Goal: Transaction & Acquisition: Book appointment/travel/reservation

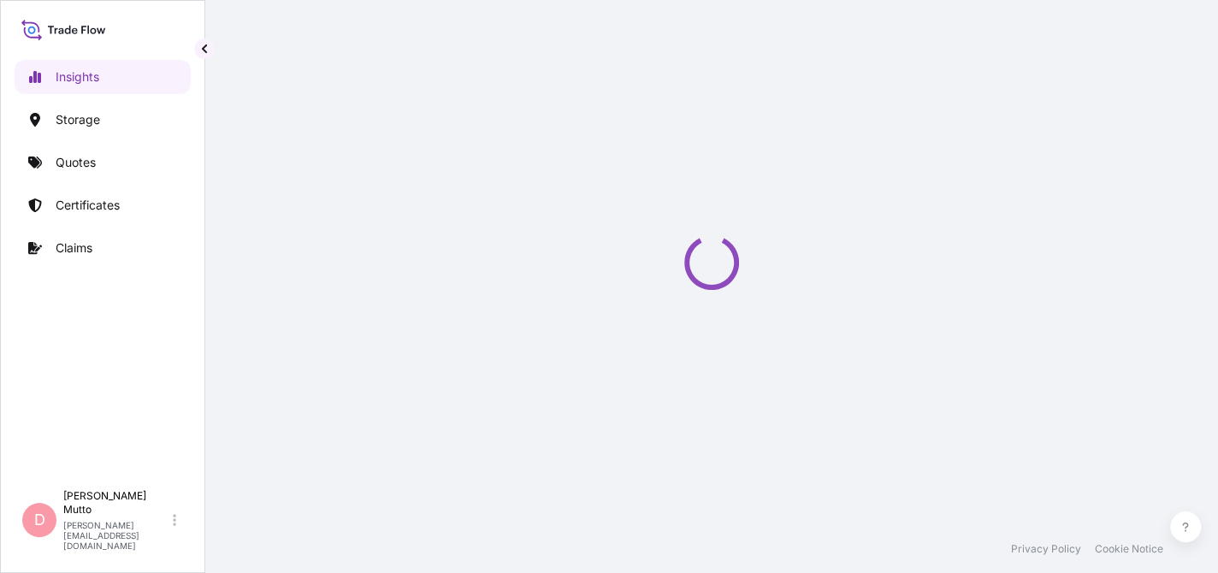
select select "2025"
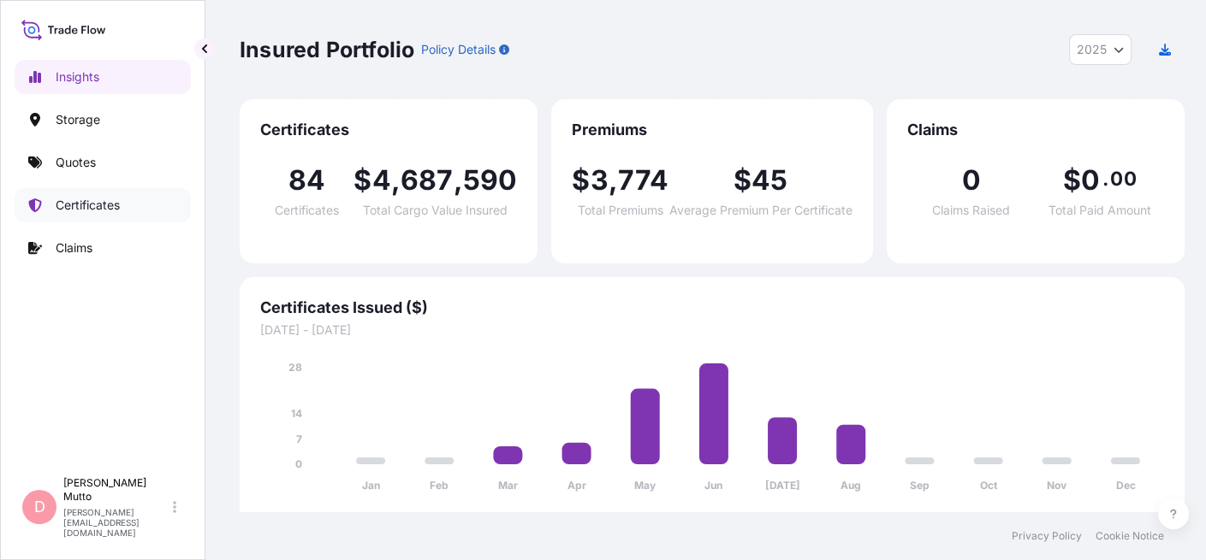
click at [75, 206] on p "Certificates" at bounding box center [88, 205] width 64 height 17
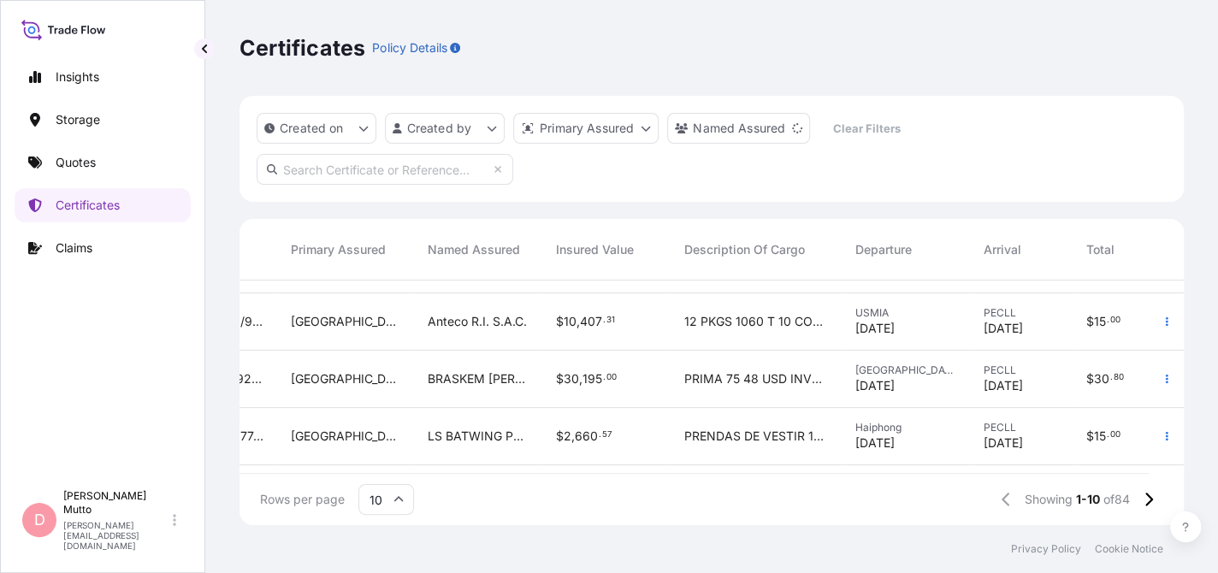
scroll to position [0, 493]
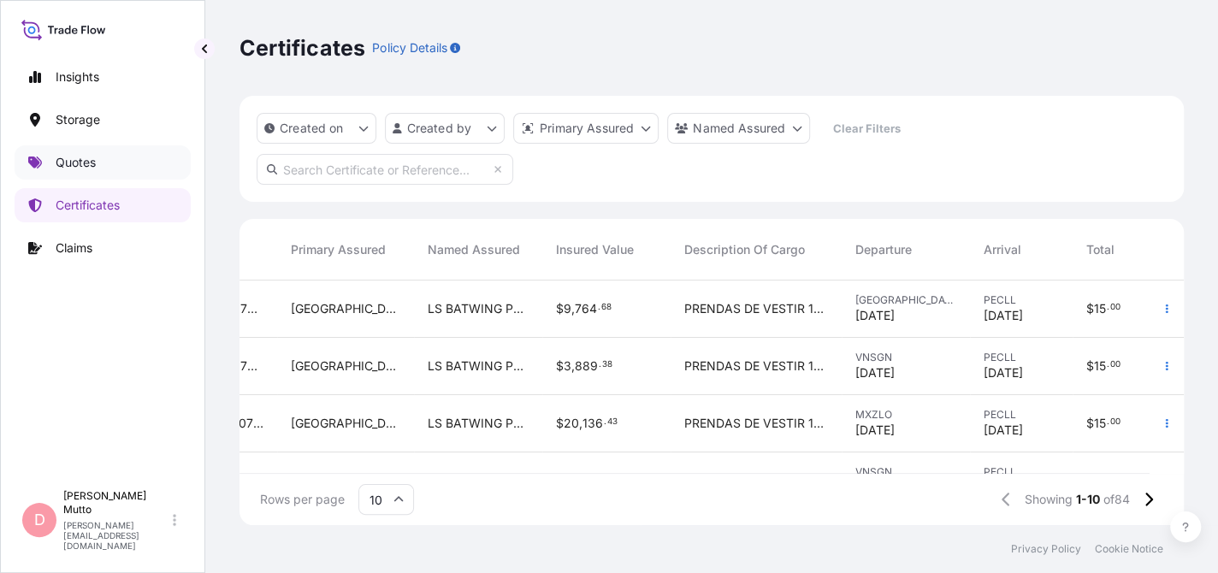
click at [80, 164] on p "Quotes" at bounding box center [76, 162] width 40 height 17
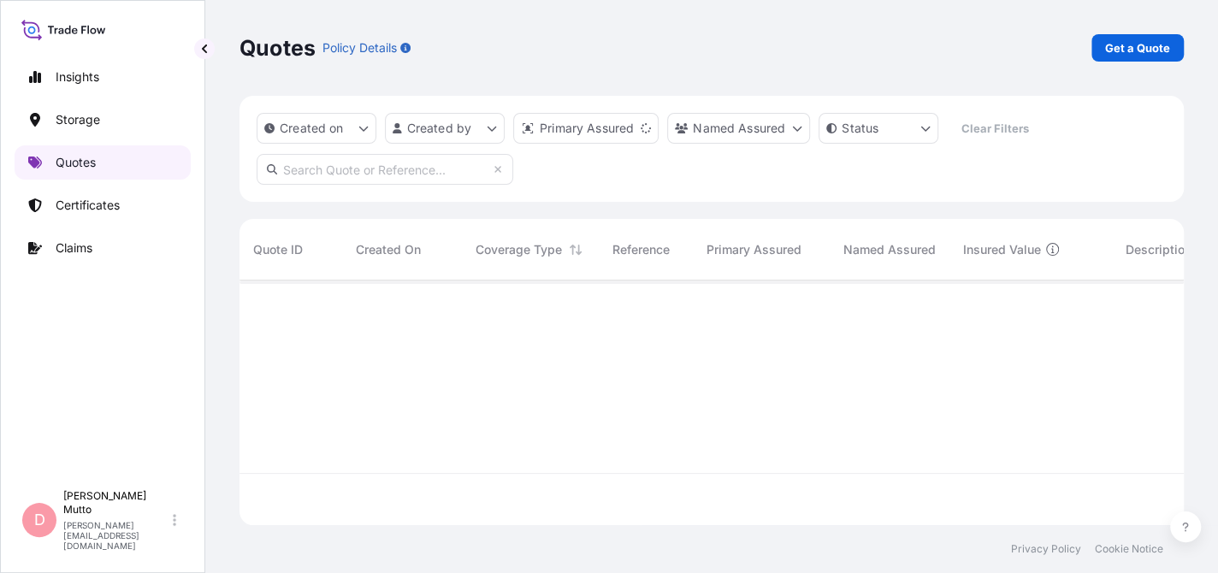
scroll to position [241, 931]
click at [1125, 49] on p "Get a Quote" at bounding box center [1137, 47] width 65 height 17
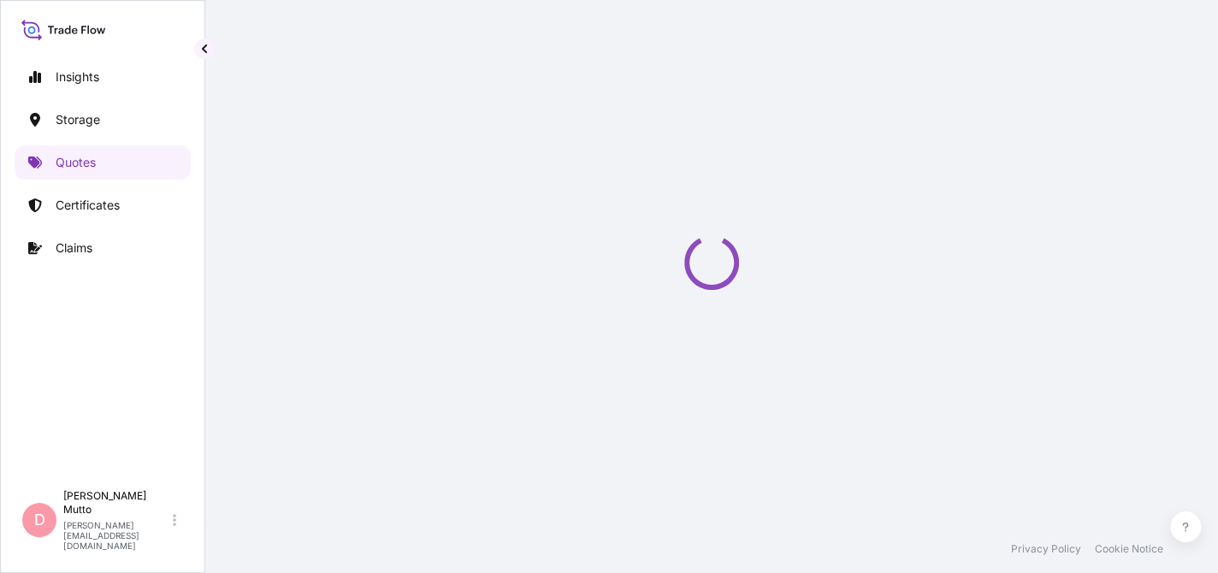
select select "Water"
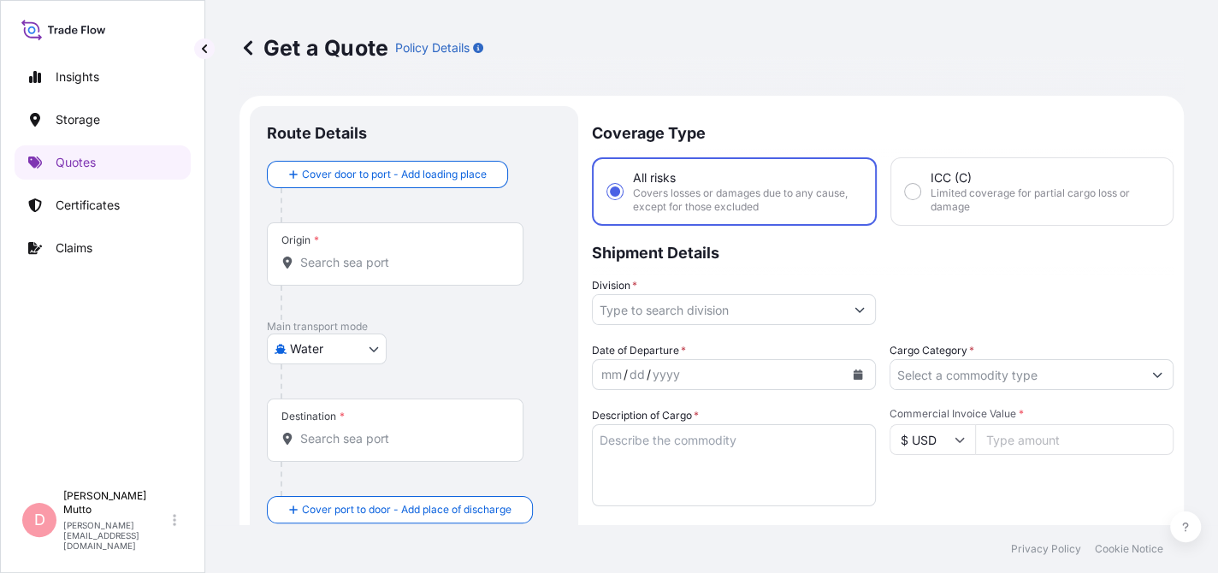
scroll to position [27, 0]
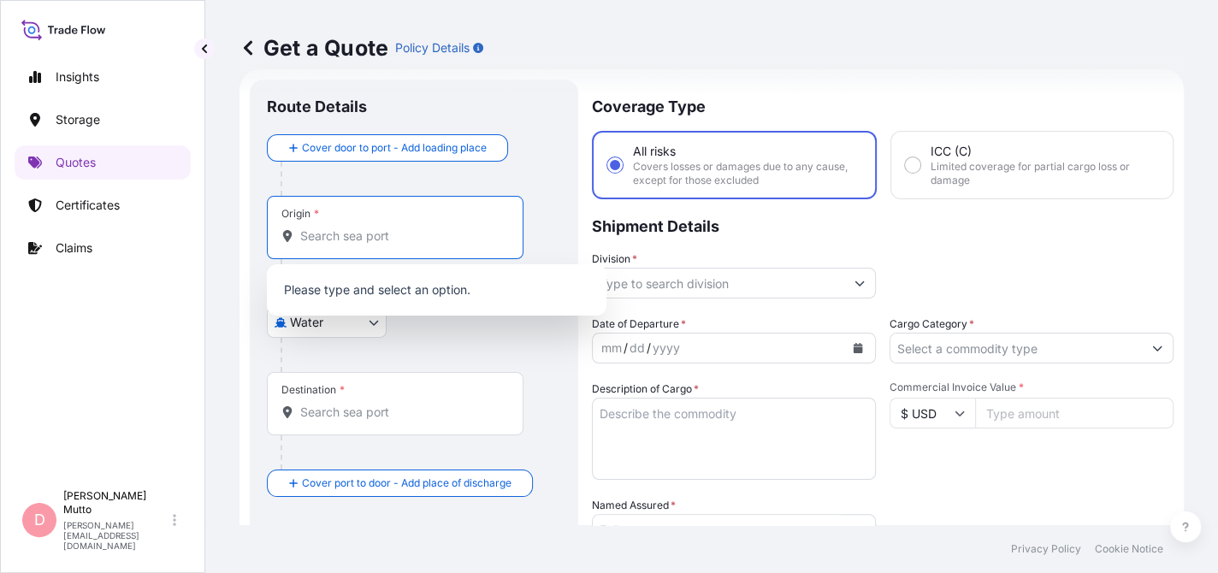
click at [364, 231] on input "Origin *" at bounding box center [401, 236] width 202 height 17
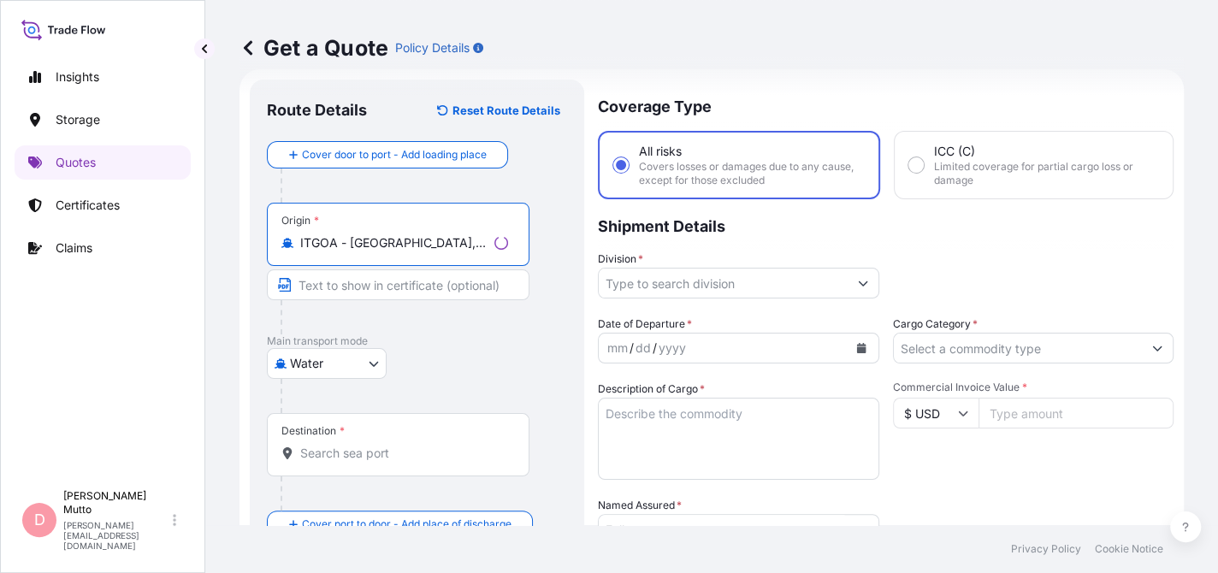
type input "ITGOA - [GEOGRAPHIC_DATA], [GEOGRAPHIC_DATA]"
click at [364, 453] on input "Destination *" at bounding box center [404, 453] width 208 height 17
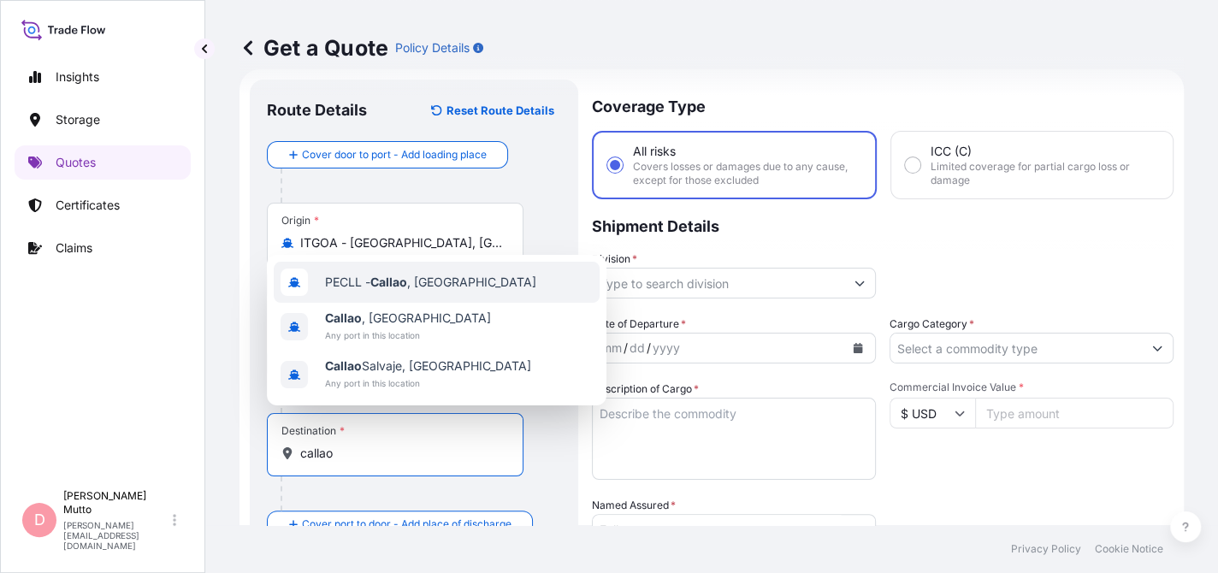
click at [410, 292] on div "PECLL - [GEOGRAPHIC_DATA] , [GEOGRAPHIC_DATA]" at bounding box center [437, 282] width 326 height 41
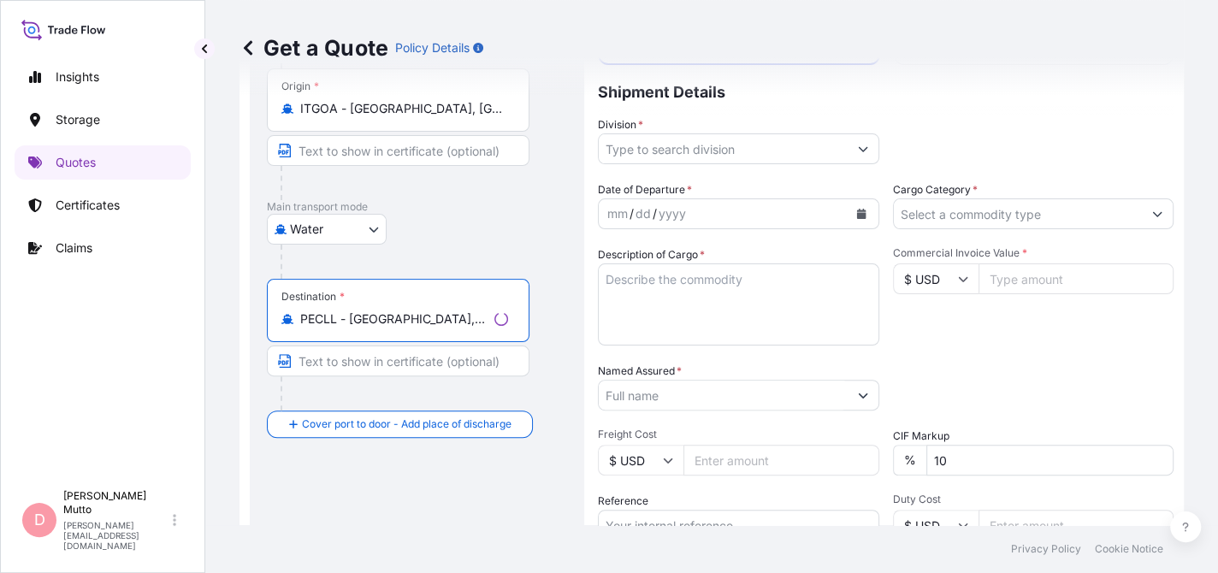
scroll to position [184, 0]
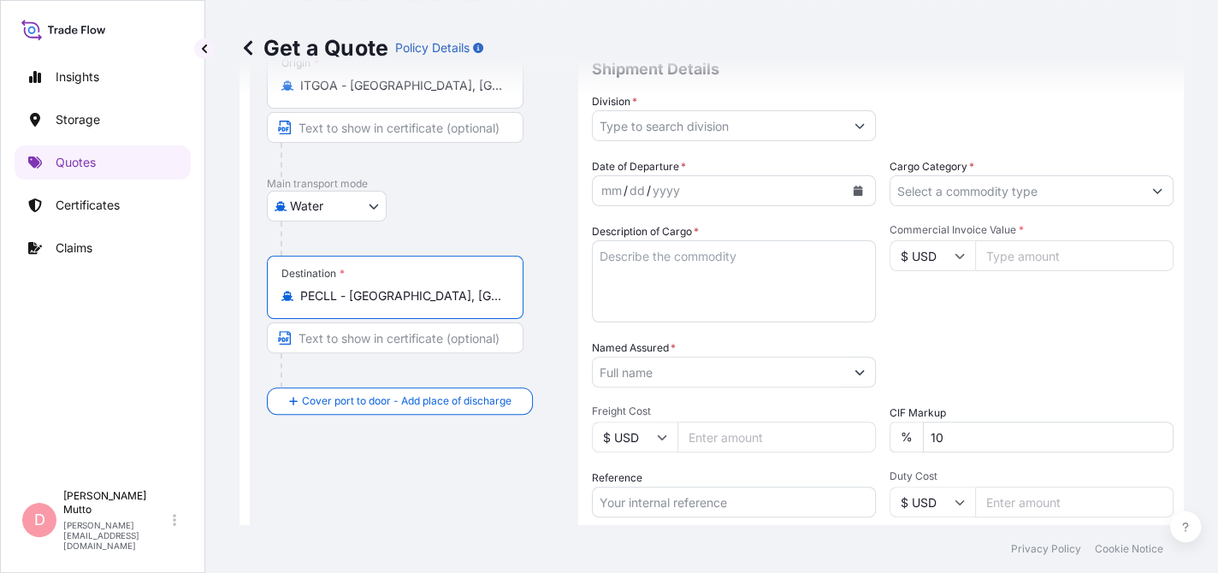
type input "PECLL - [GEOGRAPHIC_DATA], [GEOGRAPHIC_DATA]"
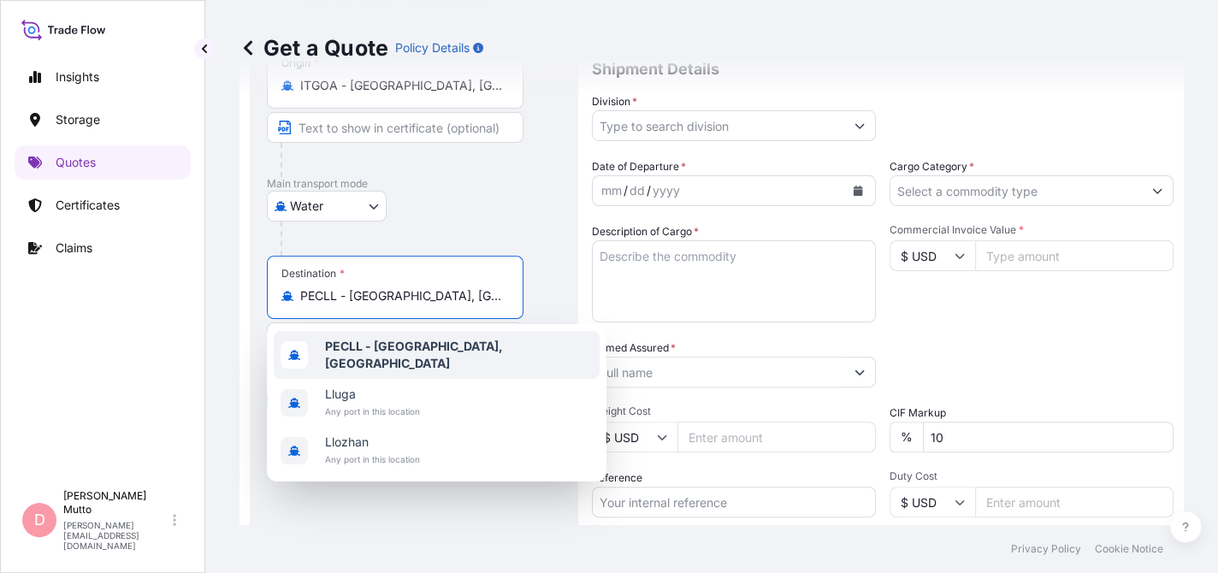
click at [466, 213] on div "Water Air Water Inland" at bounding box center [414, 206] width 294 height 31
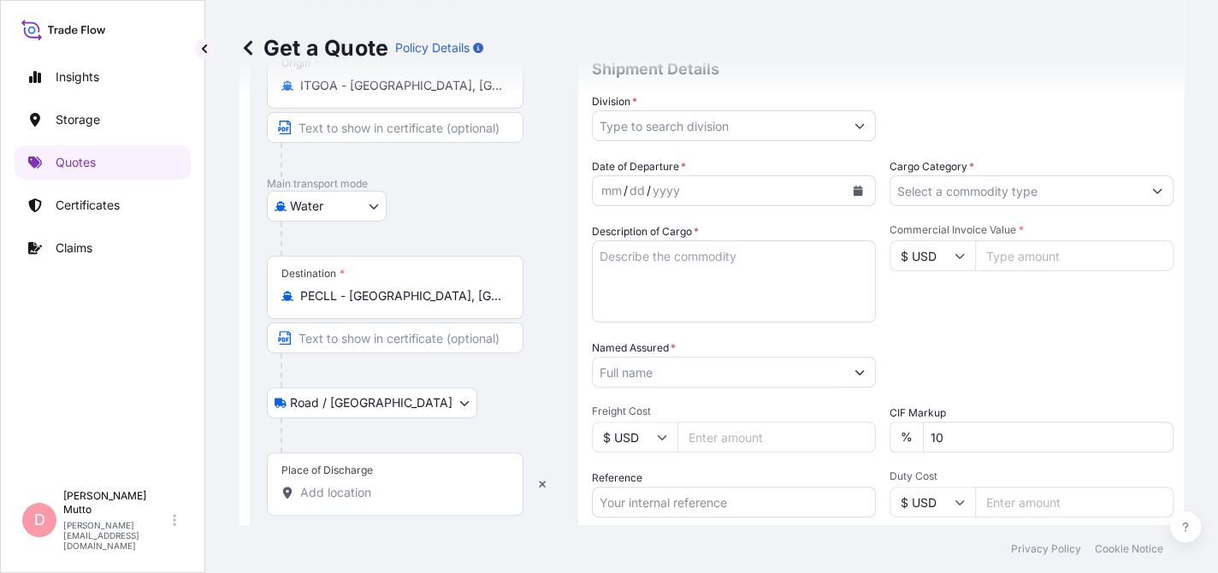
click at [364, 500] on div "Place of Discharge" at bounding box center [395, 484] width 257 height 63
click at [364, 500] on input "Place of Discharge" at bounding box center [401, 492] width 202 height 17
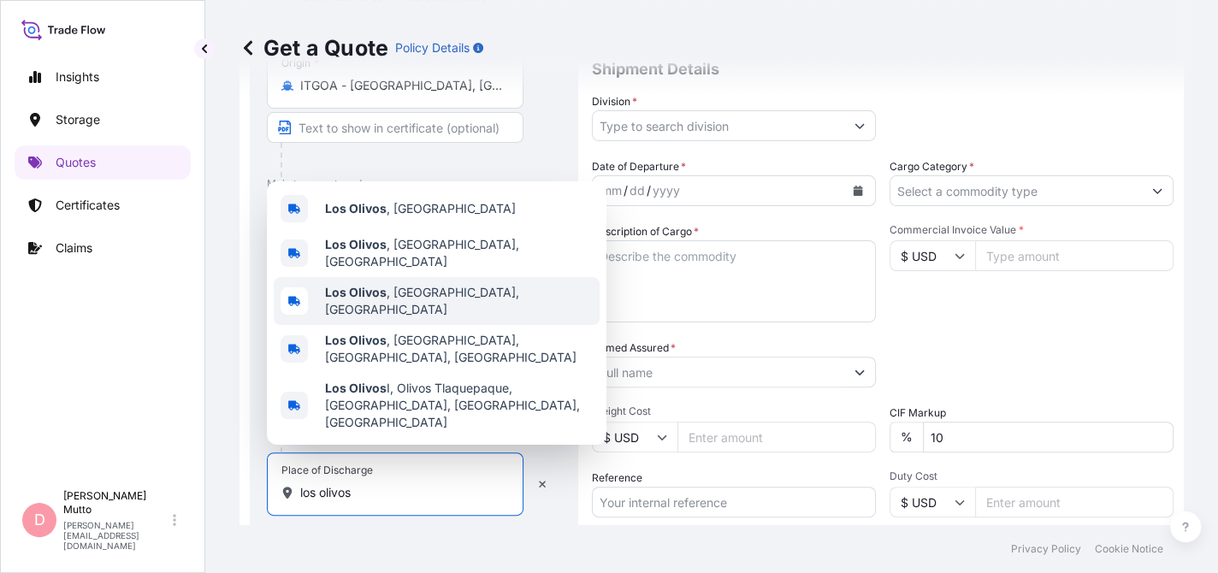
click at [435, 318] on div "Los Olivos , [GEOGRAPHIC_DATA], [GEOGRAPHIC_DATA]" at bounding box center [437, 301] width 326 height 48
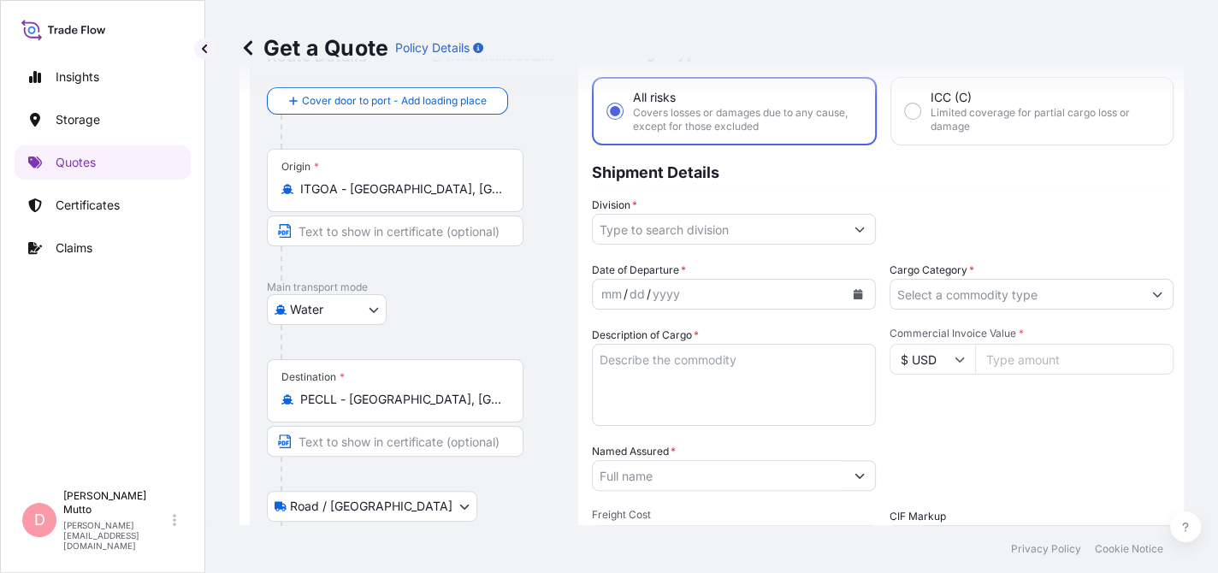
scroll to position [39, 0]
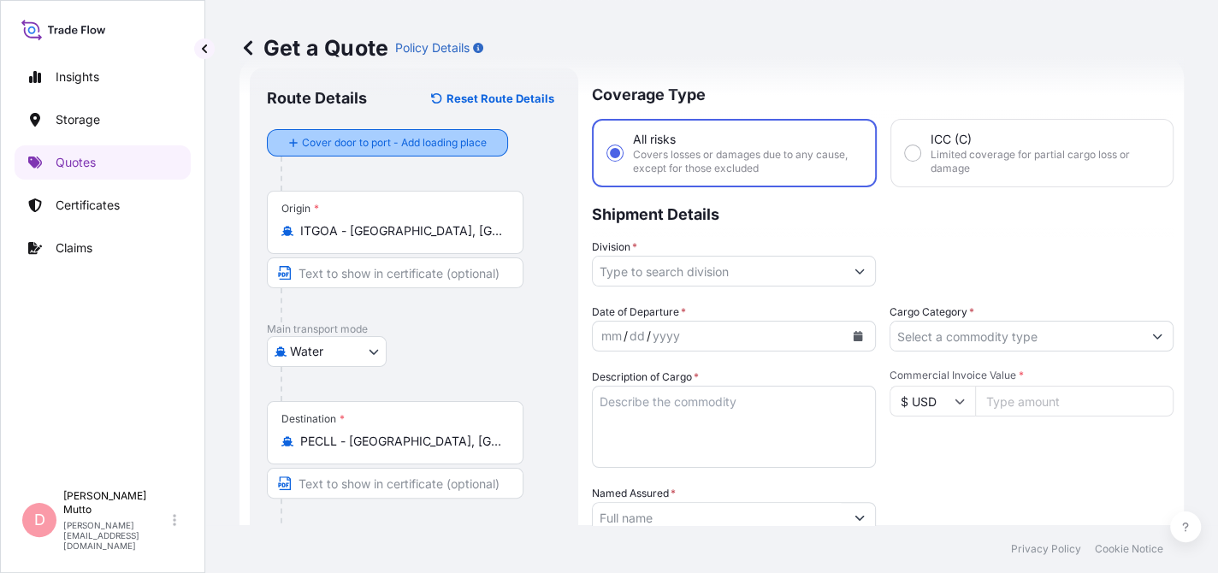
type input "Los Olivos, [GEOGRAPHIC_DATA], [GEOGRAPHIC_DATA]"
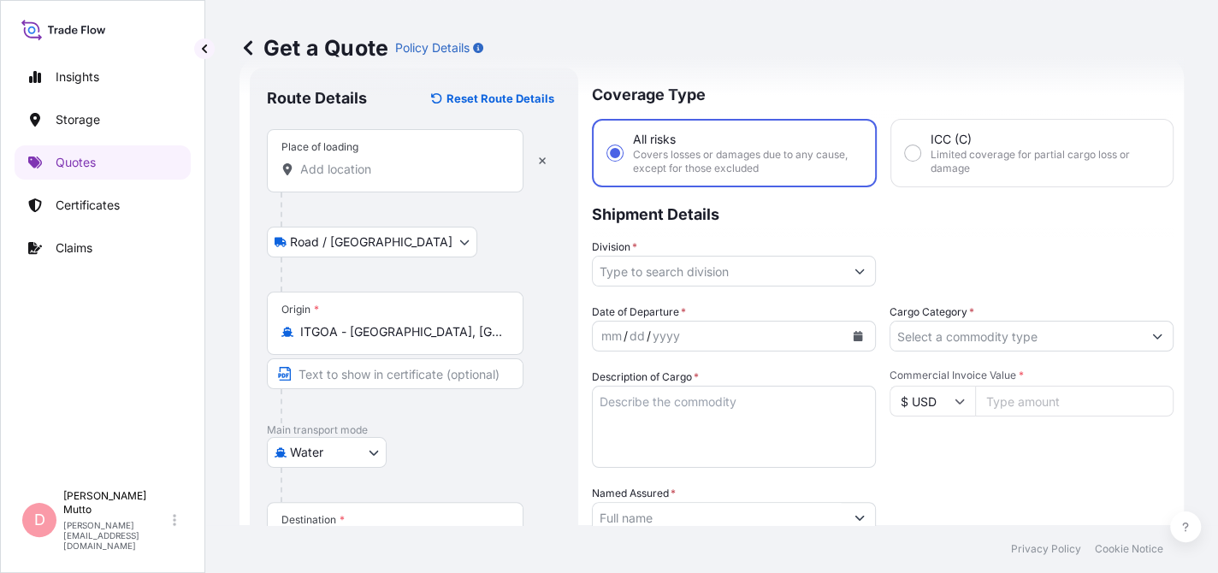
click at [386, 167] on input "Place of loading" at bounding box center [401, 169] width 202 height 17
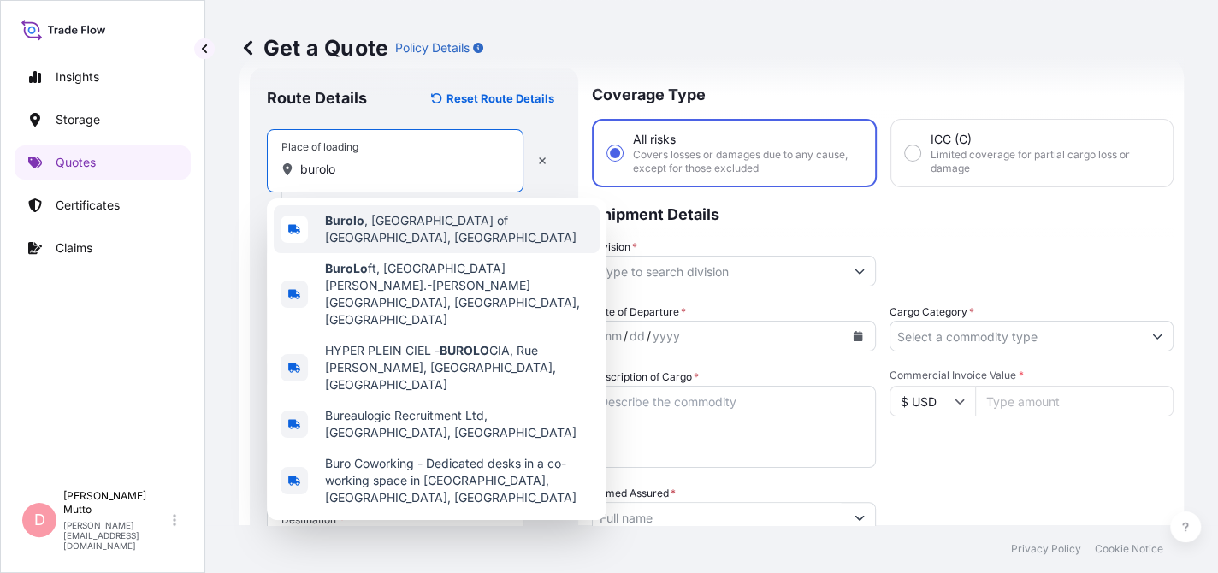
click at [394, 228] on span "[GEOGRAPHIC_DATA] , [GEOGRAPHIC_DATA] of [GEOGRAPHIC_DATA], [GEOGRAPHIC_DATA]" at bounding box center [459, 229] width 268 height 34
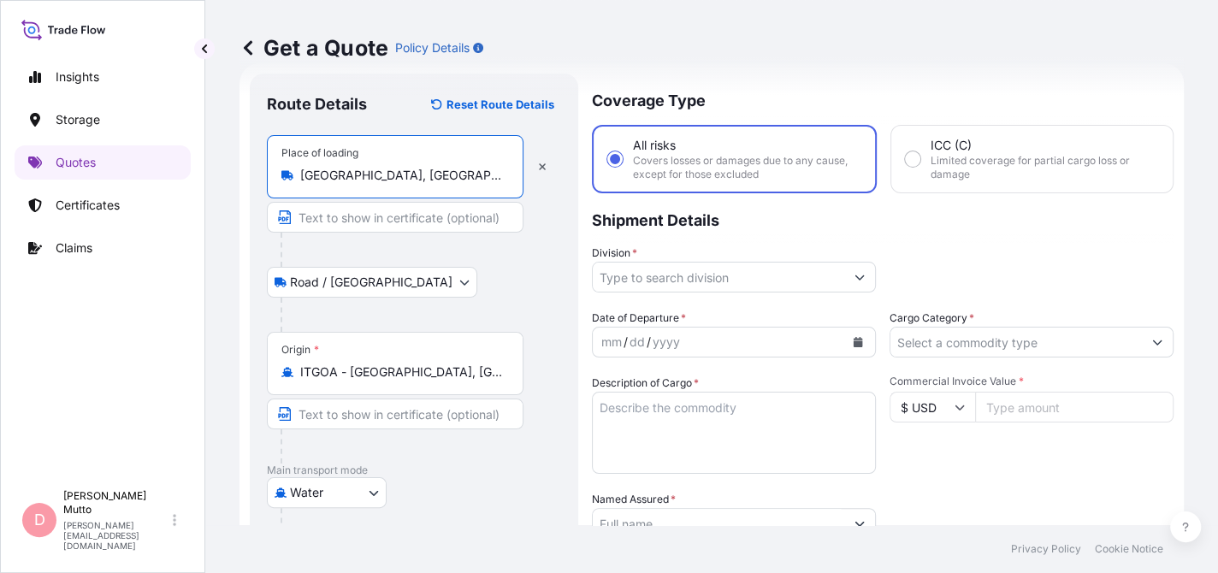
scroll to position [0, 0]
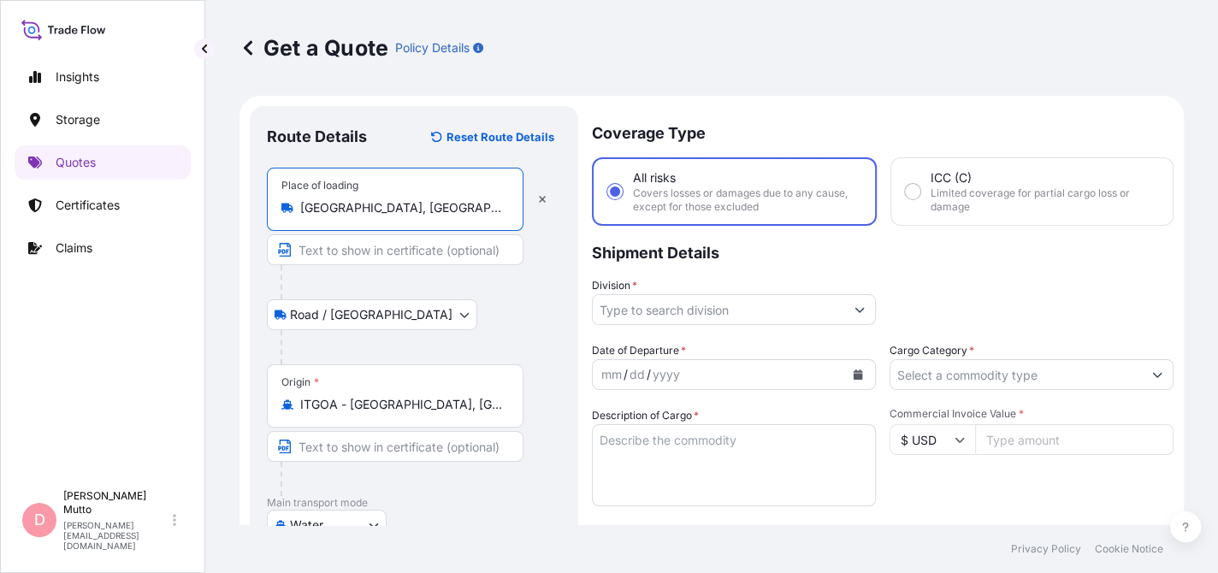
type input "[GEOGRAPHIC_DATA], [GEOGRAPHIC_DATA] of [GEOGRAPHIC_DATA], [GEOGRAPHIC_DATA]"
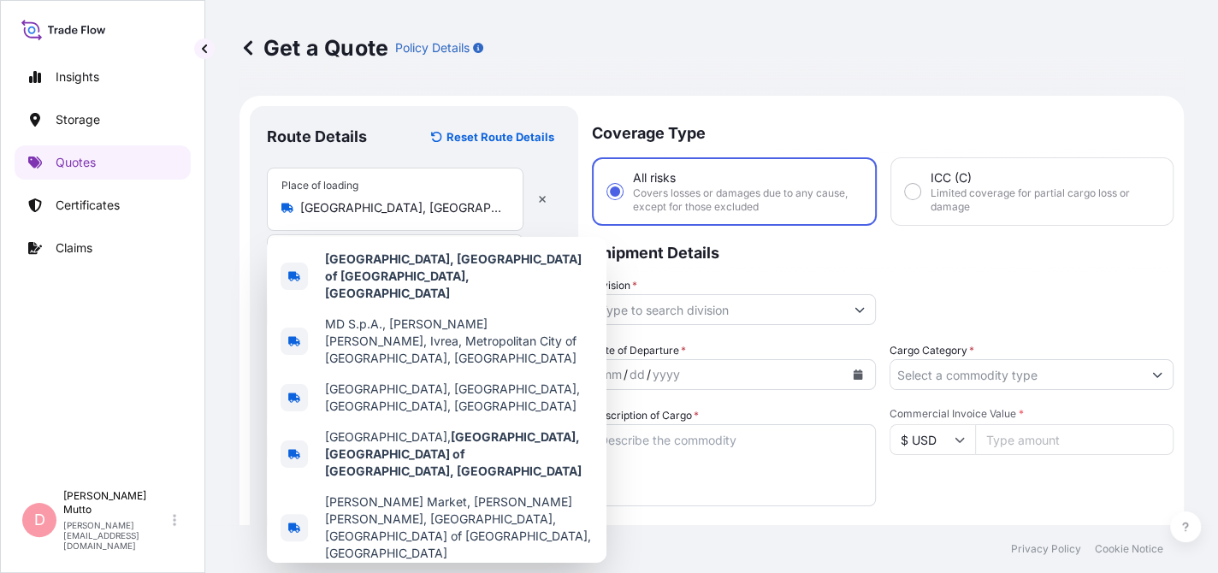
click at [819, 152] on p "Coverage Type" at bounding box center [883, 131] width 582 height 51
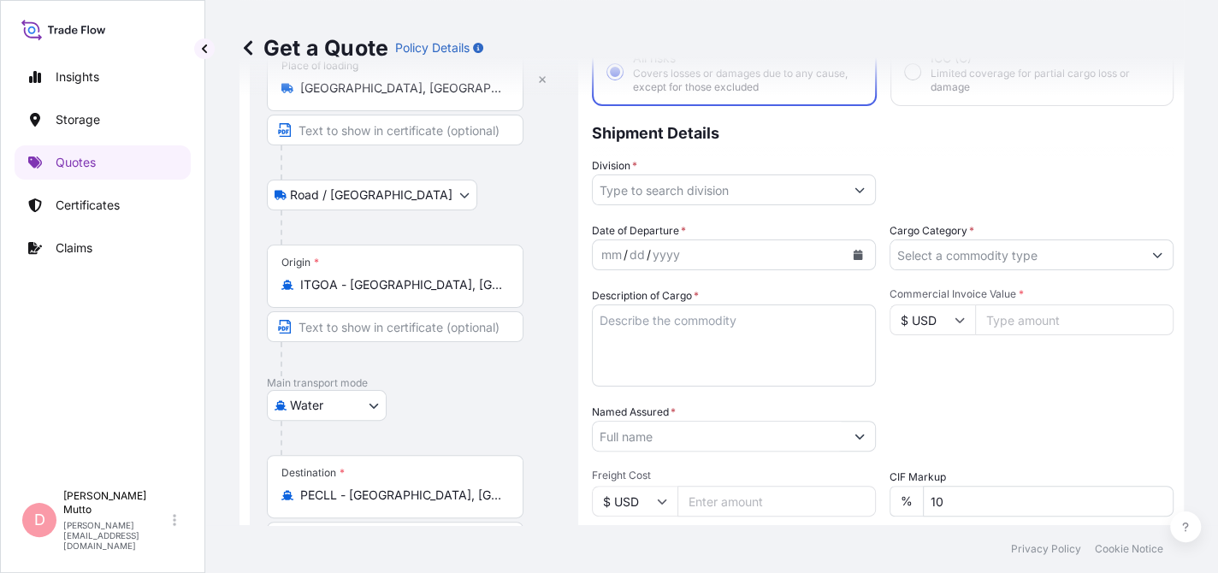
scroll to position [117, 0]
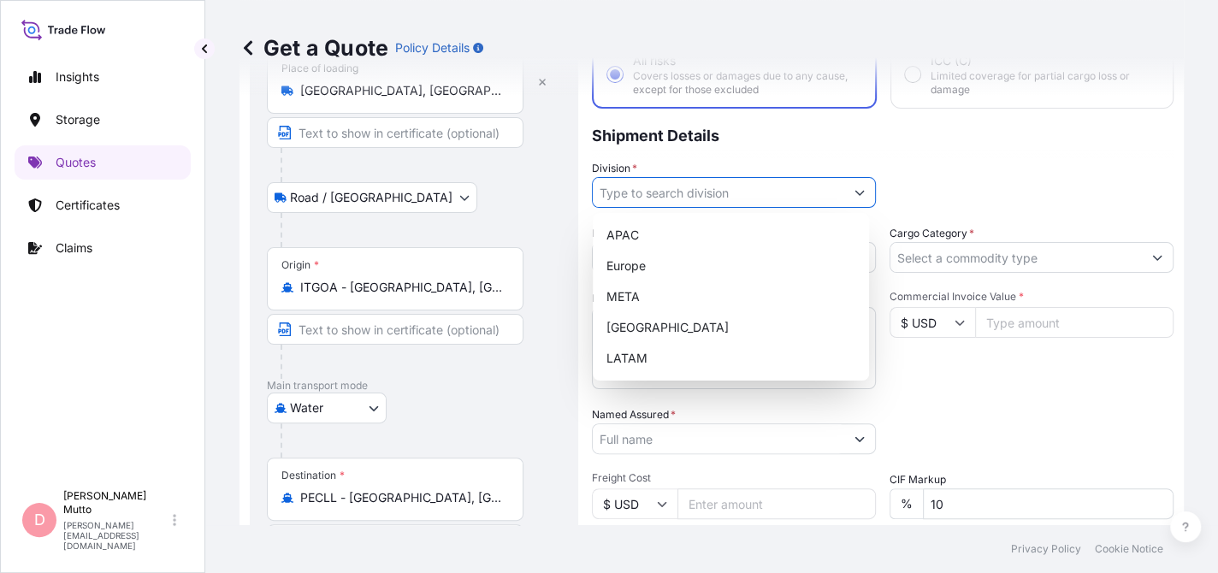
click at [685, 184] on input "Division *" at bounding box center [719, 192] width 252 height 31
click at [660, 347] on div "LATAM" at bounding box center [731, 358] width 263 height 31
type input "LATAM"
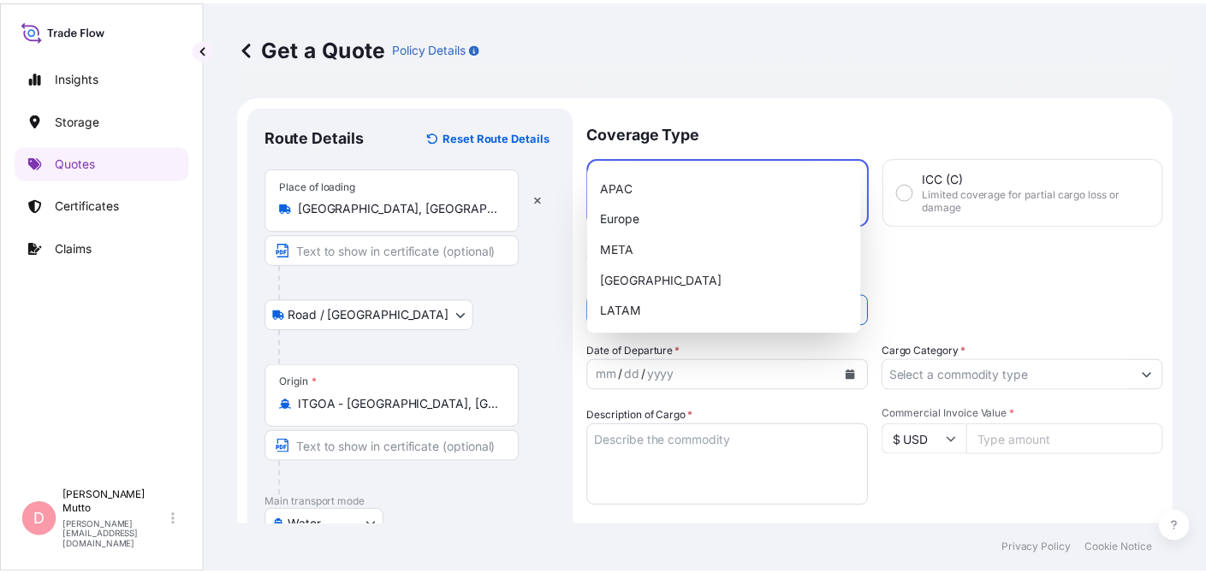
scroll to position [86, 0]
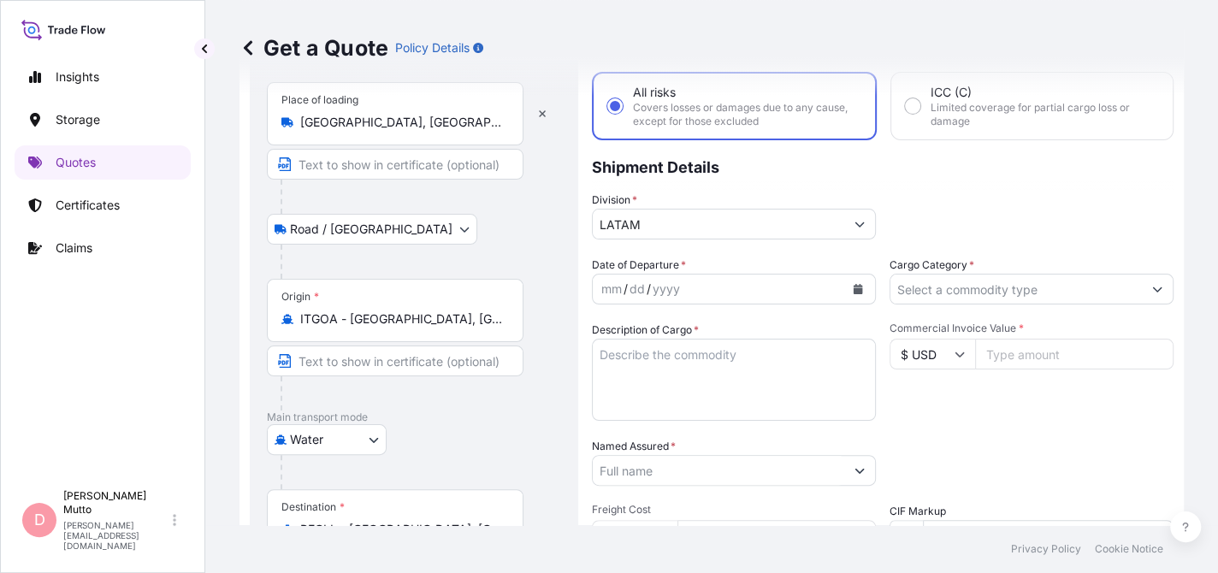
drag, startPoint x: 910, startPoint y: 74, endPoint x: 880, endPoint y: 108, distance: 46.0
click at [910, 74] on div "Get a Quote Policy Details" at bounding box center [712, 48] width 945 height 96
click at [854, 288] on icon "Calendar" at bounding box center [858, 289] width 9 height 10
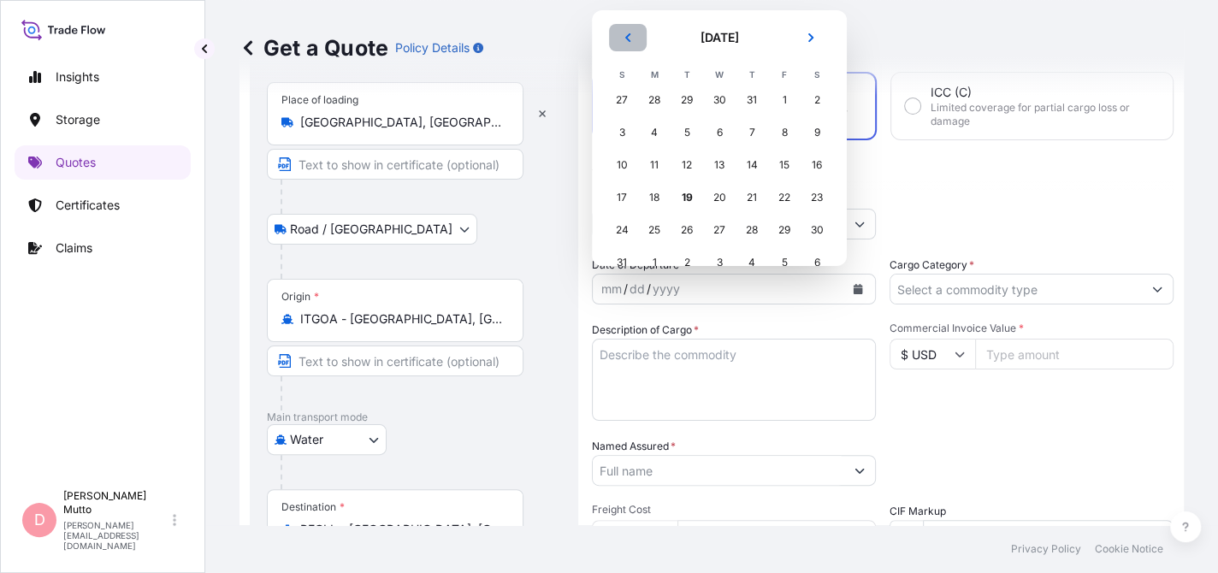
click at [628, 44] on button "Previous" at bounding box center [628, 37] width 38 height 27
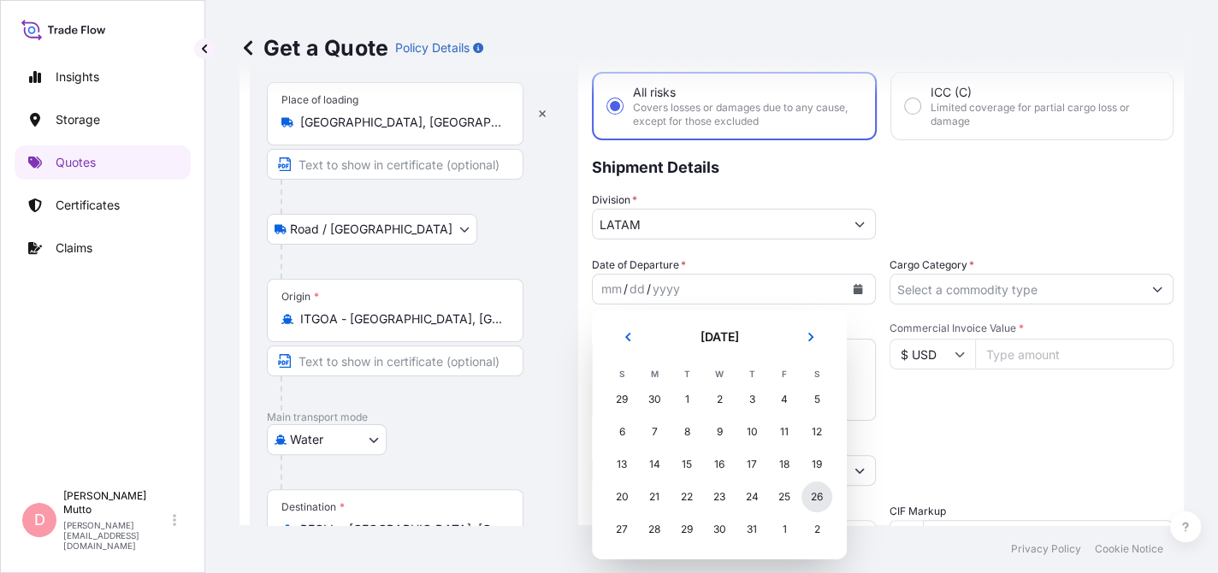
click at [813, 503] on div "26" at bounding box center [817, 497] width 31 height 31
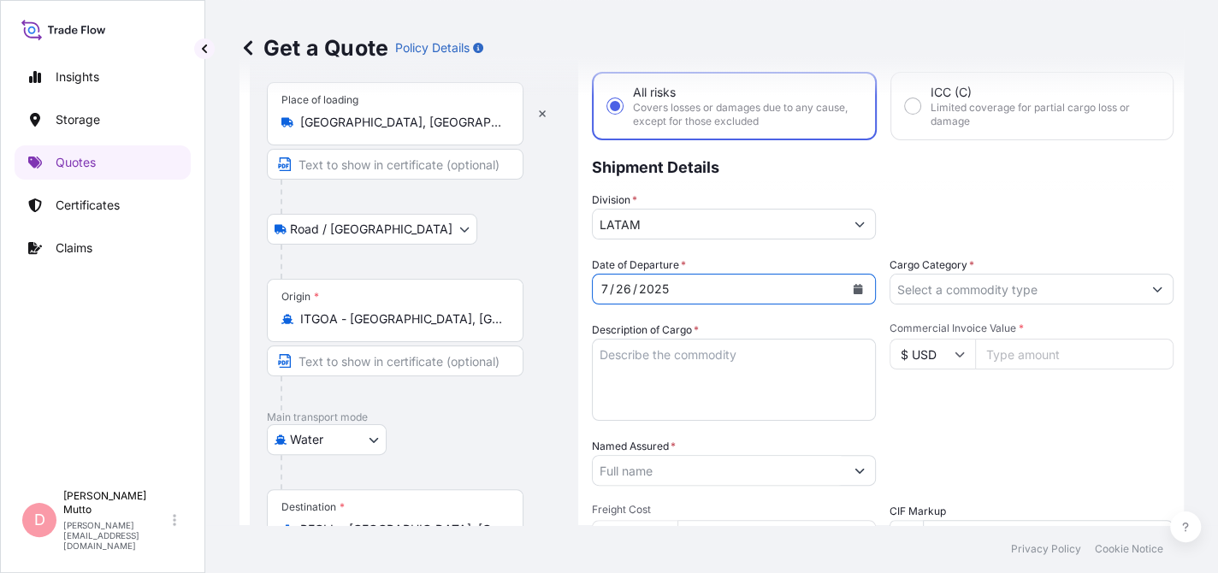
click at [953, 287] on input "Cargo Category *" at bounding box center [1017, 289] width 252 height 31
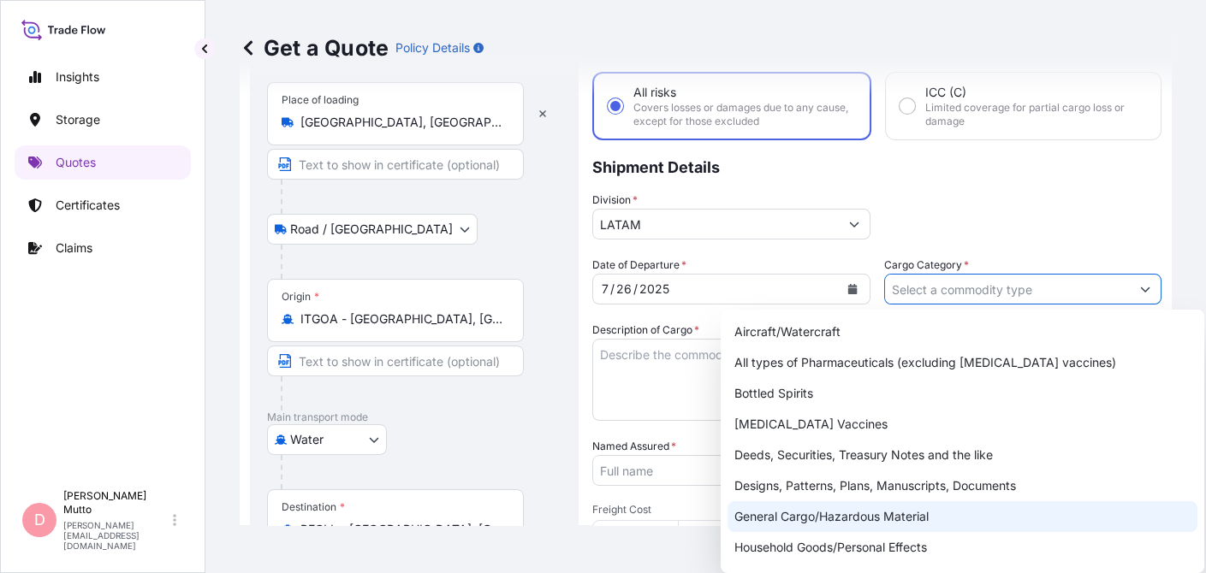
click at [882, 521] on div "General Cargo/Hazardous Material" at bounding box center [962, 516] width 470 height 31
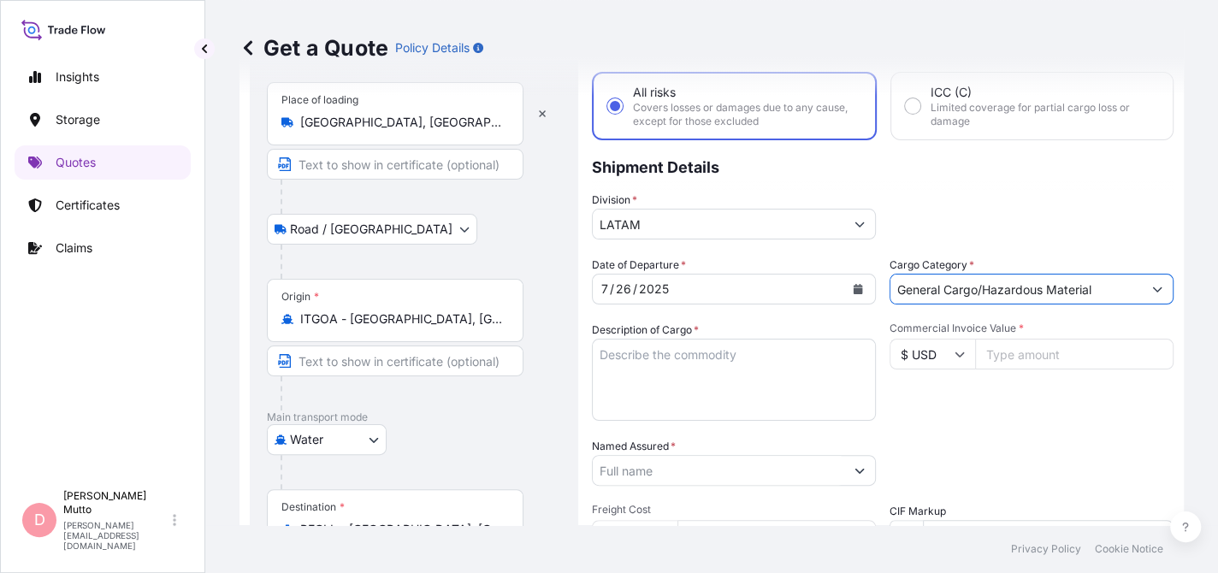
click at [1142, 282] on button "Show suggestions" at bounding box center [1157, 289] width 31 height 31
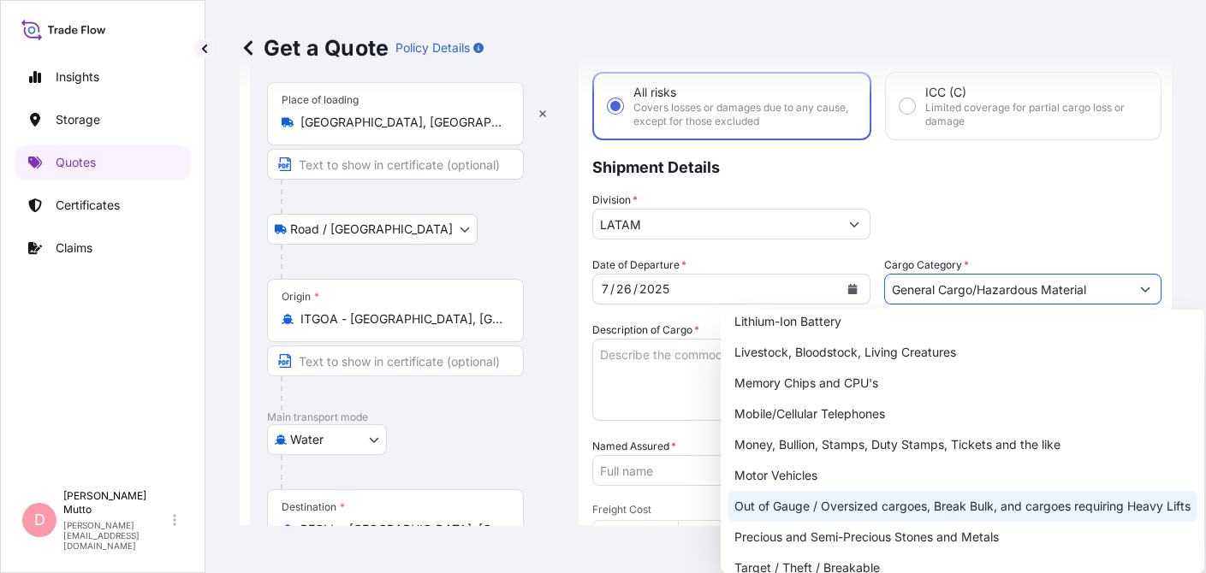
scroll to position [304, 0]
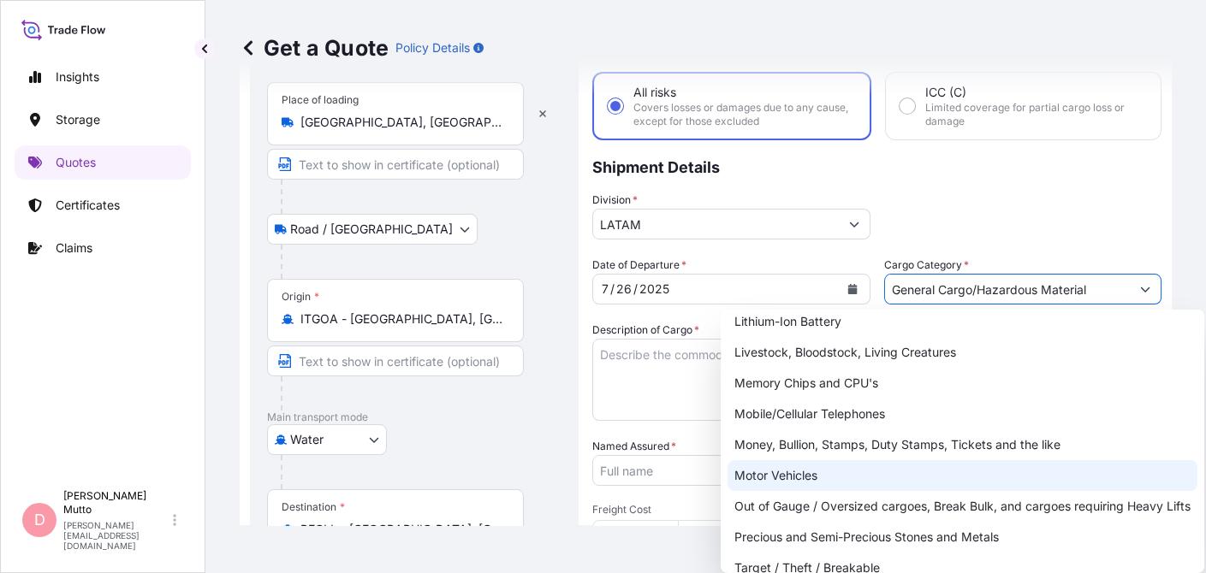
click at [835, 460] on div "Motor Vehicles" at bounding box center [962, 475] width 470 height 31
type input "Motor Vehicles"
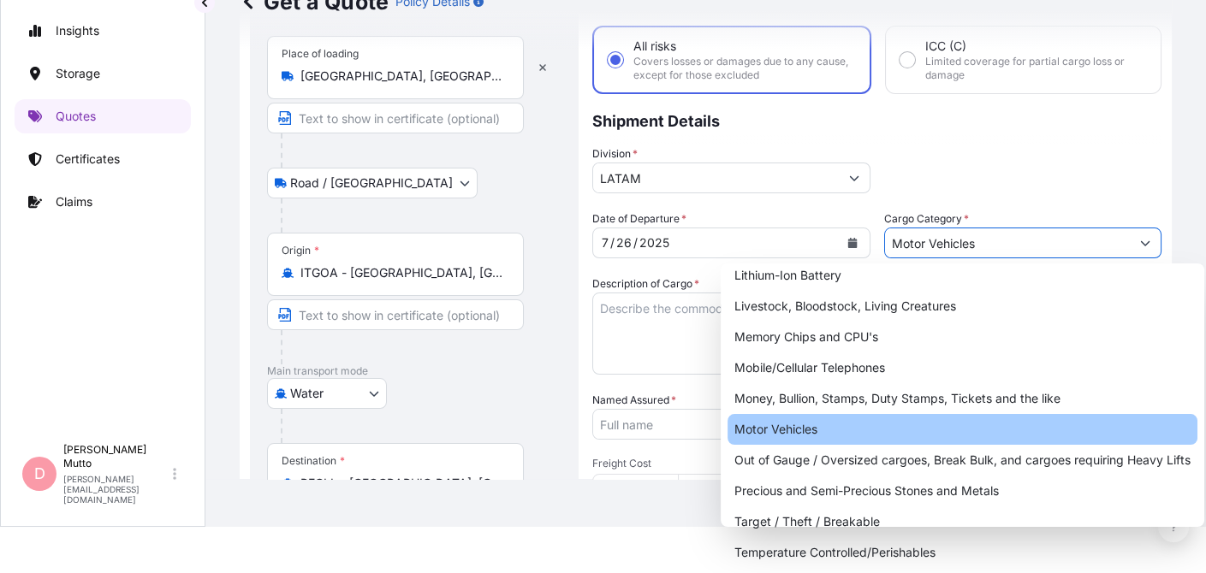
scroll to position [0, 0]
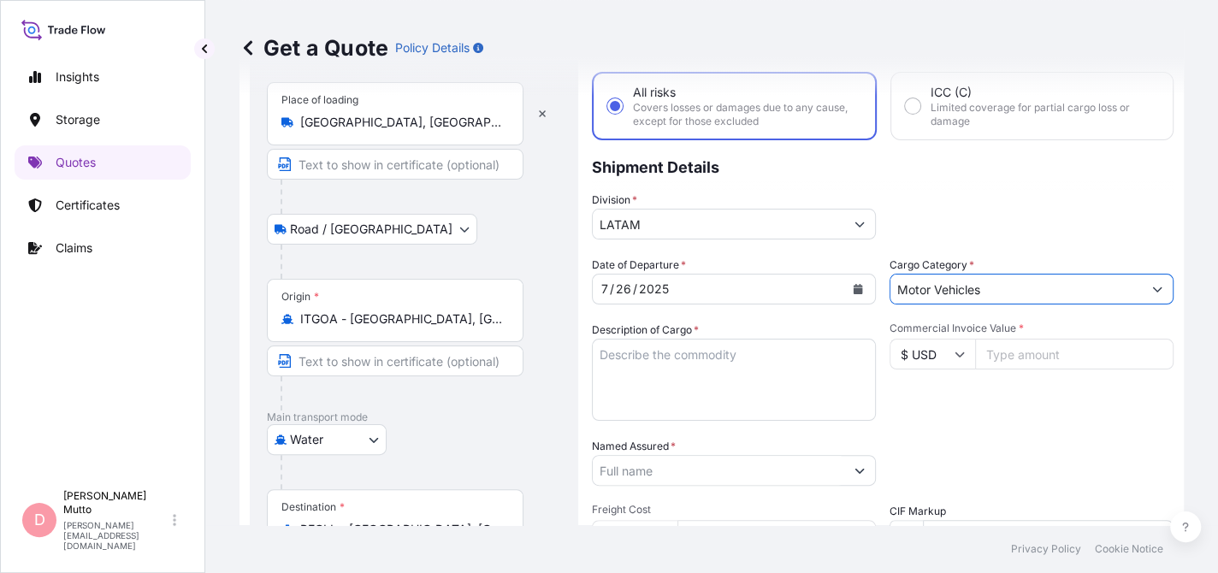
click at [1148, 277] on form "Route Details Reset Route Details Place of loading [GEOGRAPHIC_DATA], [GEOGRAPH…" at bounding box center [712, 414] width 945 height 809
click at [1146, 290] on button "Show suggestions" at bounding box center [1157, 289] width 31 height 31
drag, startPoint x: 1210, startPoint y: 480, endPoint x: 1210, endPoint y: 504, distance: 24.0
click at [1210, 504] on html "Insights Storage Quotes Certificates Claims D [PERSON_NAME] [PERSON_NAME][EMAIL…" at bounding box center [609, 286] width 1218 height 573
click at [1156, 292] on form "Route Details Reset Route Details Place of loading [GEOGRAPHIC_DATA], [GEOGRAPH…" at bounding box center [712, 414] width 945 height 809
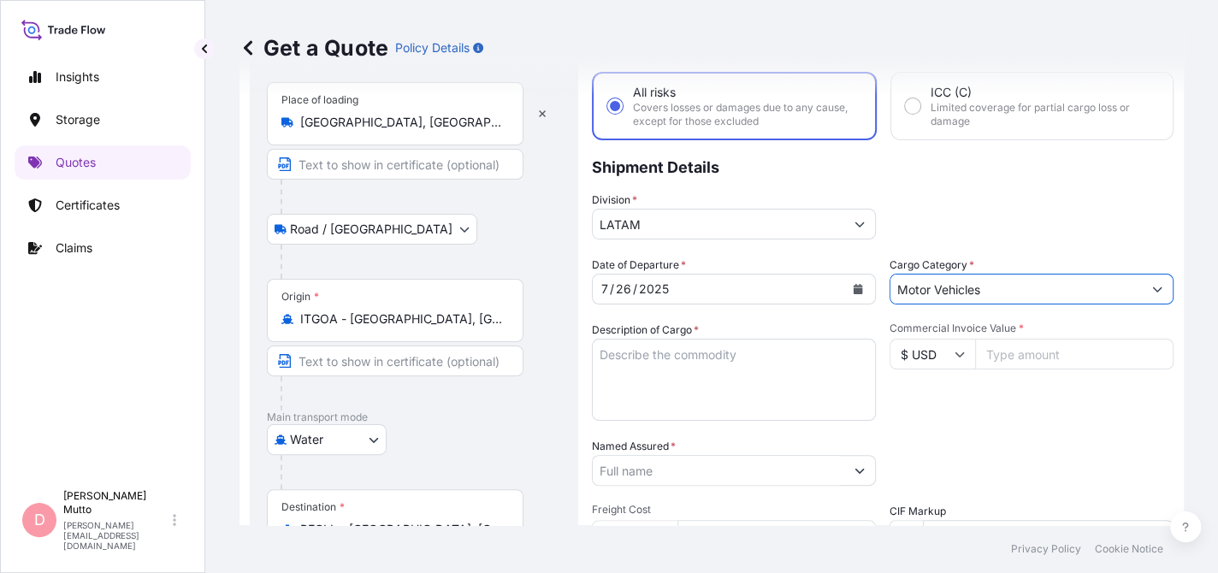
drag, startPoint x: 994, startPoint y: 292, endPoint x: 833, endPoint y: 297, distance: 160.9
click at [833, 297] on div "Date of Departure * [DATE] Cargo Category * Motor Vehicles Description of Cargo…" at bounding box center [883, 469] width 582 height 424
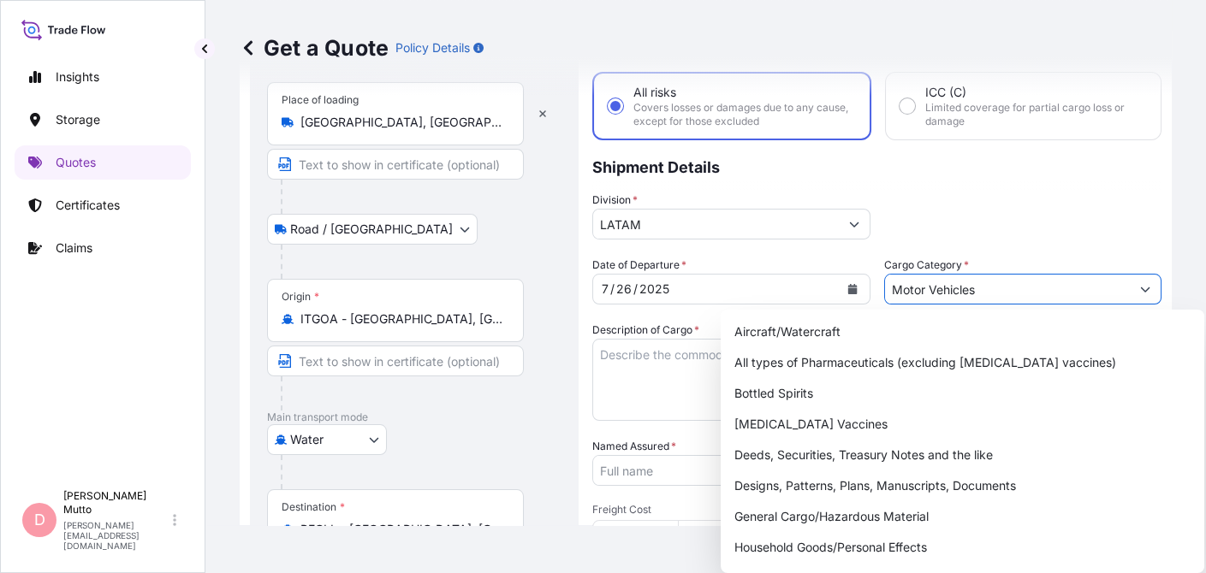
click at [648, 358] on textarea "Description of Cargo *" at bounding box center [731, 380] width 278 height 82
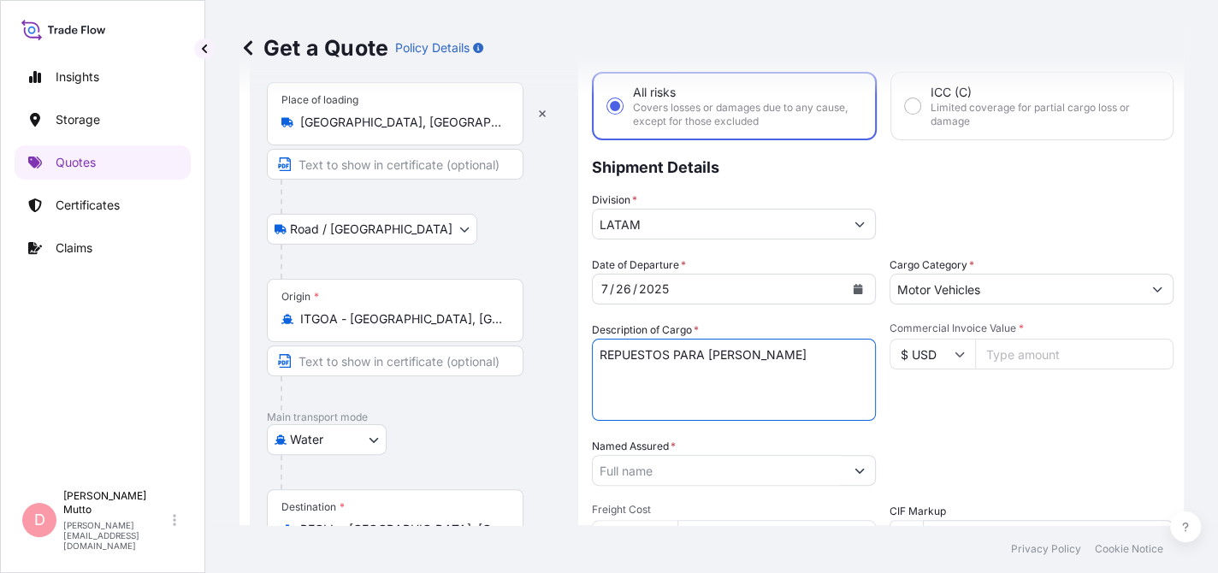
type textarea "REPUESTOS PARA [PERSON_NAME]"
click at [937, 299] on input "Motor Vehicles" at bounding box center [1017, 289] width 252 height 31
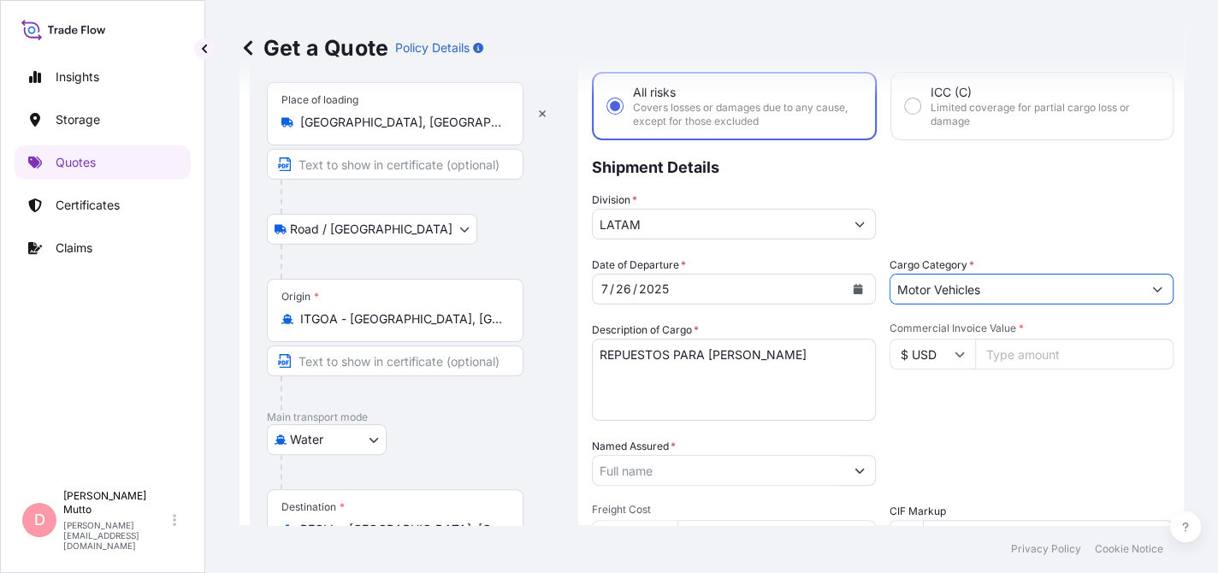
click at [1129, 299] on input "Motor Vehicles" at bounding box center [1017, 289] width 252 height 31
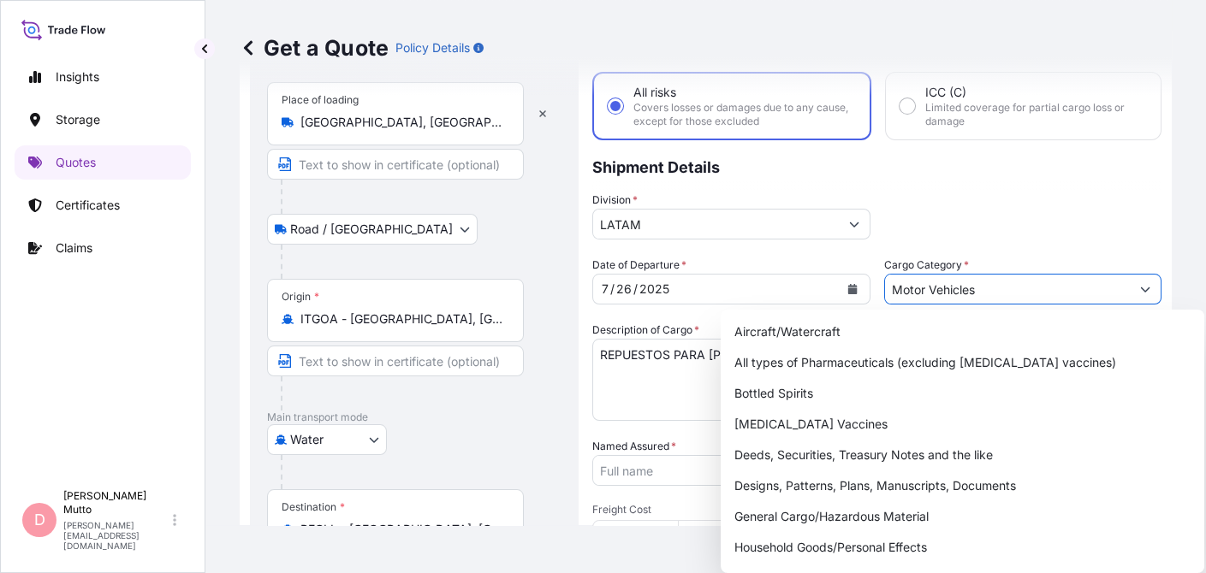
click at [1150, 281] on form "Route Details Reset Route Details Place of loading [GEOGRAPHIC_DATA], [GEOGRAPH…" at bounding box center [706, 414] width 932 height 809
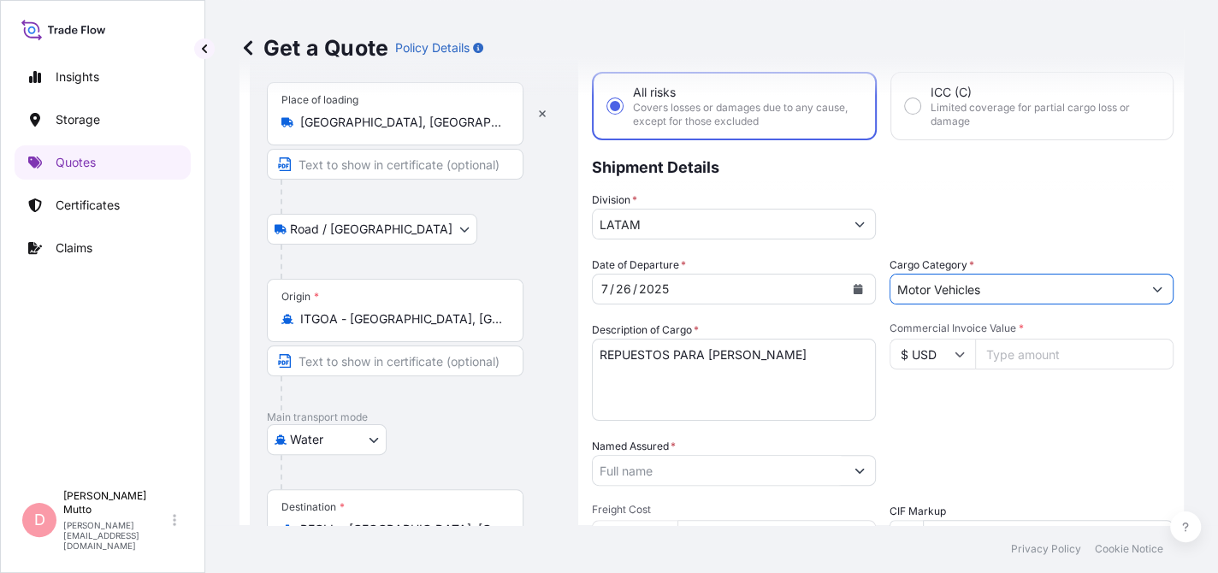
click at [969, 274] on input "Motor Vehicles" at bounding box center [1017, 289] width 252 height 31
type input "CARGA GENERAL"
click at [968, 272] on div "Cargo Category * CARGA GENERAL" at bounding box center [1032, 281] width 284 height 48
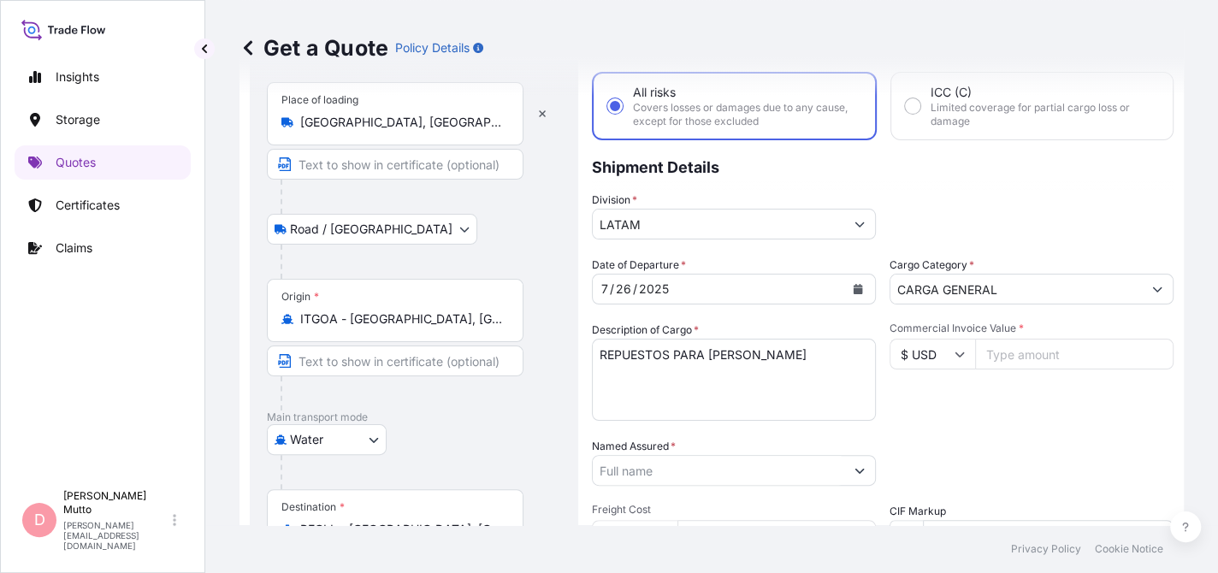
click at [1069, 345] on input "Commercial Invoice Value *" at bounding box center [1074, 354] width 198 height 31
click at [1098, 186] on p "Shipment Details" at bounding box center [883, 165] width 582 height 51
click at [1029, 340] on input "Commercial Invoice Value *" at bounding box center [1074, 354] width 198 height 31
type input "22726.46"
click at [719, 465] on input "Named Assured *" at bounding box center [719, 470] width 252 height 31
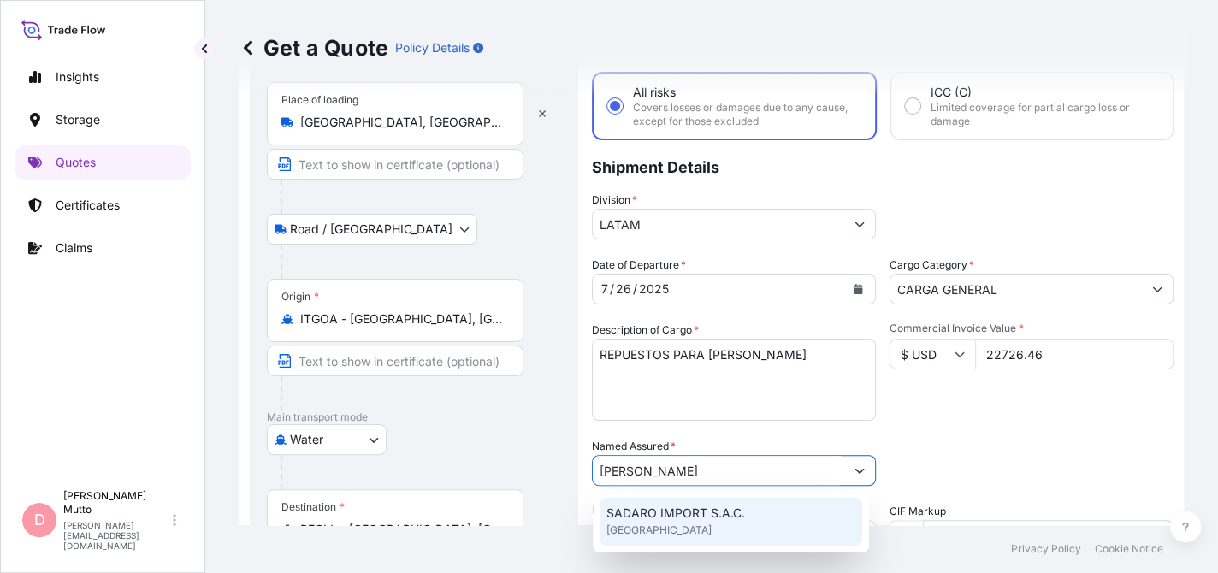
click at [686, 521] on span "SADARO IMPORT S.A.C." at bounding box center [676, 513] width 139 height 17
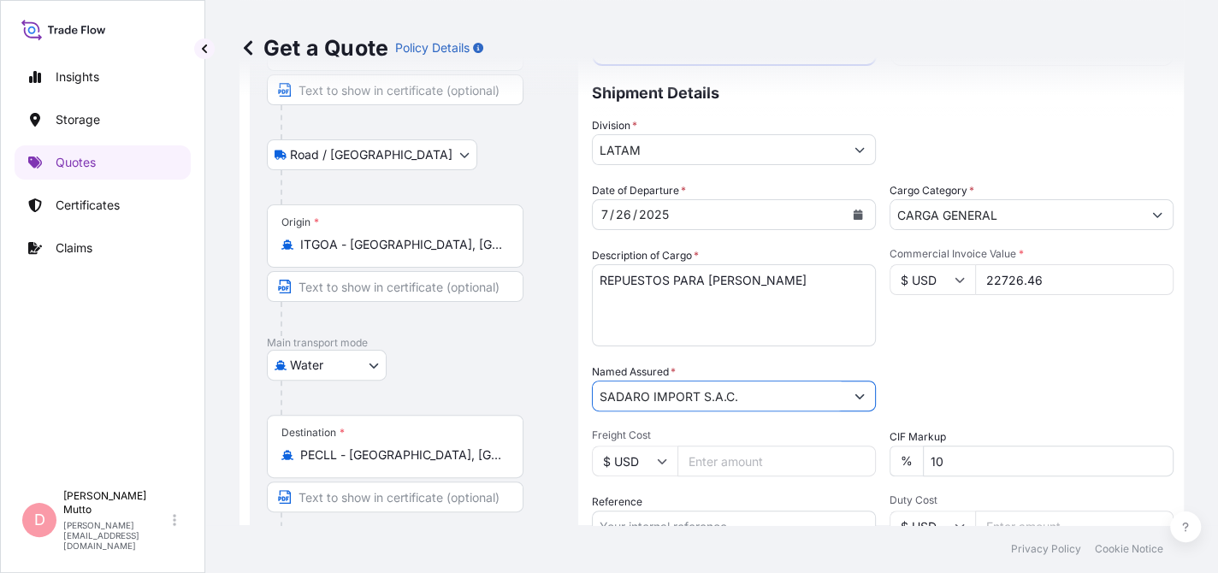
scroll to position [257, 0]
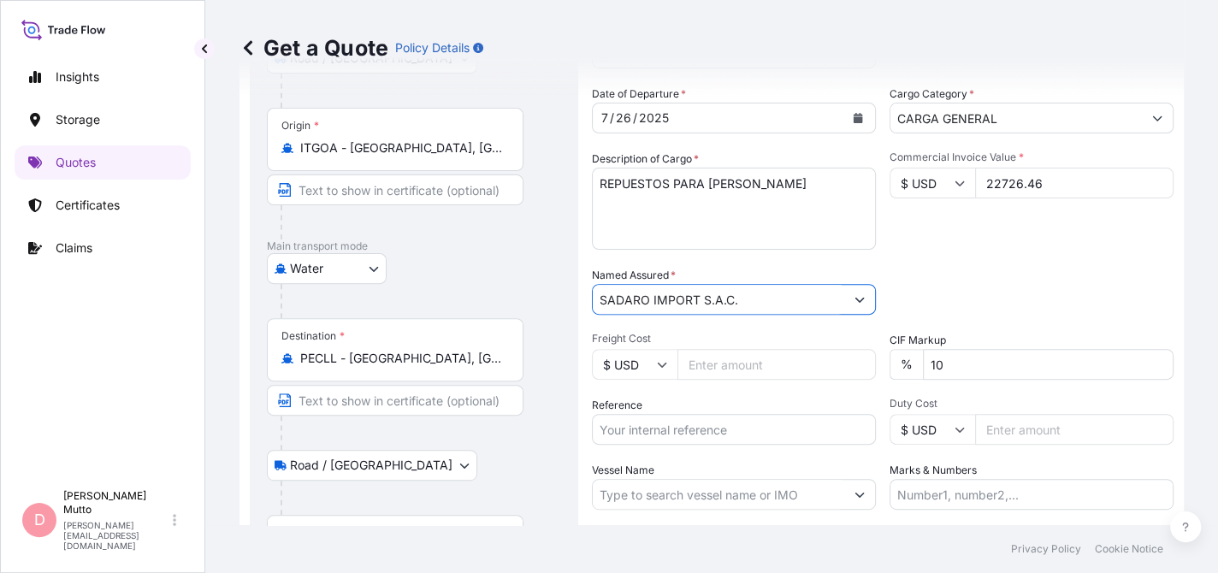
type input "SADARO IMPORT S.A.C."
click at [778, 368] on input "Freight Cost" at bounding box center [777, 364] width 198 height 31
click at [985, 358] on input "10" at bounding box center [1048, 364] width 251 height 31
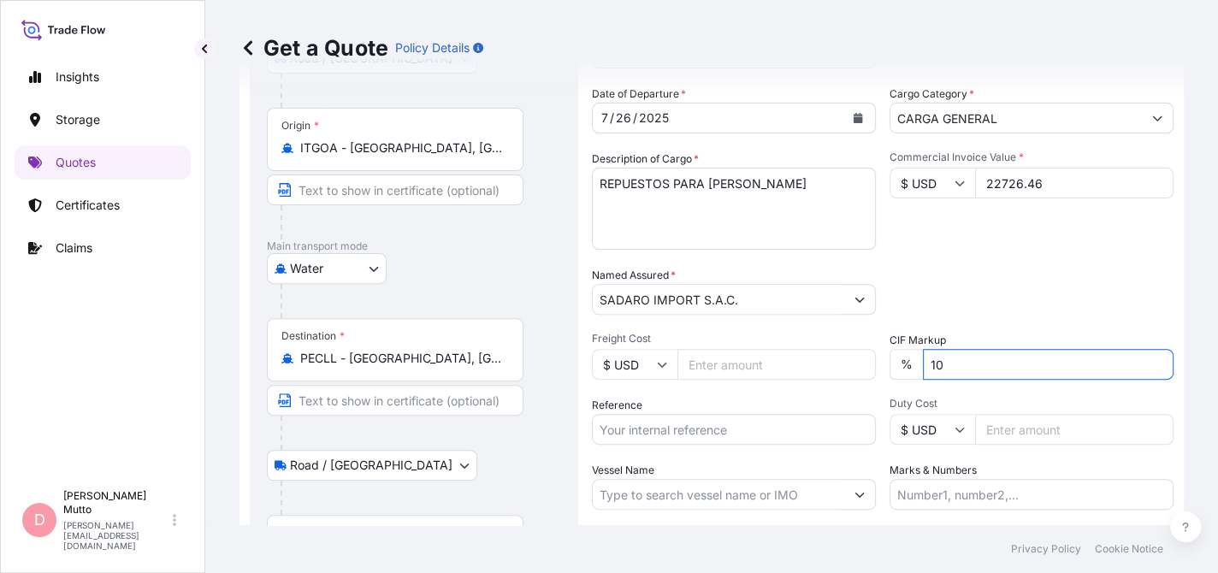
click at [985, 358] on input "10" at bounding box center [1048, 364] width 251 height 31
type input "0"
click at [680, 416] on input "Reference" at bounding box center [734, 429] width 284 height 31
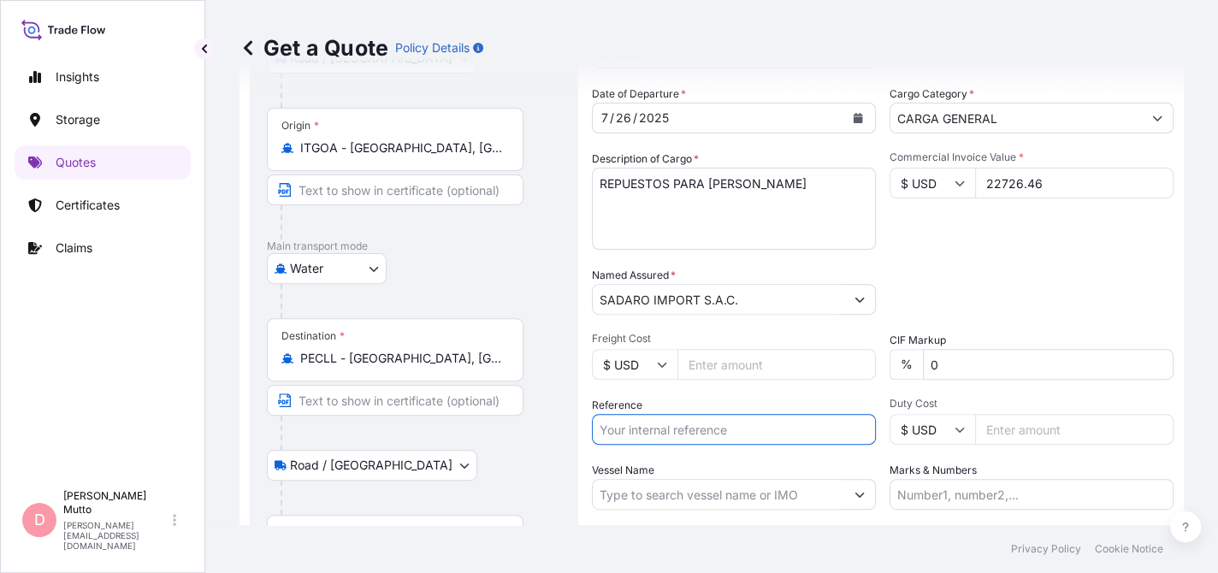
paste input "MILCLL5227059V"
type input "MILCLL5227059V"
click at [729, 421] on input "MILCLL5227059V" at bounding box center [734, 429] width 284 height 31
click at [728, 430] on input "MILCLL5227059V" at bounding box center [734, 429] width 284 height 31
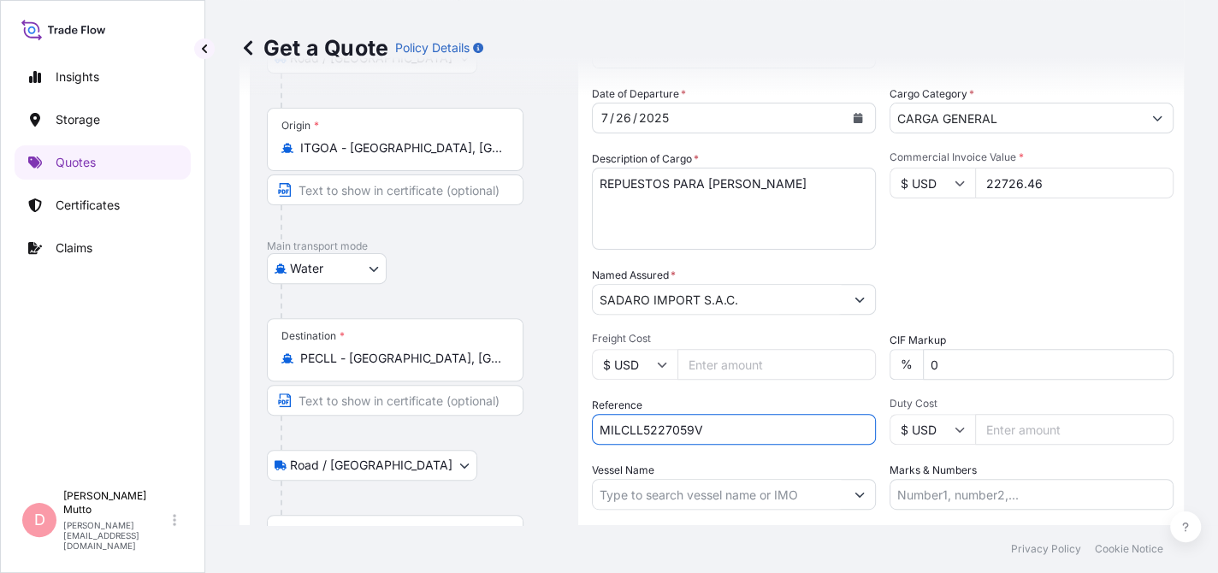
click at [728, 430] on input "MILCLL5227059V" at bounding box center [734, 429] width 284 height 31
paste input "DYBDP-496"
click at [600, 432] on input "DYBDP-496" at bounding box center [734, 429] width 284 height 31
paste input "2566/25"
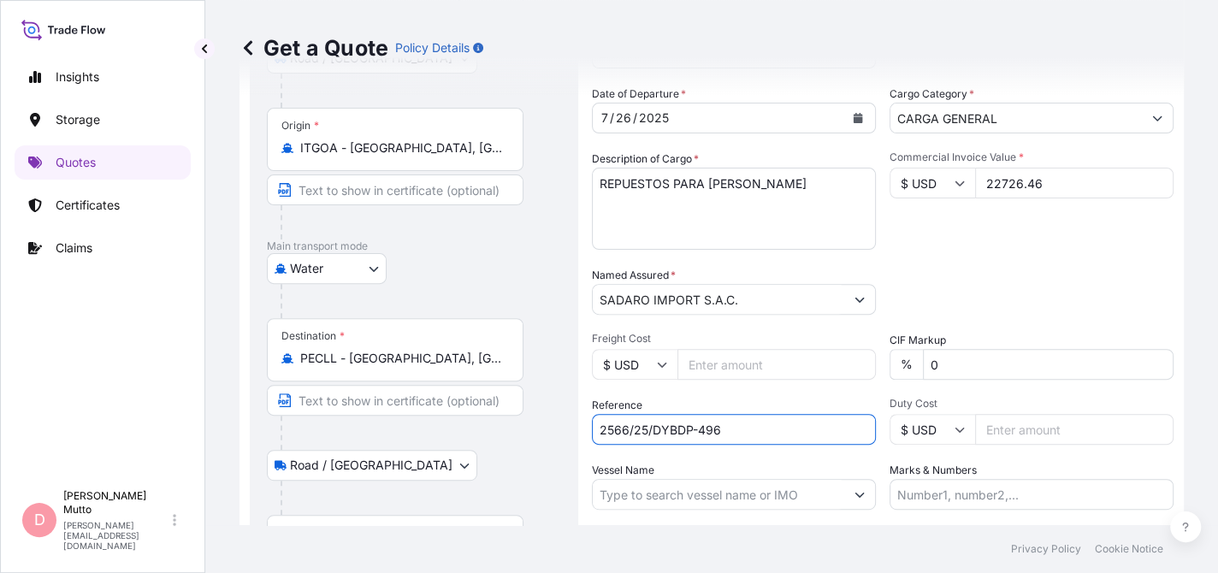
scroll to position [358, 0]
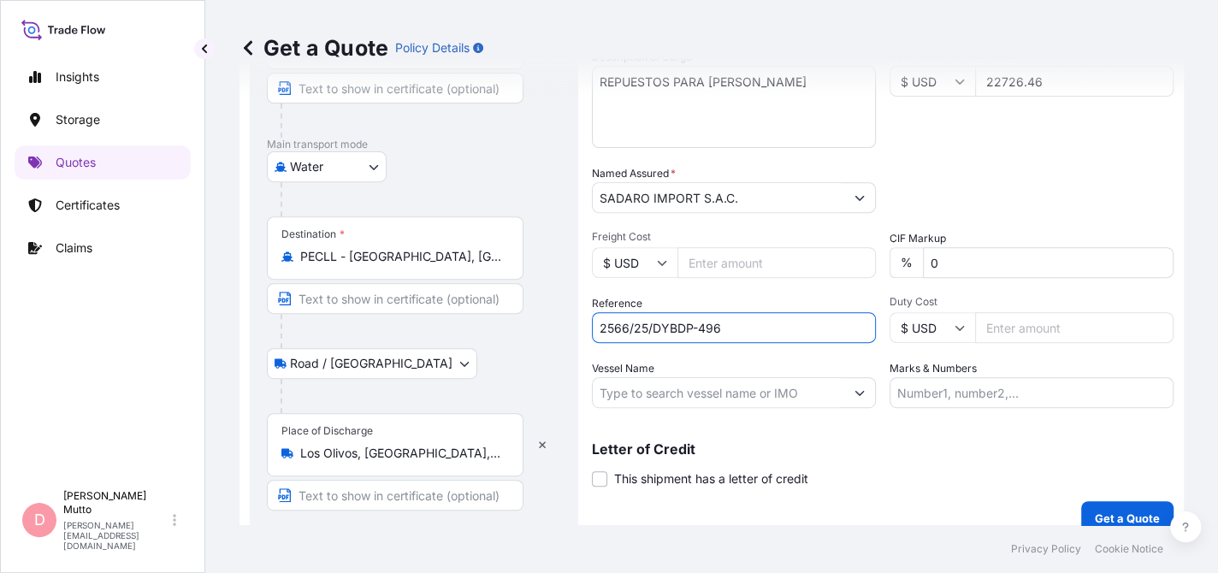
type input "2566/25/DYBDP-496"
click at [831, 387] on input "Vessel Name" at bounding box center [719, 392] width 252 height 31
click at [745, 397] on input "Vessel Name" at bounding box center [719, 392] width 252 height 31
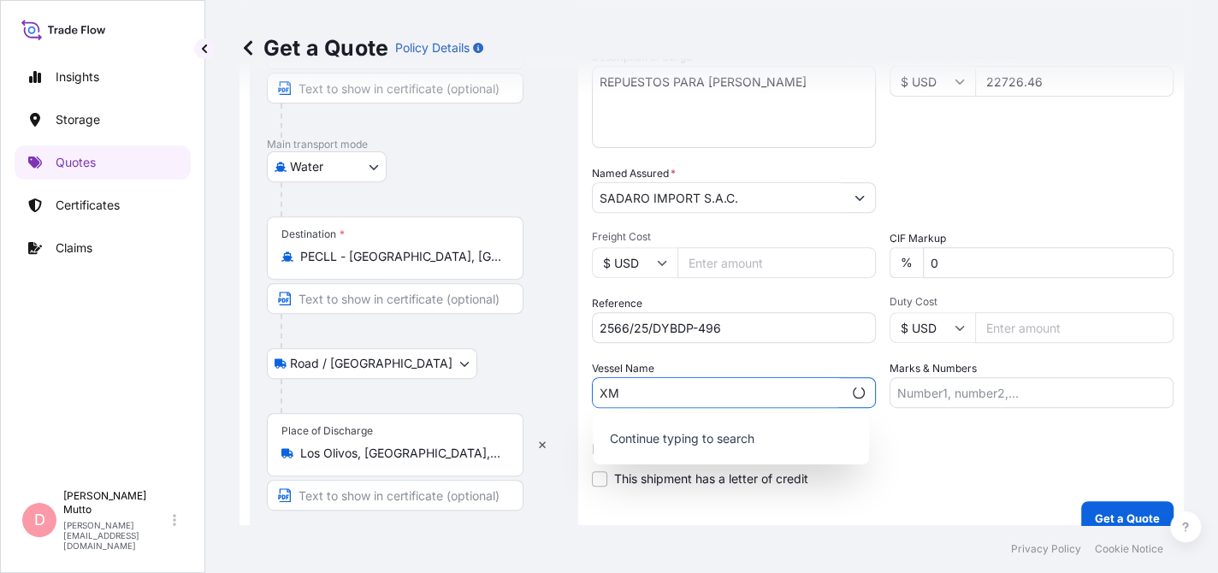
type input "X"
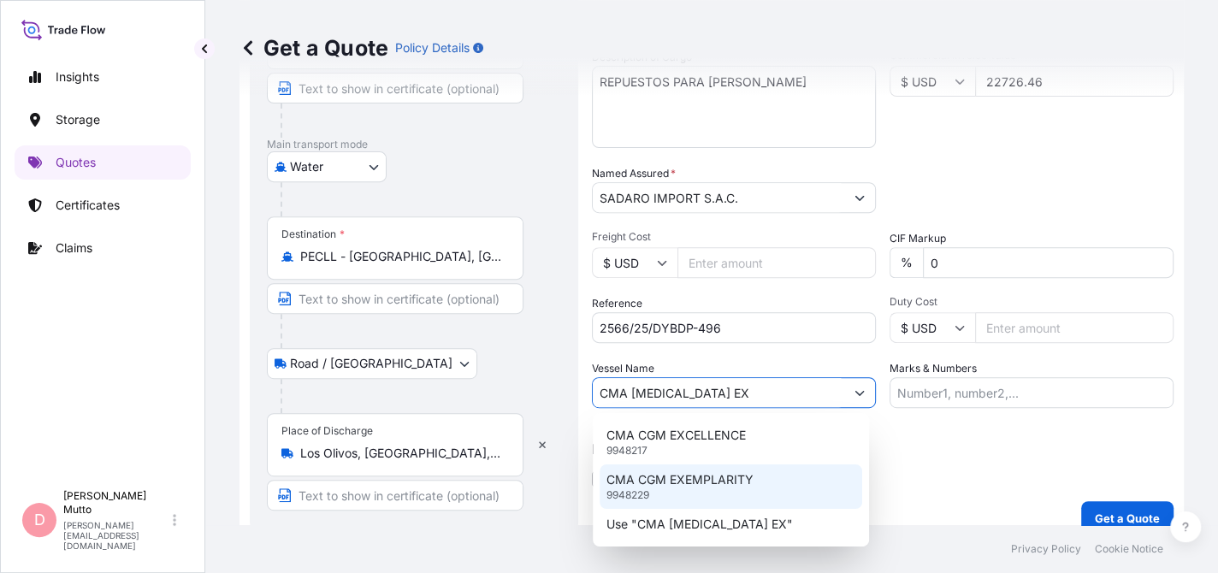
click at [736, 475] on p "CMA CGM EXEMPLARITY" at bounding box center [680, 479] width 147 height 17
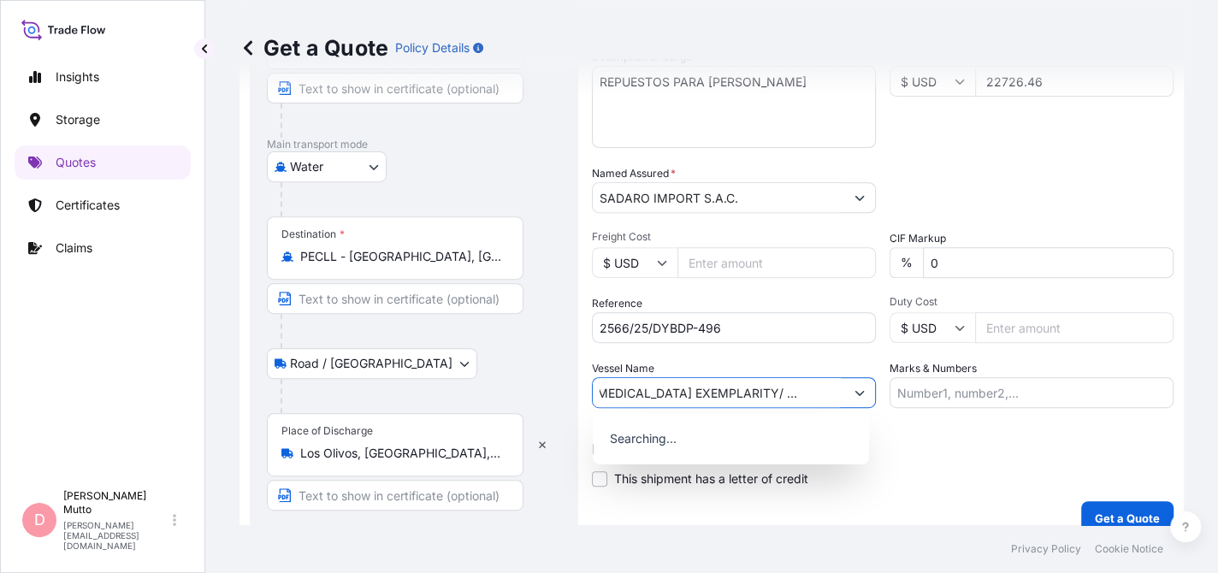
scroll to position [0, 46]
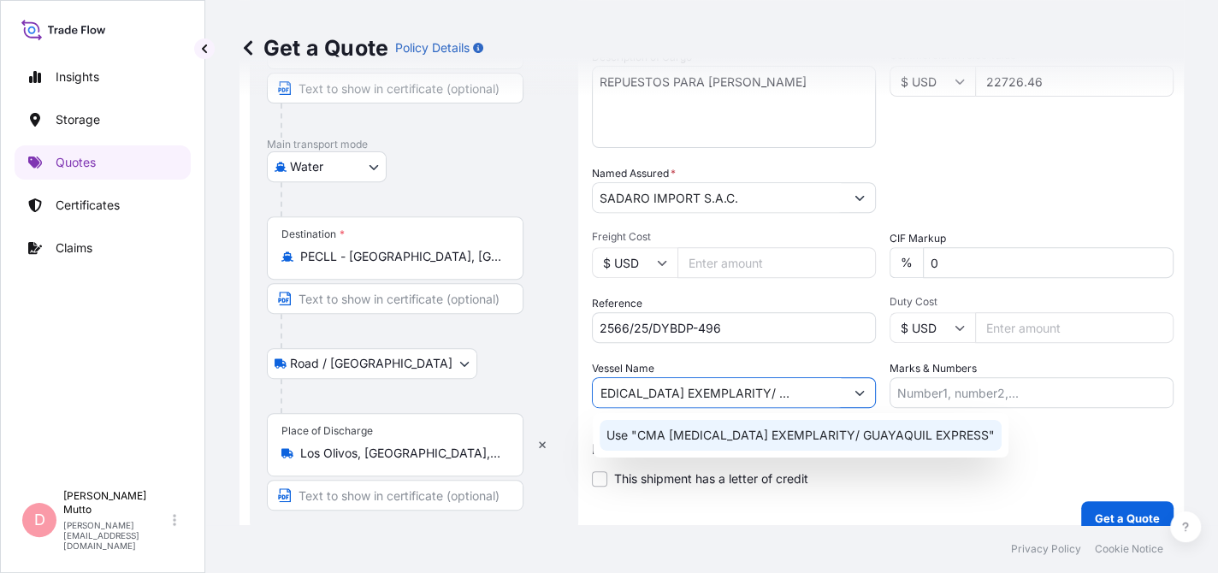
type input "CMA CGM EXEMPLARITY"
click at [1022, 429] on div "Letter of Credit This shipment has a letter of credit Letter of credit * Letter…" at bounding box center [883, 455] width 582 height 66
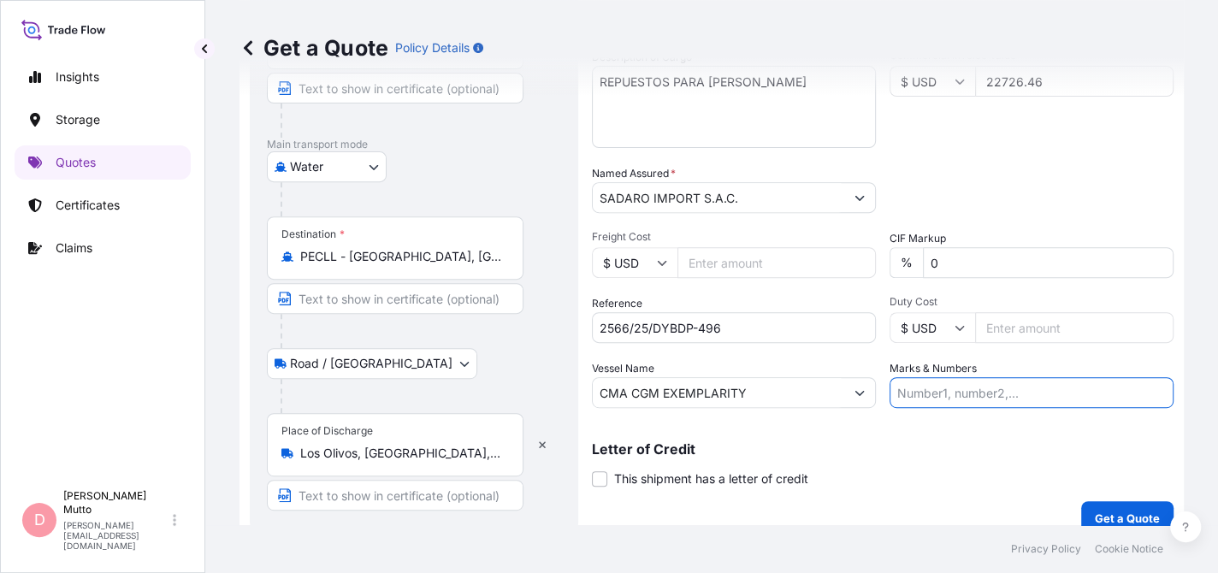
click at [963, 392] on input "Marks & Numbers" at bounding box center [1032, 392] width 284 height 31
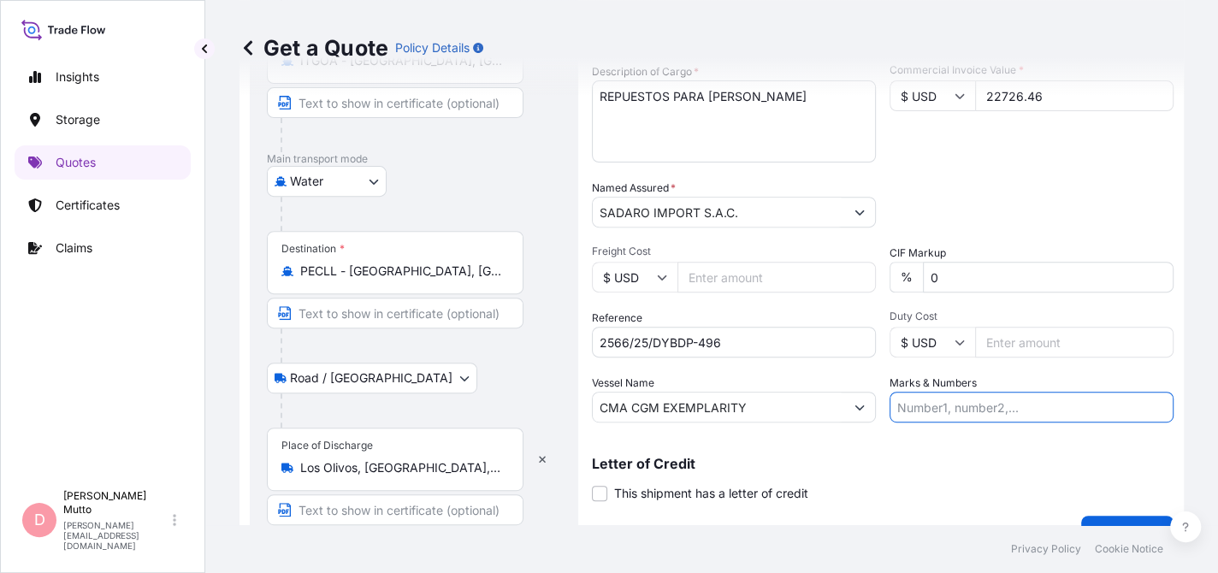
scroll to position [360, 0]
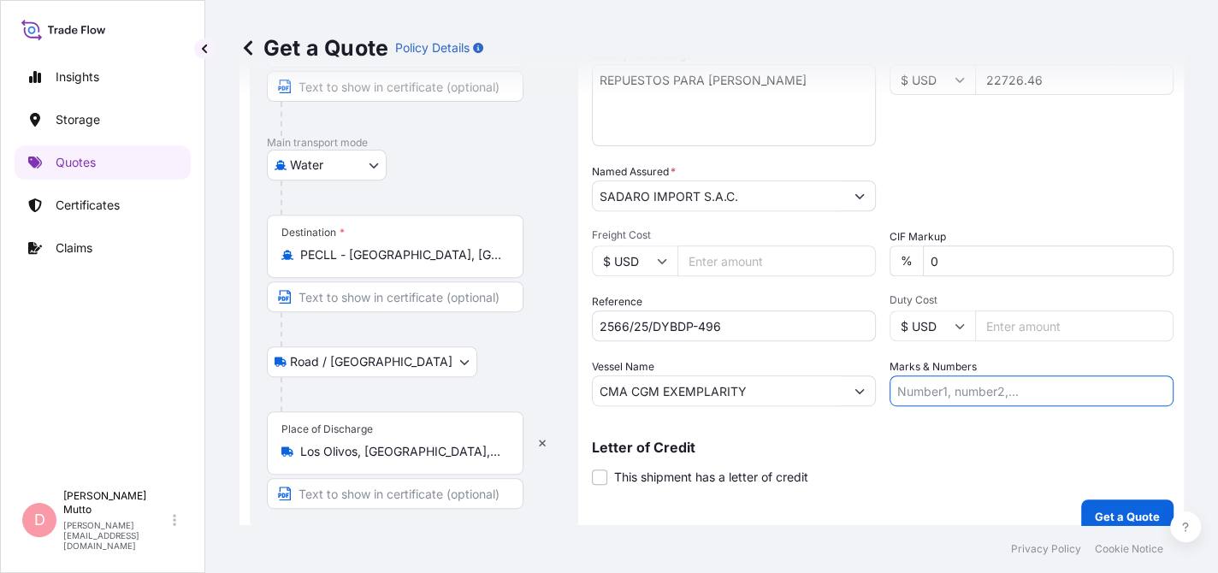
click at [737, 268] on input "Freight Cost" at bounding box center [777, 261] width 198 height 31
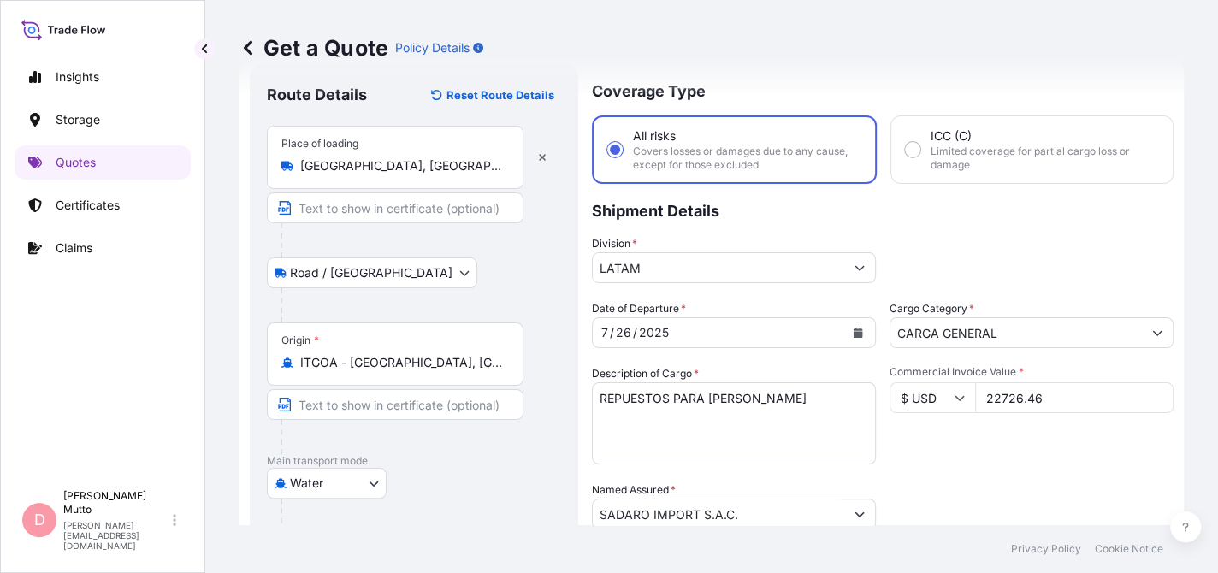
scroll to position [18, 0]
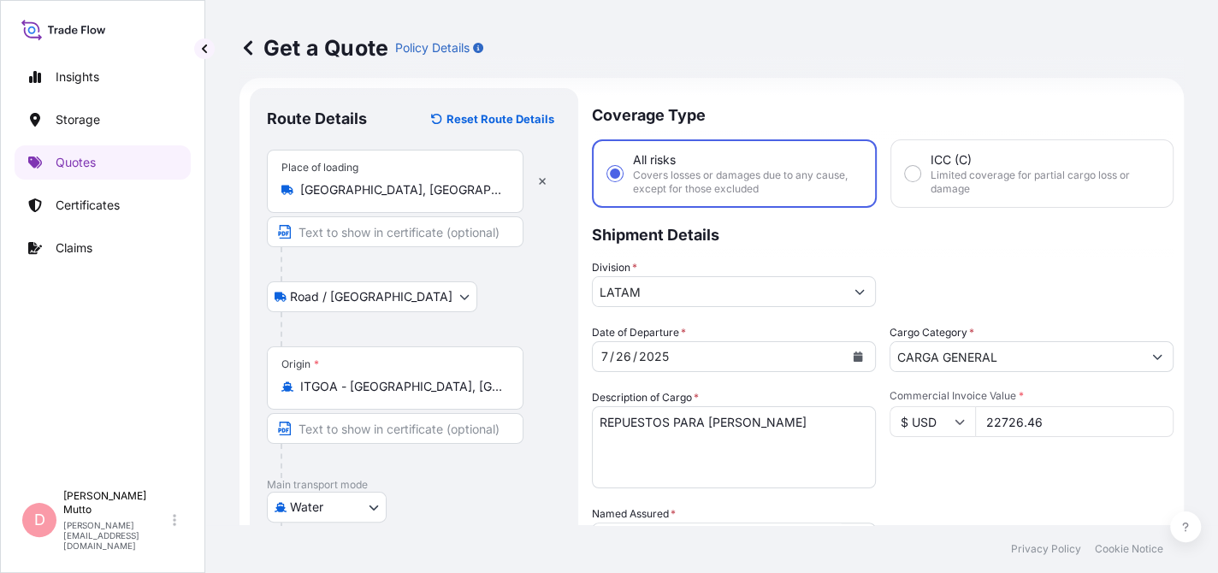
click at [117, 181] on div "Insights Storage Quotes Certificates Claims" at bounding box center [103, 262] width 176 height 437
click at [115, 164] on link "Quotes" at bounding box center [103, 162] width 176 height 34
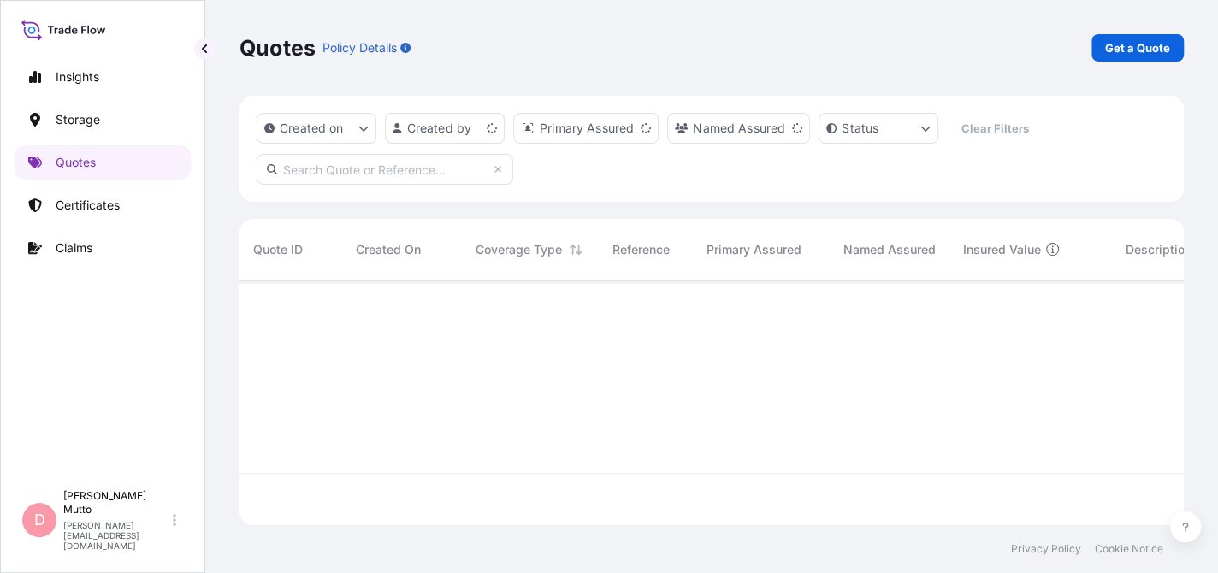
scroll to position [241, 931]
click at [1144, 47] on p "Get a Quote" at bounding box center [1137, 47] width 65 height 17
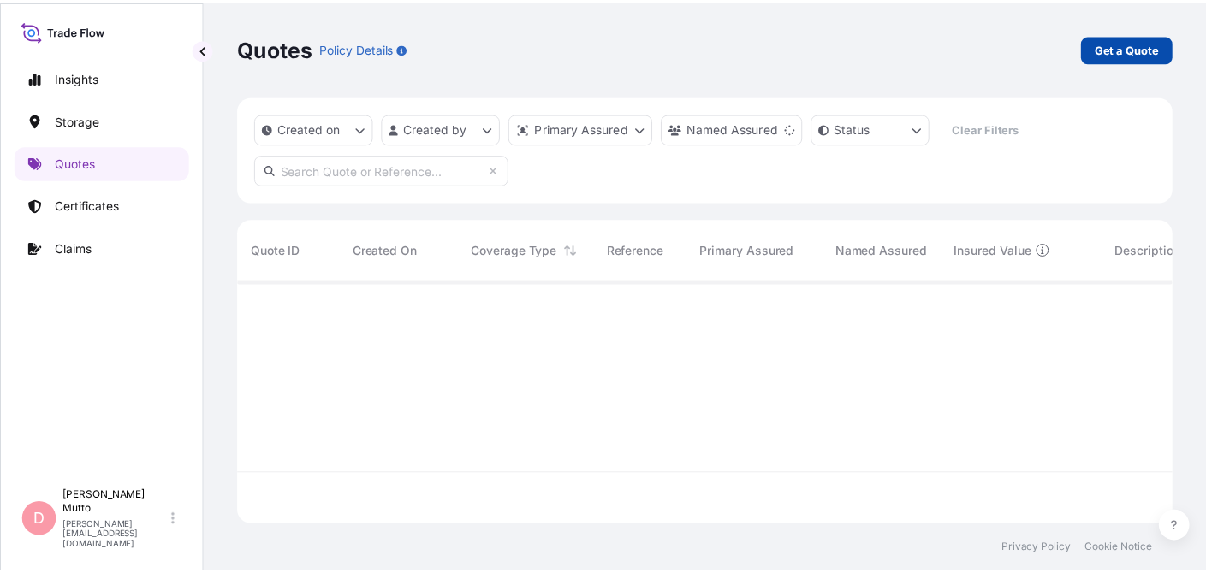
scroll to position [27, 0]
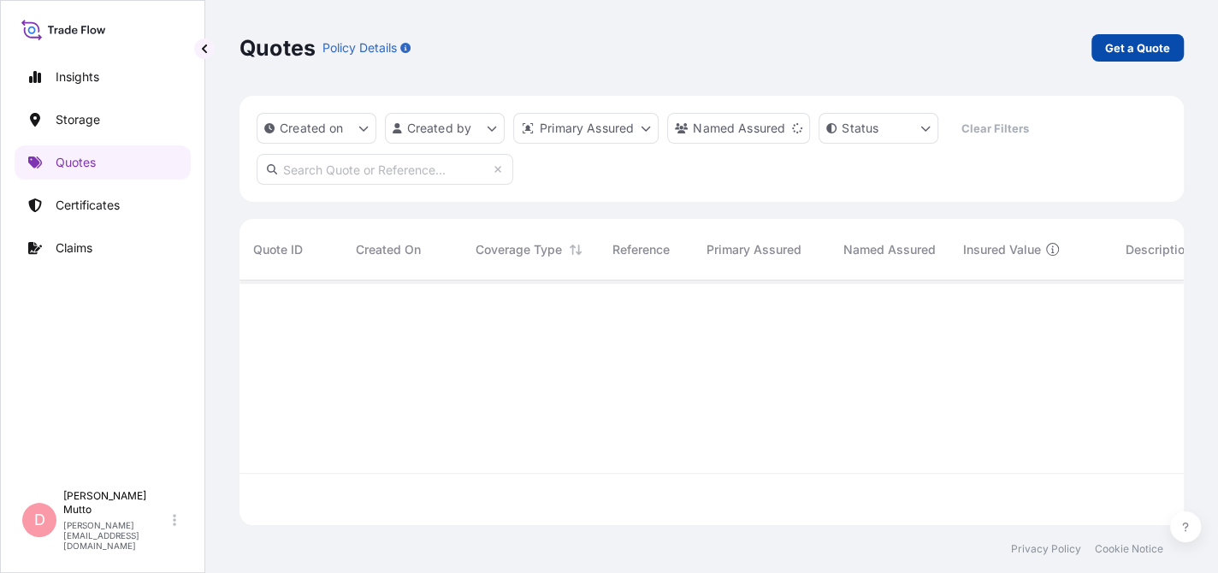
select select "Water"
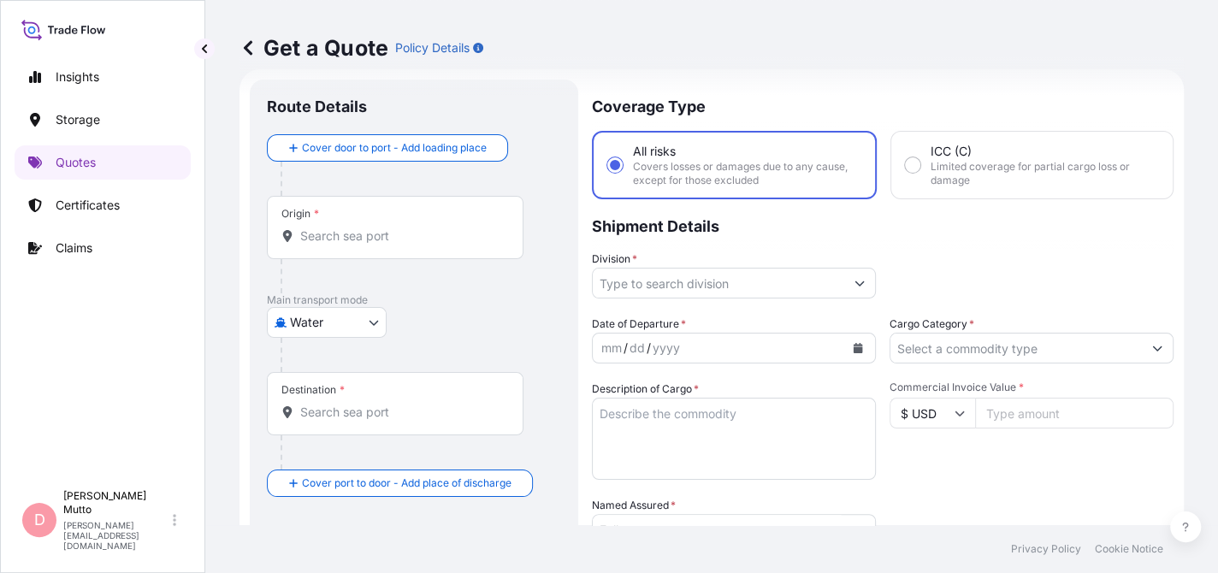
click at [342, 249] on div "Origin *" at bounding box center [395, 227] width 257 height 63
click at [342, 245] on input "Origin *" at bounding box center [401, 236] width 202 height 17
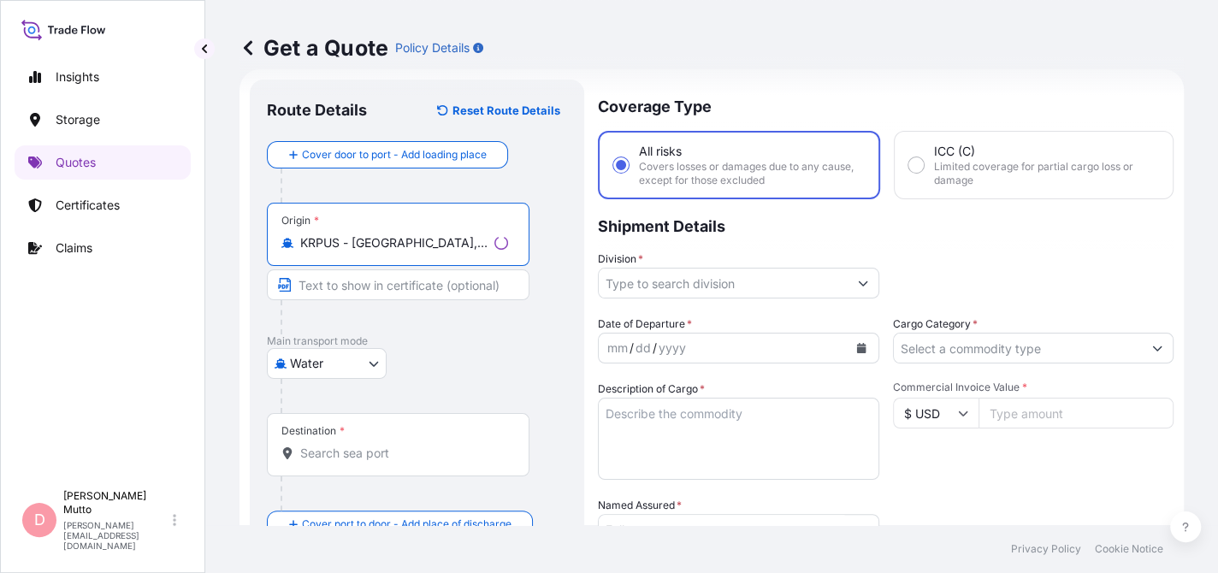
type input "KRPUS - [GEOGRAPHIC_DATA], [GEOGRAPHIC_DATA], [GEOGRAPHIC_DATA]"
click at [358, 465] on div "Destination *" at bounding box center [398, 444] width 263 height 63
click at [358, 462] on input "Destination *" at bounding box center [404, 453] width 208 height 17
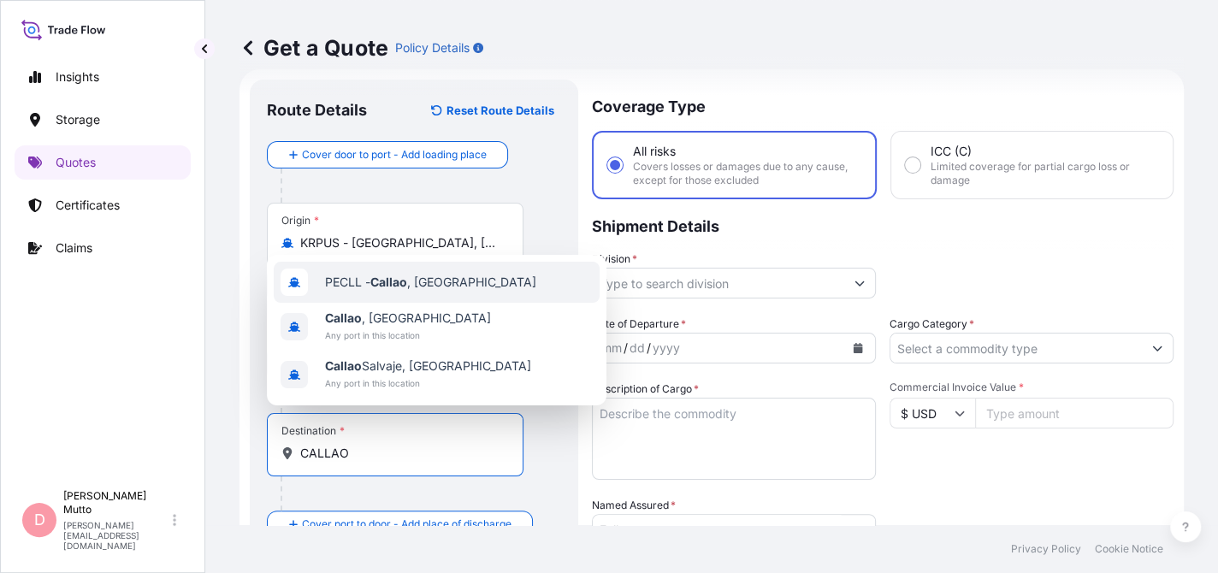
click at [424, 275] on span "PECLL - [GEOGRAPHIC_DATA] , [GEOGRAPHIC_DATA]" at bounding box center [430, 282] width 211 height 17
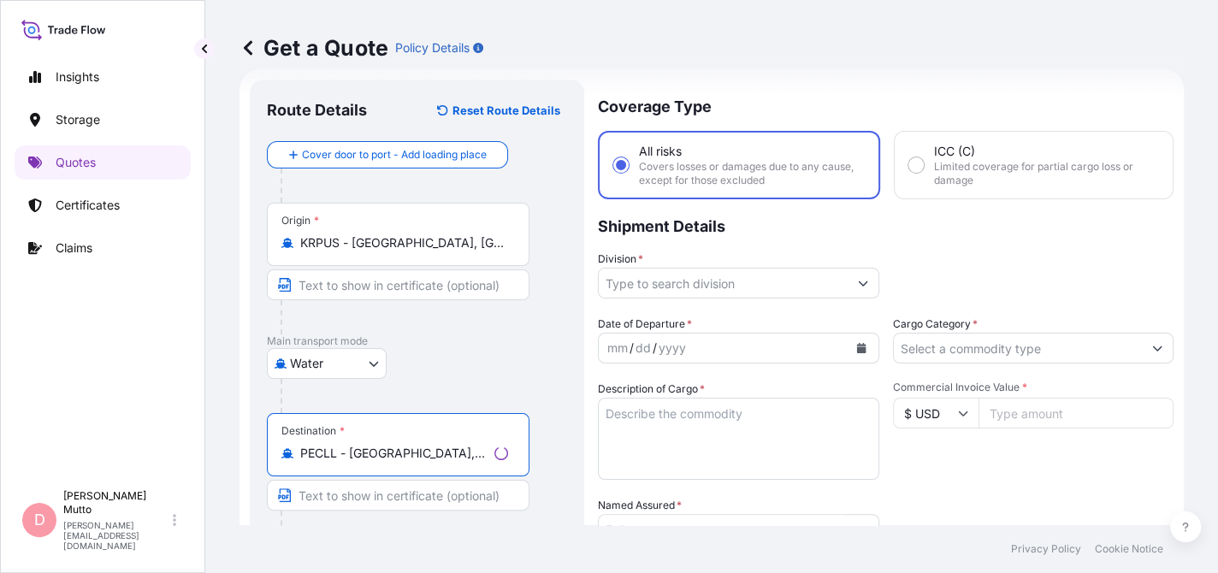
type input "PECLL - [GEOGRAPHIC_DATA], [GEOGRAPHIC_DATA]"
click at [736, 280] on input "Division *" at bounding box center [723, 283] width 249 height 31
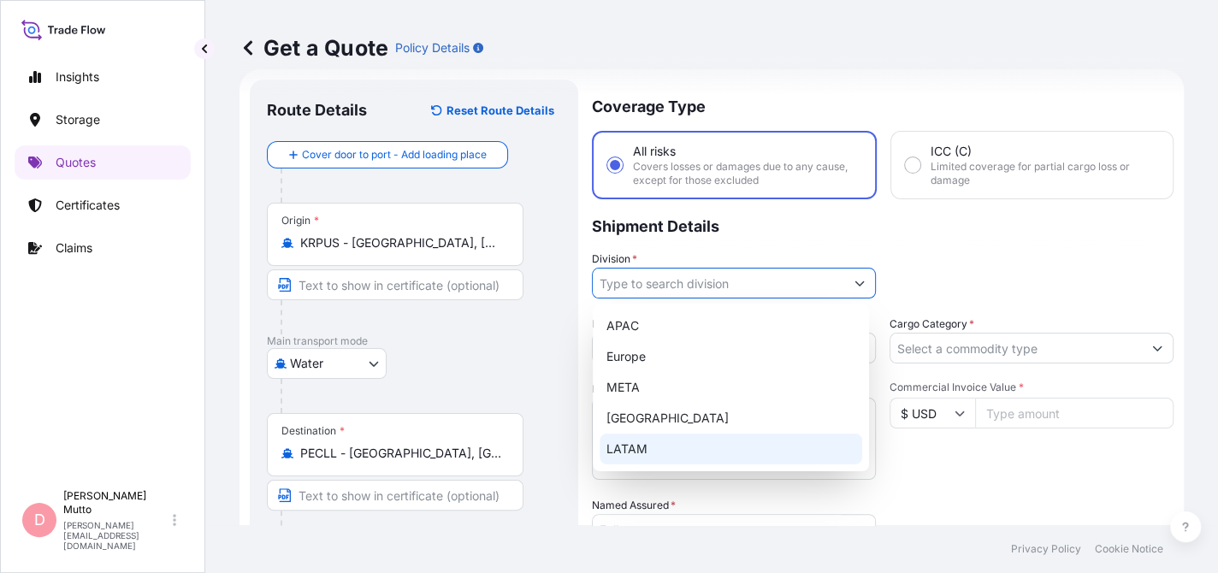
click at [687, 453] on div "LATAM" at bounding box center [731, 449] width 263 height 31
type input "LATAM"
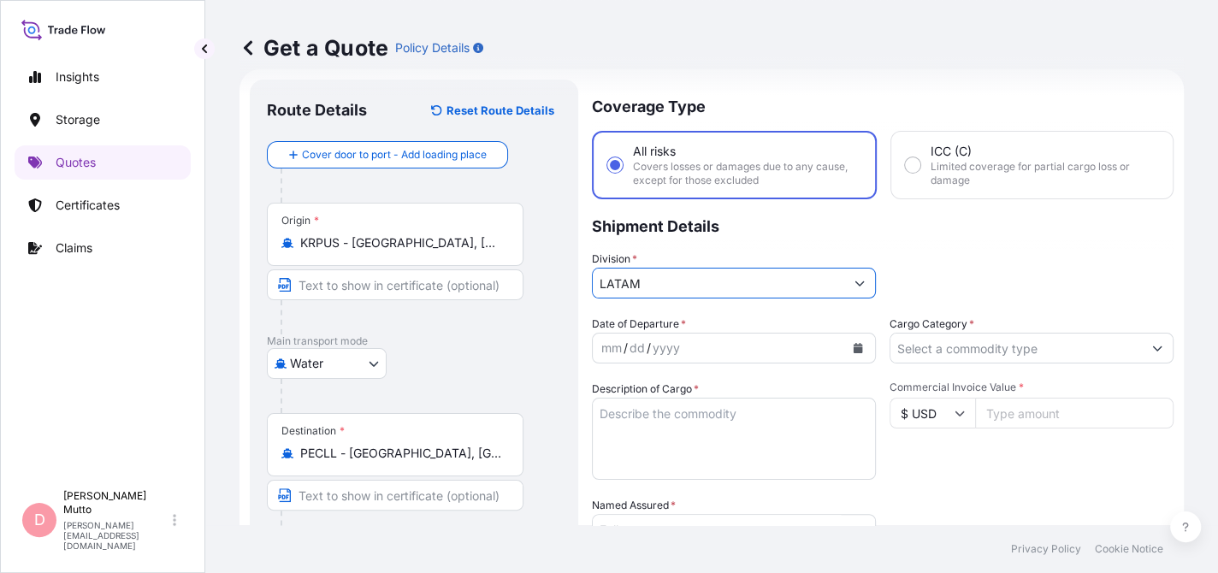
click at [738, 346] on div "mm / dd / yyyy" at bounding box center [719, 348] width 252 height 31
click at [854, 346] on icon "Calendar" at bounding box center [858, 348] width 9 height 10
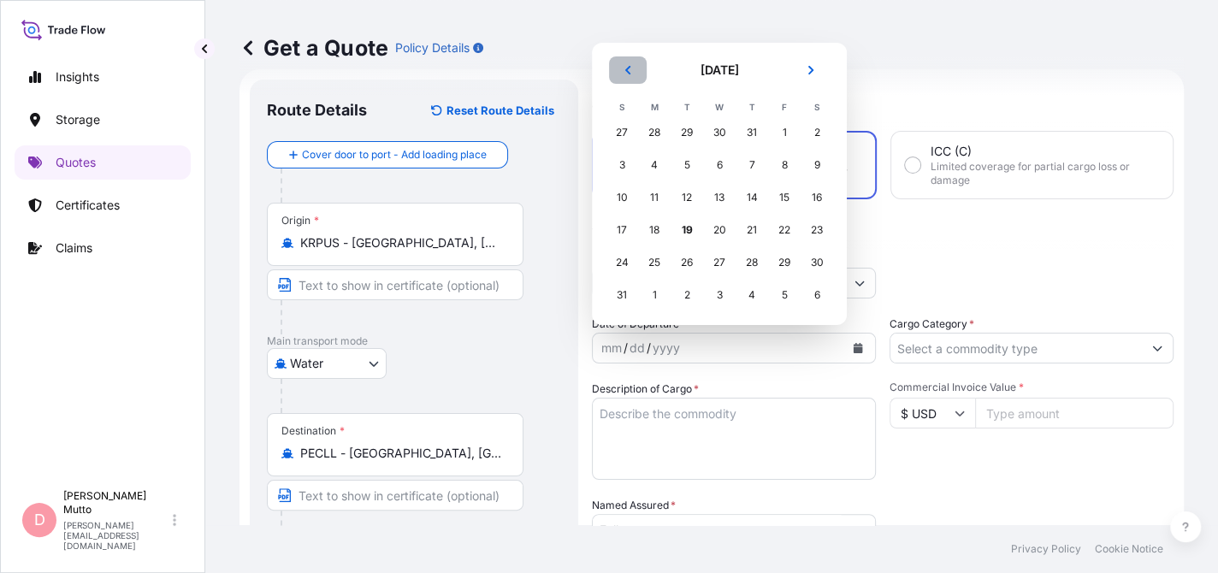
click at [635, 69] on button "Previous" at bounding box center [628, 69] width 38 height 27
click at [779, 263] on div "25" at bounding box center [784, 262] width 31 height 31
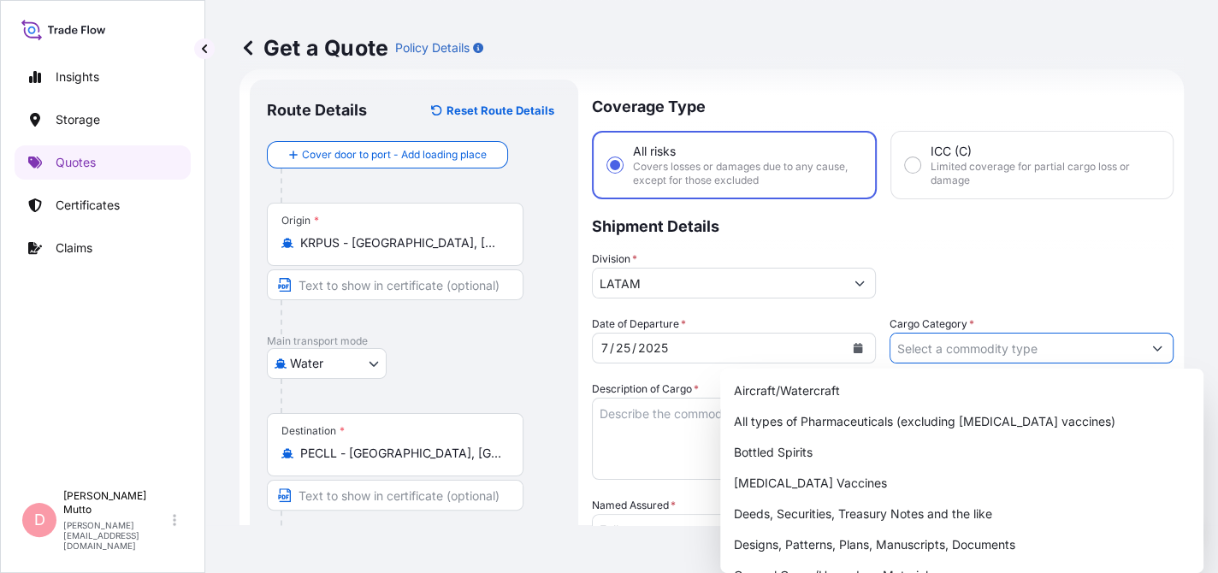
click at [958, 347] on input "Cargo Category *" at bounding box center [1017, 348] width 252 height 31
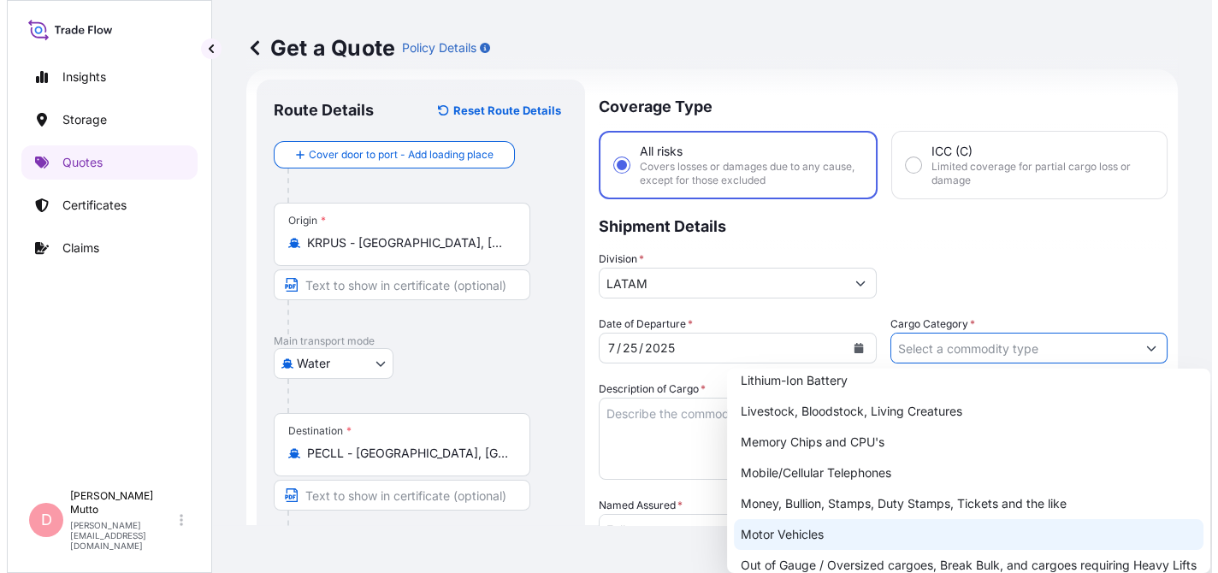
scroll to position [305, 0]
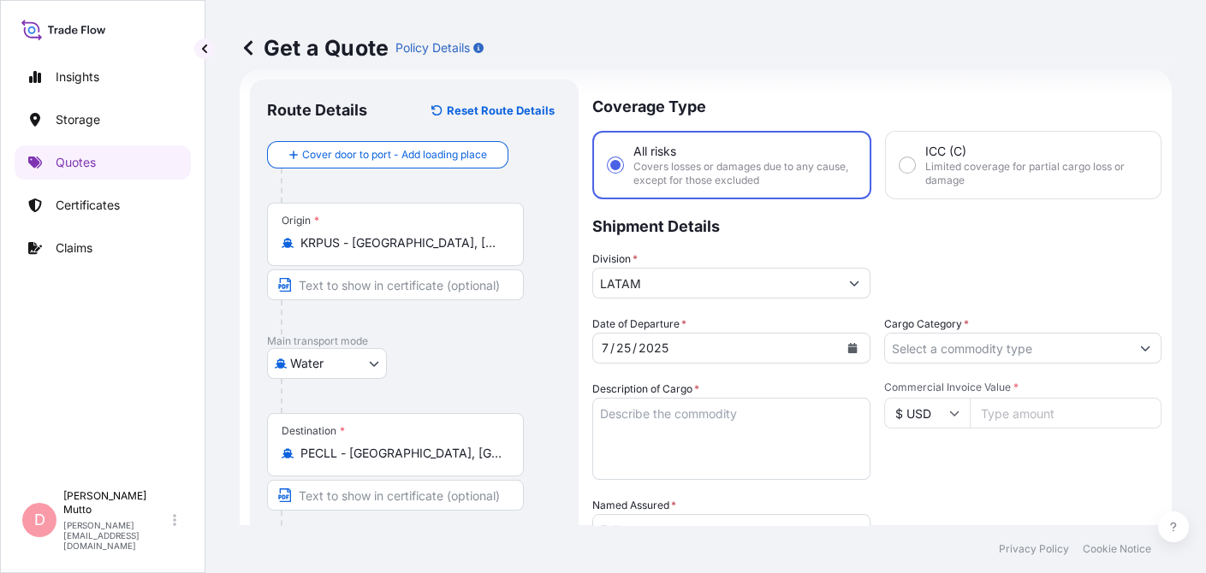
click at [962, 329] on div "Cargo Category *" at bounding box center [1023, 340] width 278 height 48
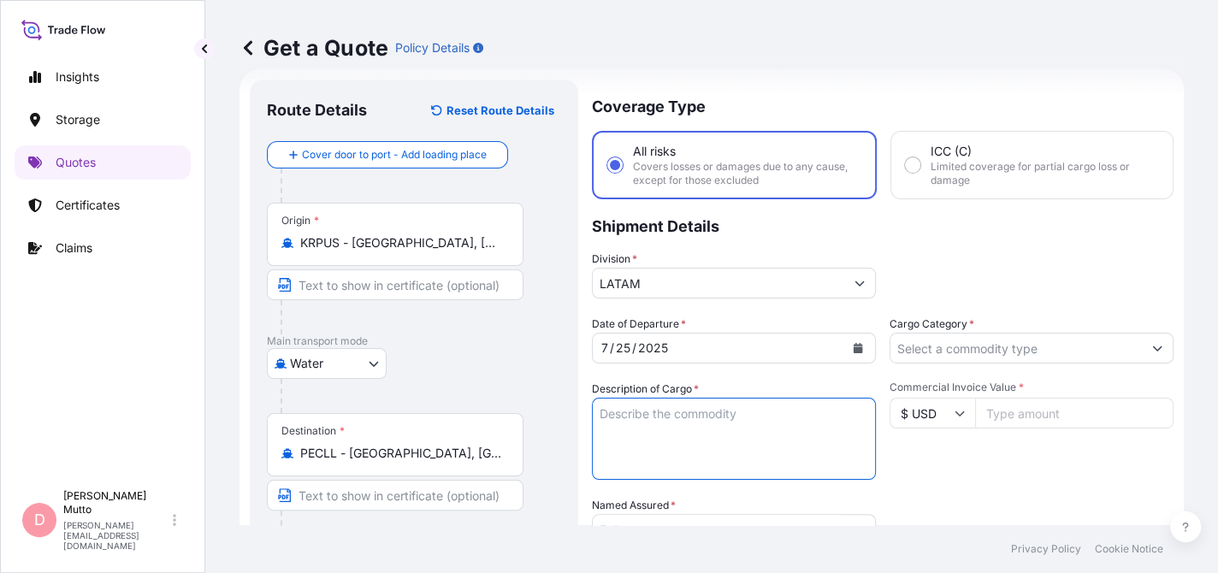
click at [708, 431] on textarea "Description of Cargo *" at bounding box center [734, 439] width 284 height 82
paste textarea "3 PALLETS"
type textarea "3 PALLETS"
click at [1039, 404] on input "Commercial Invoice Value *" at bounding box center [1074, 413] width 198 height 31
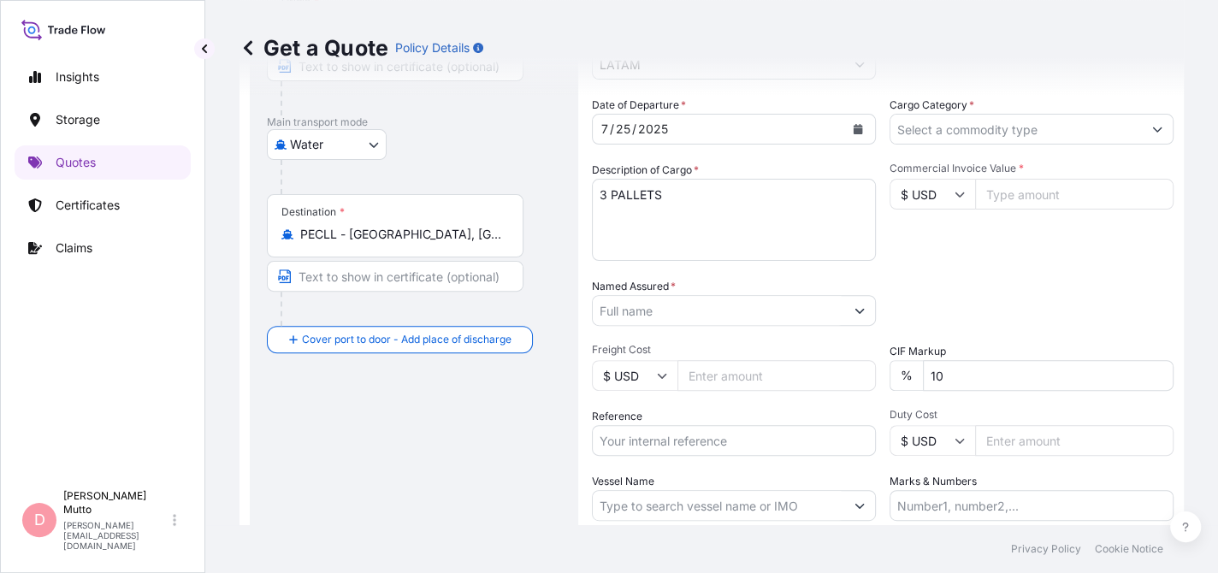
scroll to position [283, 0]
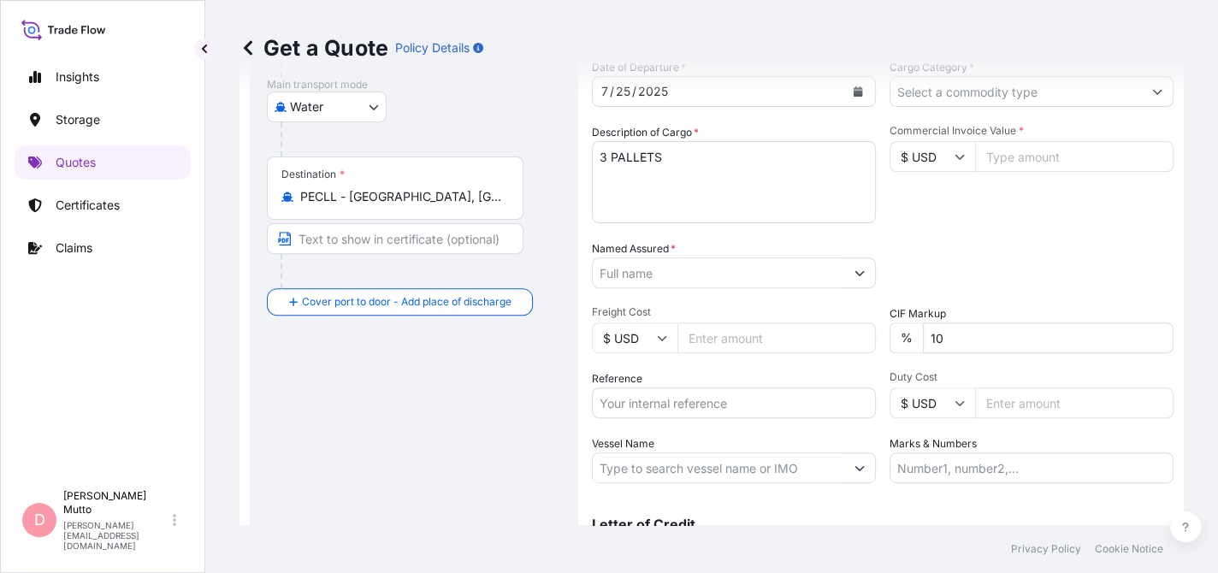
click at [743, 295] on div "Date of Departure * [DATE] Cargo Category * Description of Cargo * 3 PALLETS Co…" at bounding box center [883, 271] width 582 height 424
click at [743, 286] on div at bounding box center [734, 273] width 284 height 31
click at [740, 268] on input "Named Assured *" at bounding box center [719, 273] width 252 height 31
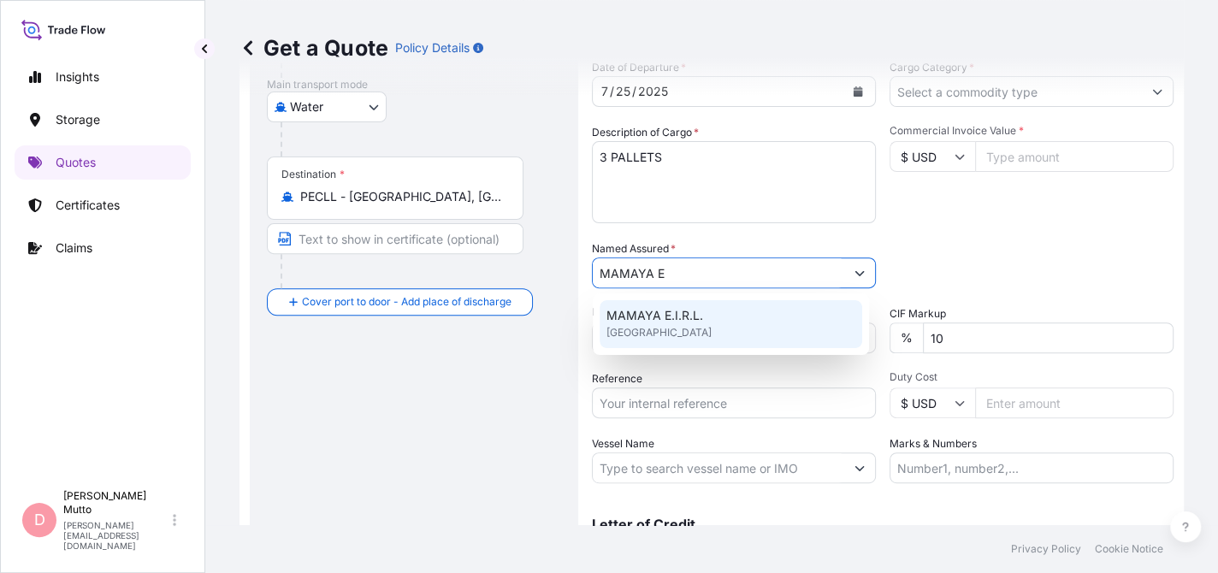
click at [703, 317] on div "MAMAYA E.I.R.L. [GEOGRAPHIC_DATA]" at bounding box center [731, 324] width 263 height 48
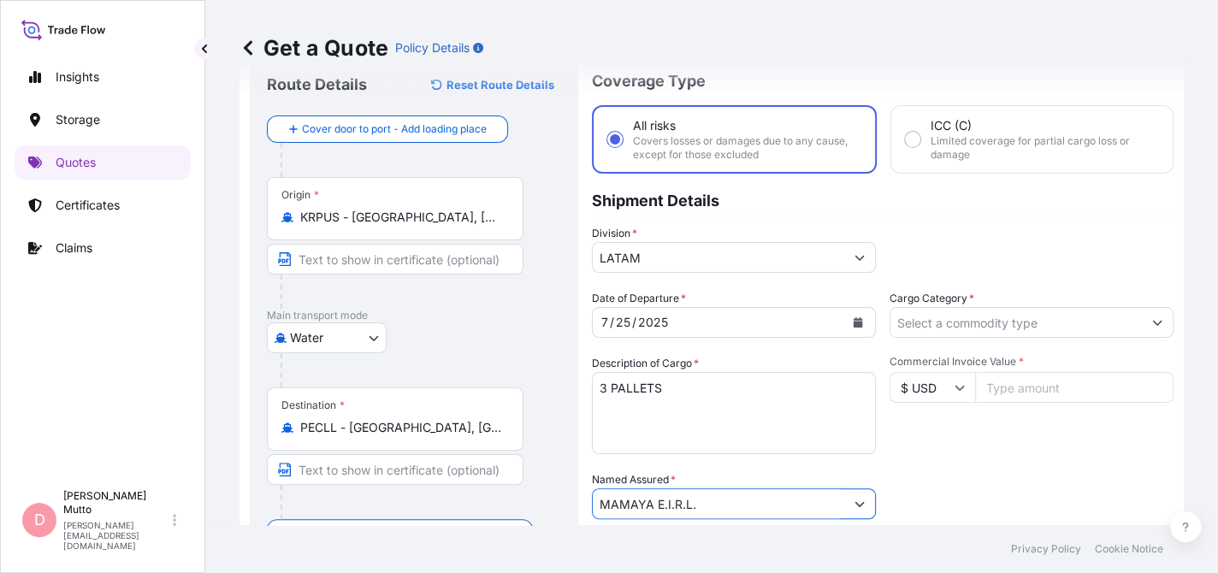
scroll to position [27, 0]
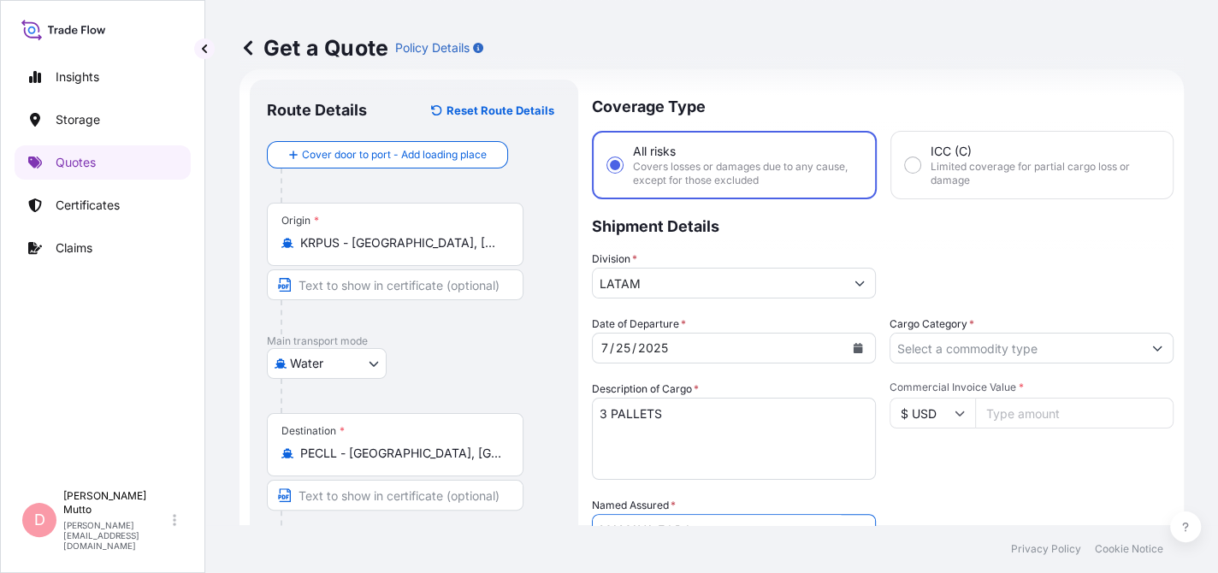
type input "MAMAYA E.I.R.L."
click at [979, 341] on input "Cargo Category *" at bounding box center [1017, 348] width 252 height 31
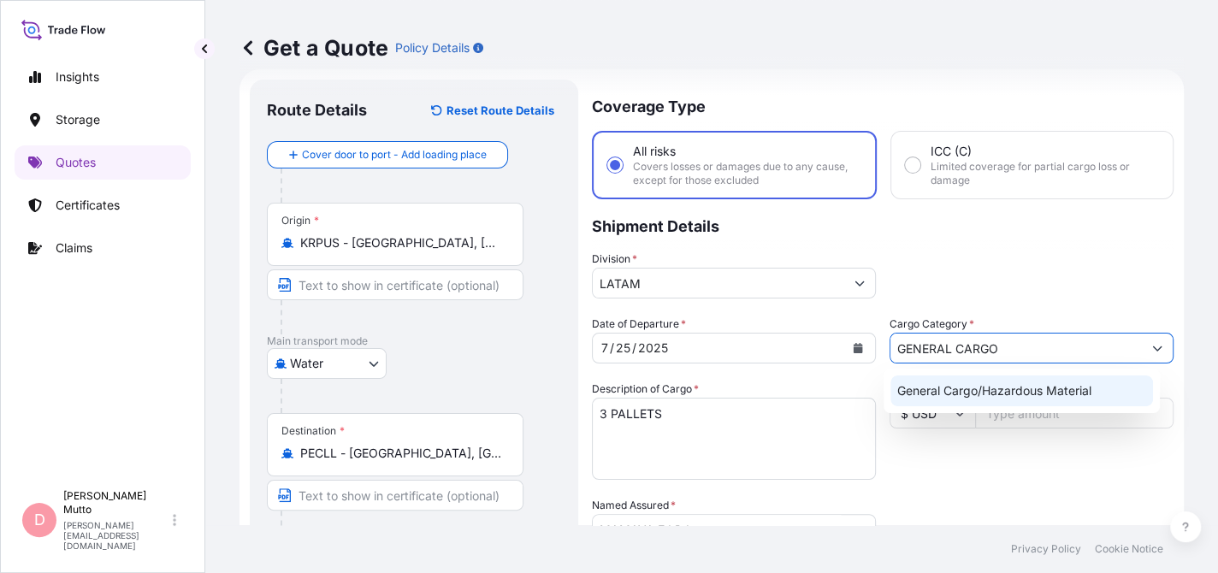
type input "GENERAL CARGO"
click at [998, 233] on p "Shipment Details" at bounding box center [883, 224] width 582 height 51
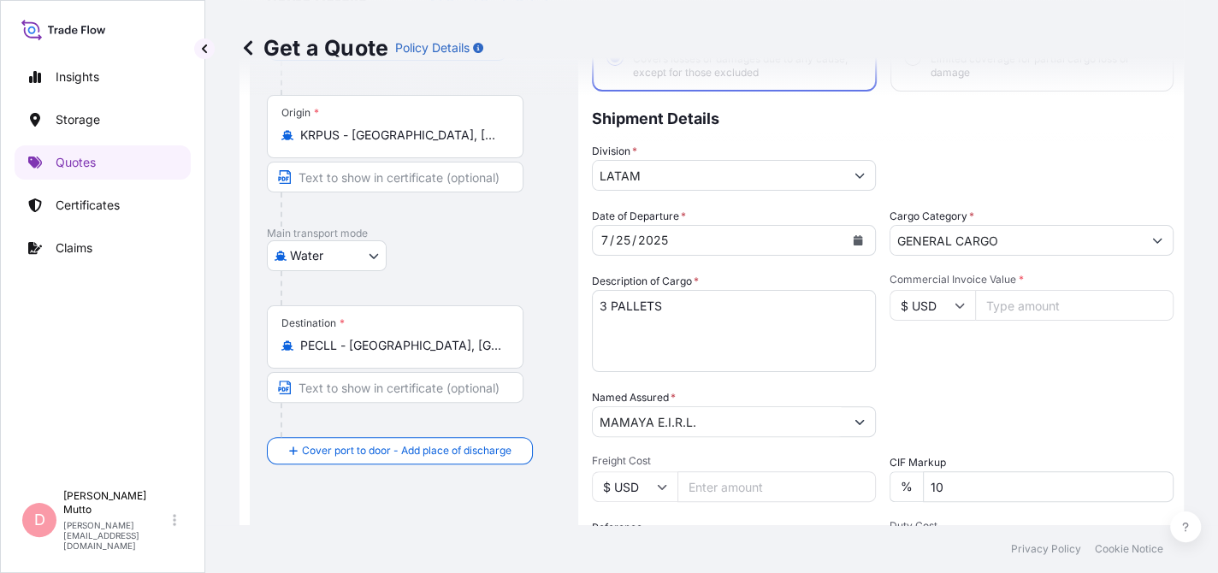
scroll to position [283, 0]
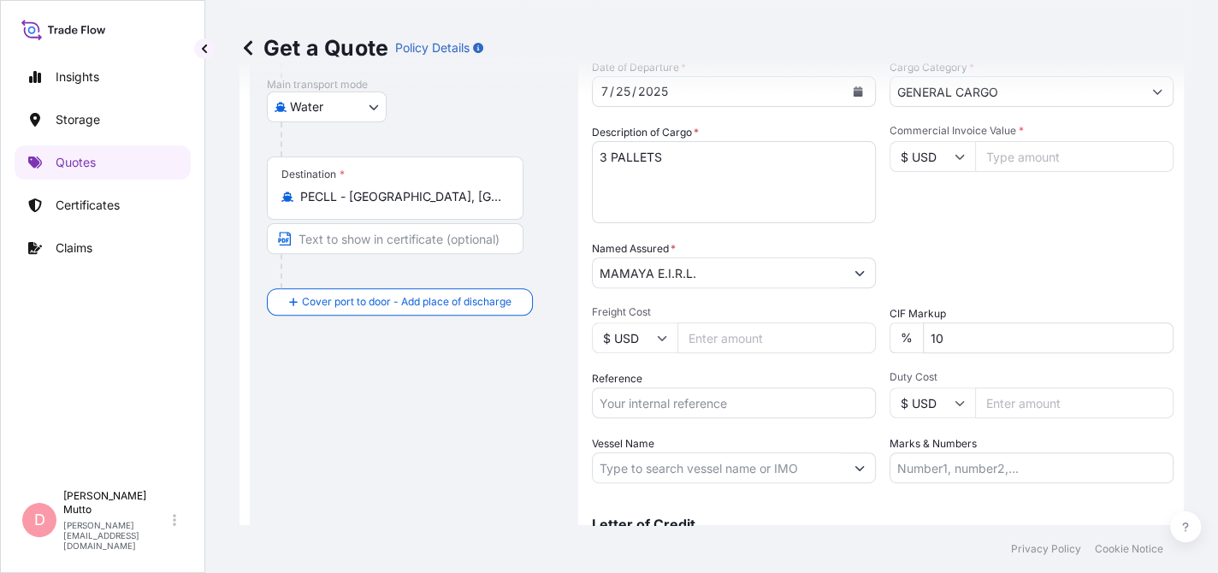
click at [999, 155] on input "Commercial Invoice Value *" at bounding box center [1074, 156] width 198 height 31
click at [977, 341] on input "10" at bounding box center [1048, 338] width 251 height 31
type input "0"
click at [1114, 163] on input "Commercial Invoice Value *" at bounding box center [1074, 156] width 198 height 31
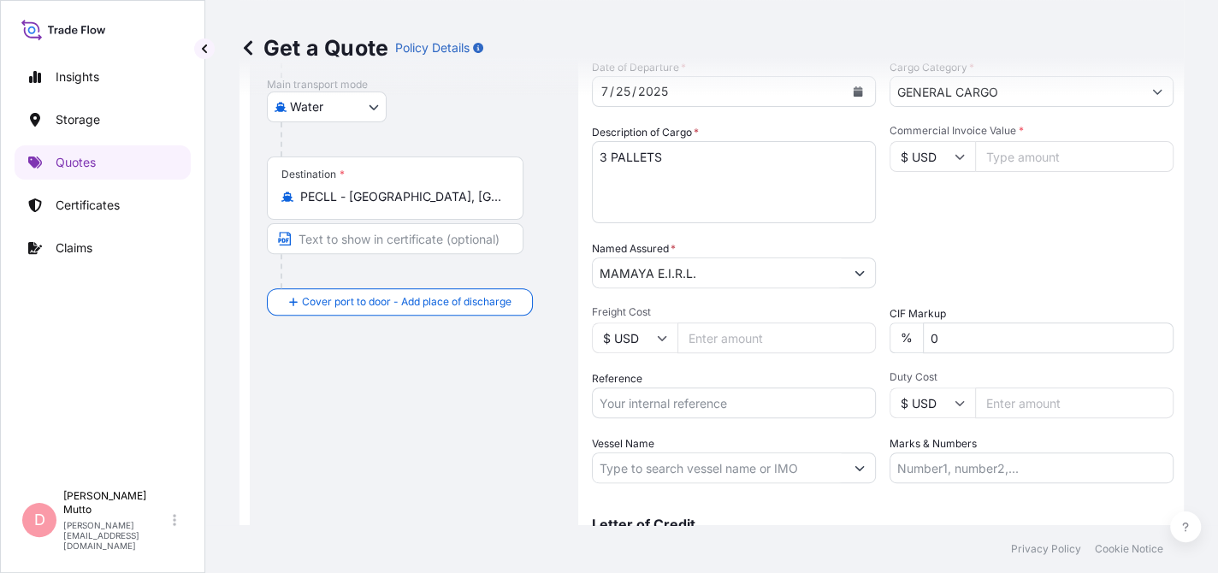
paste input "13973.00"
type input "13973"
click at [714, 331] on input "Freight Cost" at bounding box center [777, 338] width 198 height 31
type input "538.80"
click at [761, 397] on input "Reference" at bounding box center [734, 403] width 284 height 31
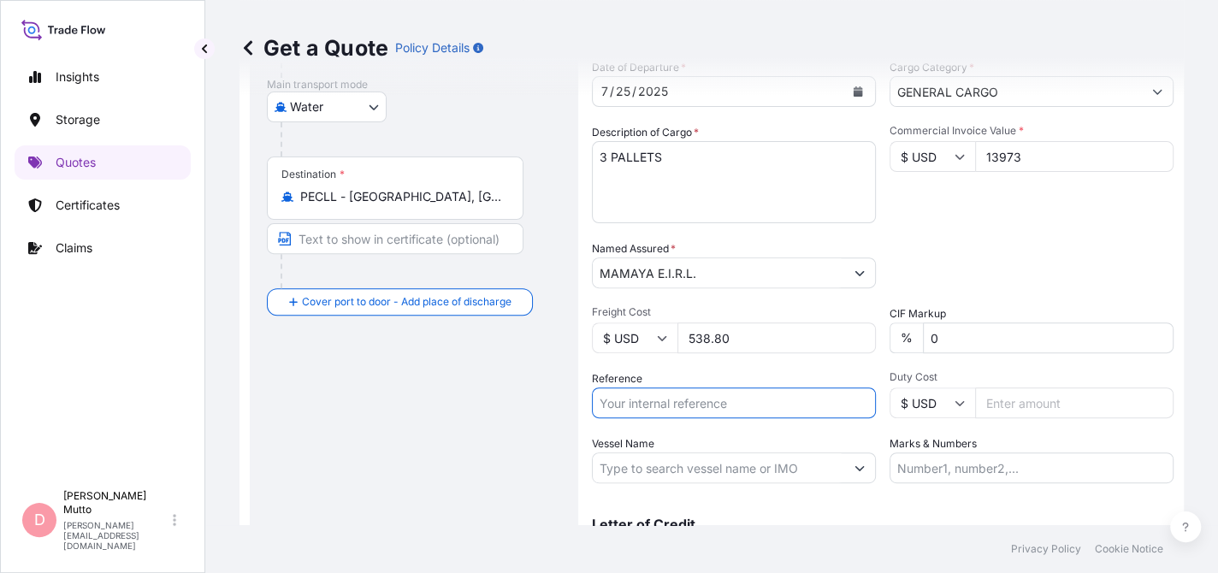
paste input "UZHJPE250415"
type input "UZHJPE250415"
click at [1018, 394] on input "Duty Cost" at bounding box center [1074, 403] width 198 height 31
click at [759, 477] on input "Vessel Name" at bounding box center [719, 468] width 252 height 31
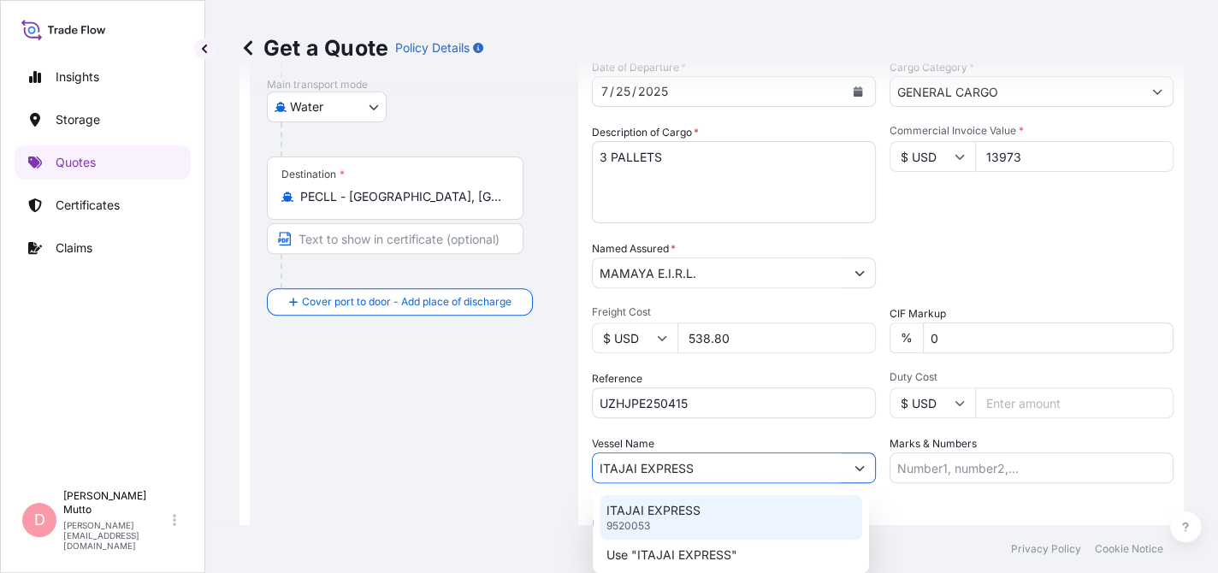
click at [679, 502] on p "ITAJAI EXPRESS" at bounding box center [654, 510] width 94 height 17
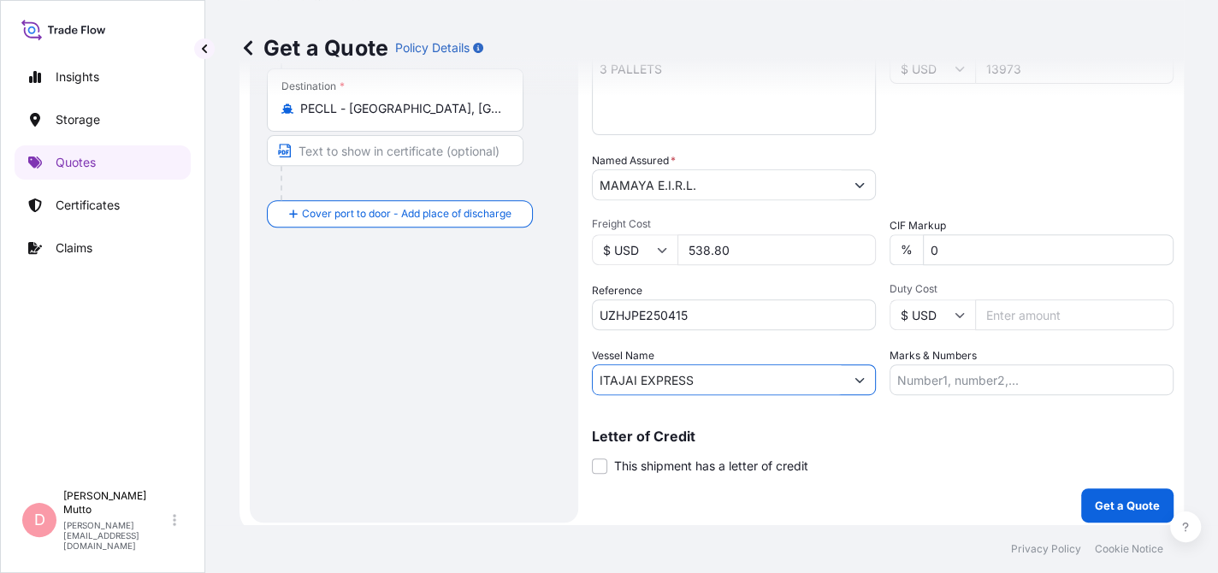
scroll to position [378, 0]
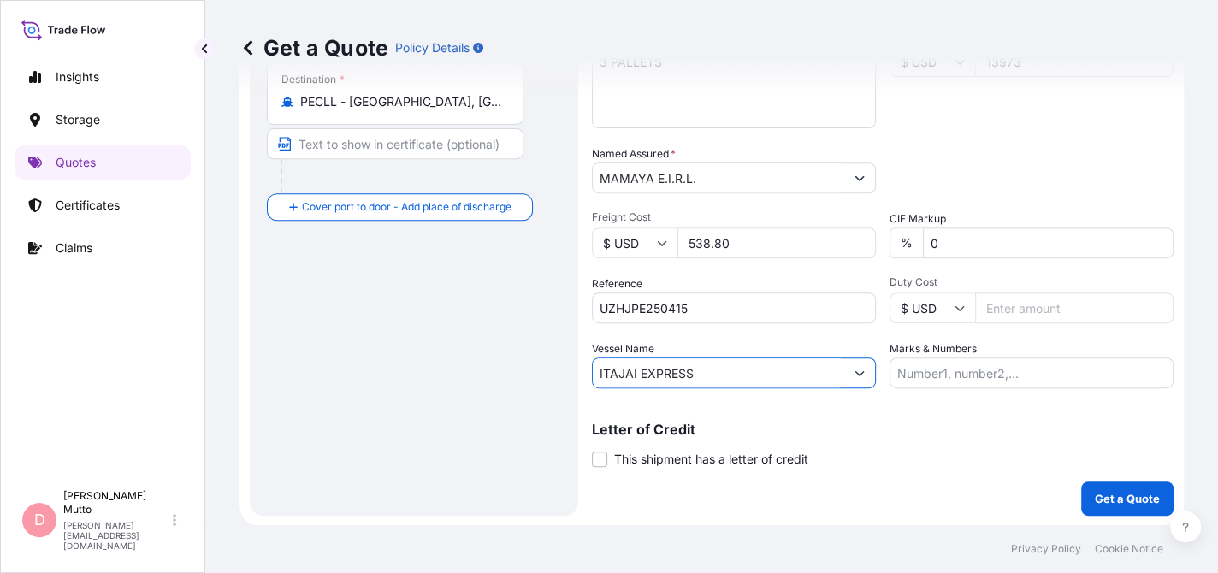
type input "ITAJAI EXPRESS"
click at [968, 359] on input "Marks & Numbers" at bounding box center [1032, 373] width 284 height 31
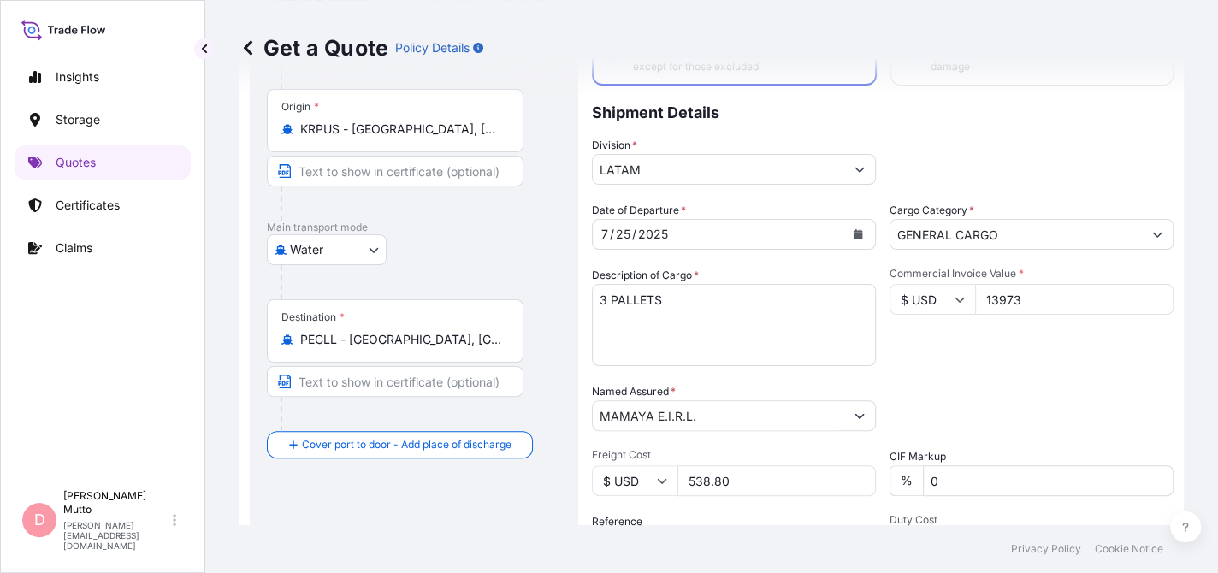
scroll to position [139, 0]
click at [773, 206] on div "Date of Departure * [DATE]" at bounding box center [734, 228] width 284 height 48
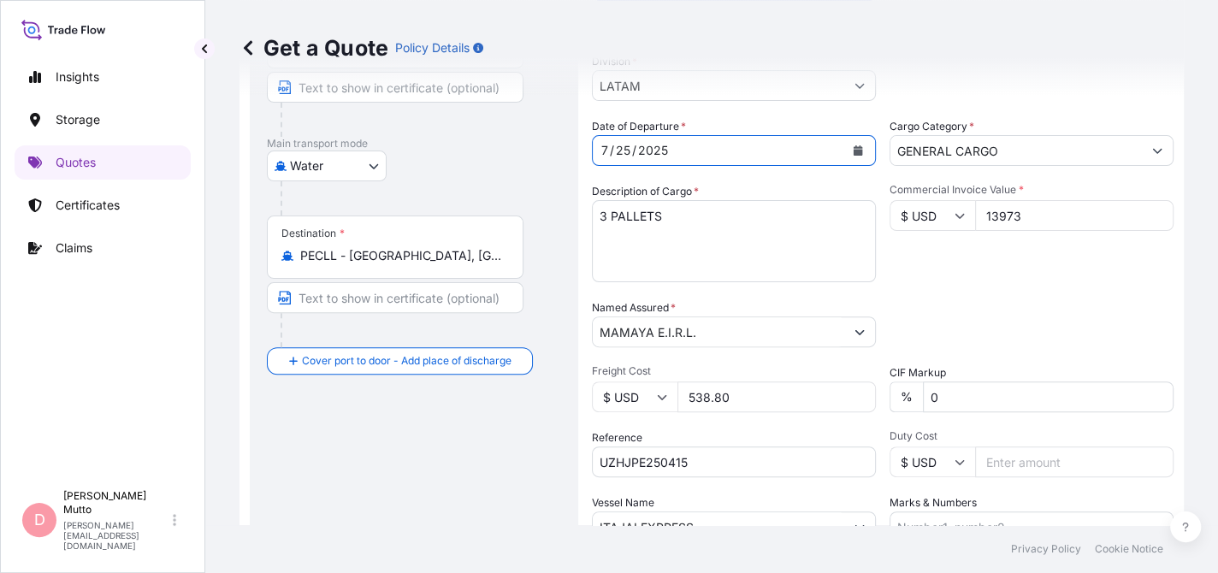
scroll to position [378, 0]
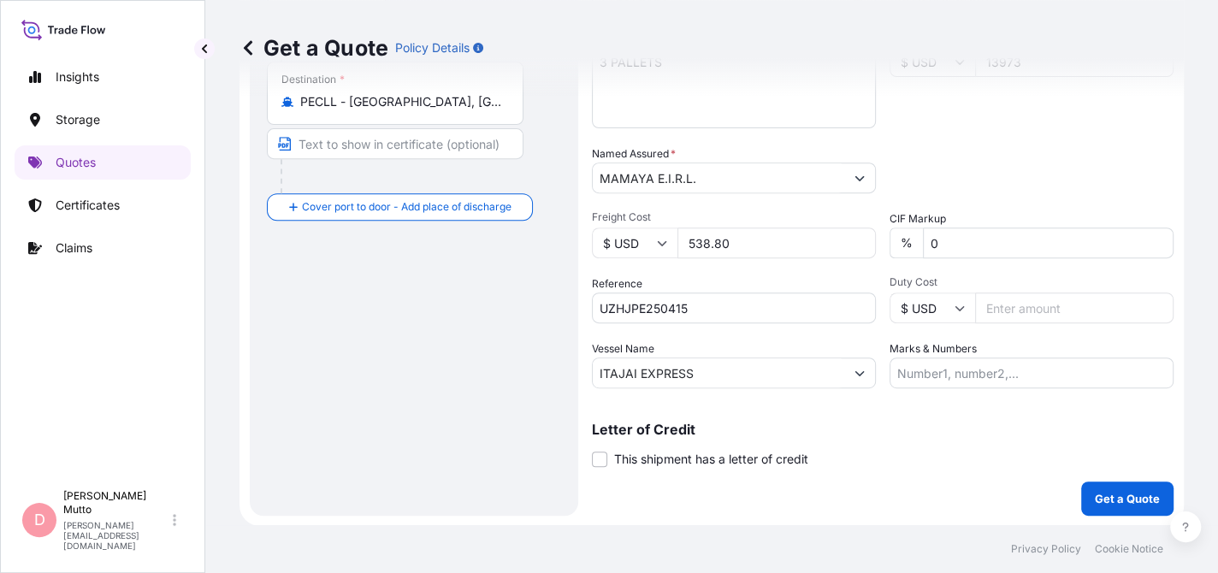
click at [966, 365] on input "Marks & Numbers" at bounding box center [1032, 373] width 284 height 31
type input "PRIMA USD 70 / ZC366"
click at [963, 400] on div "Coverage Type All risks Covers losses or damages due to any cause, except for t…" at bounding box center [883, 122] width 582 height 788
click at [1120, 485] on button "Get a Quote" at bounding box center [1127, 499] width 92 height 34
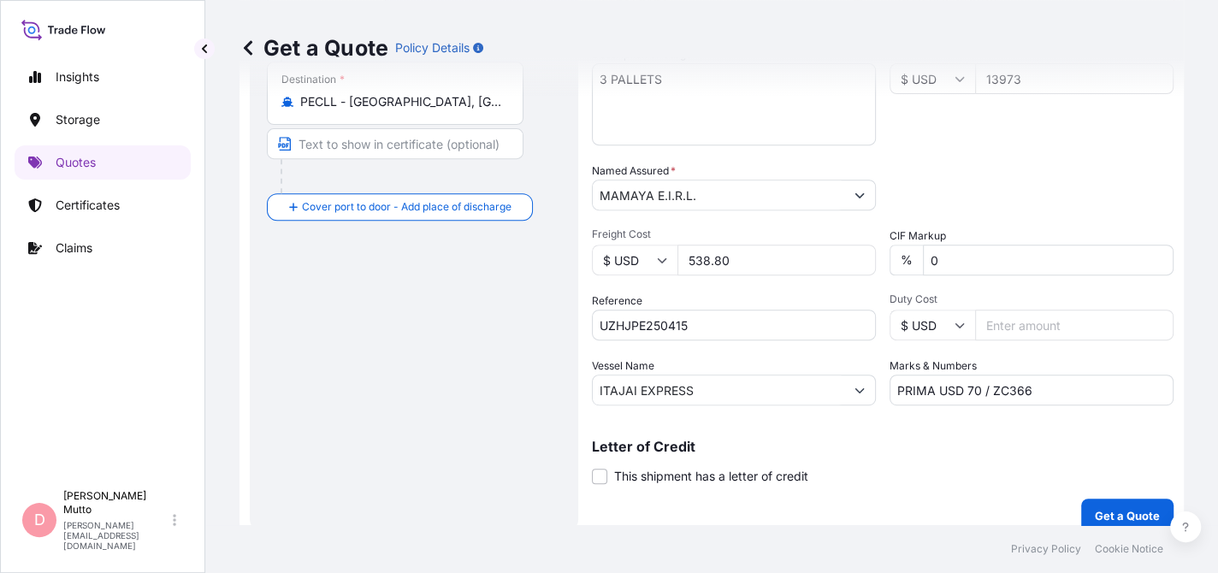
scroll to position [395, 0]
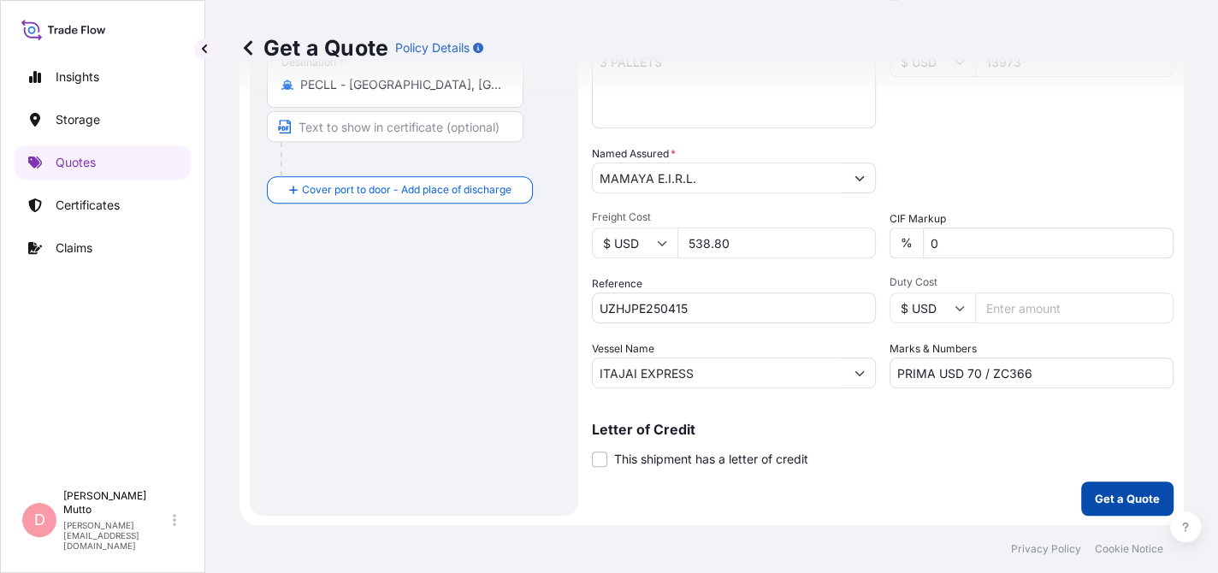
click at [1105, 500] on p "Get a Quote" at bounding box center [1127, 498] width 65 height 17
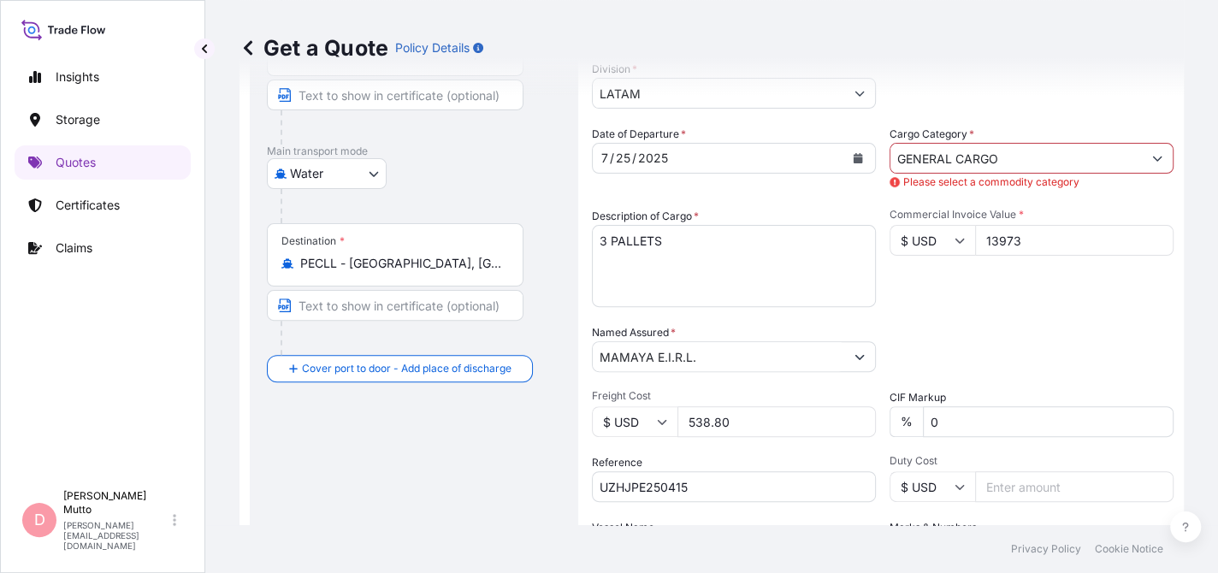
scroll to position [139, 0]
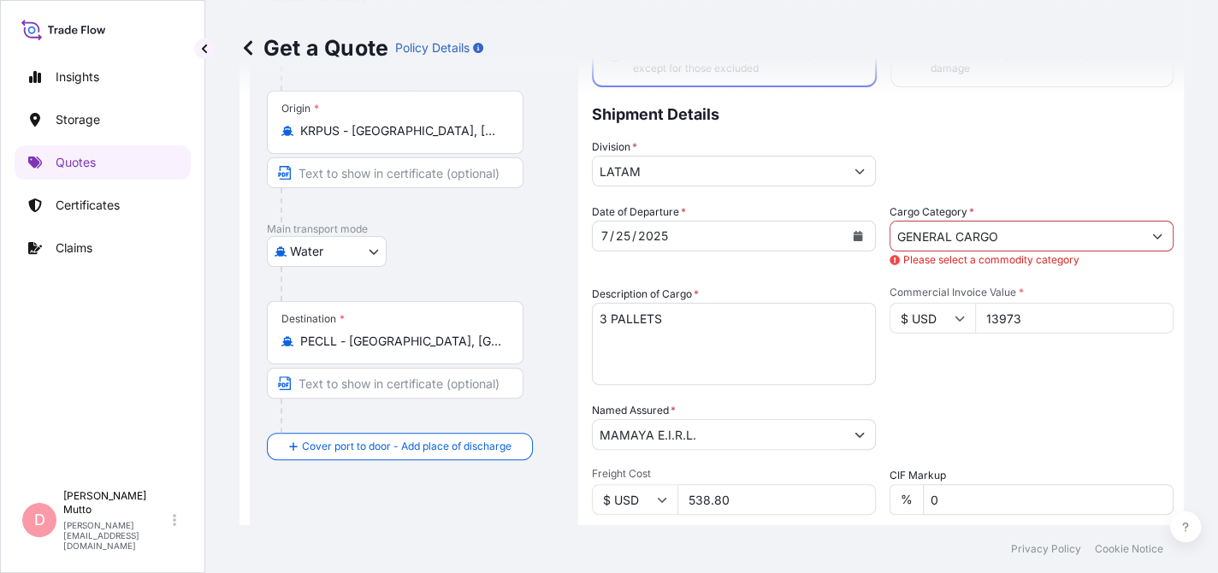
click at [1034, 228] on input "GENERAL CARGO" at bounding box center [1017, 236] width 252 height 31
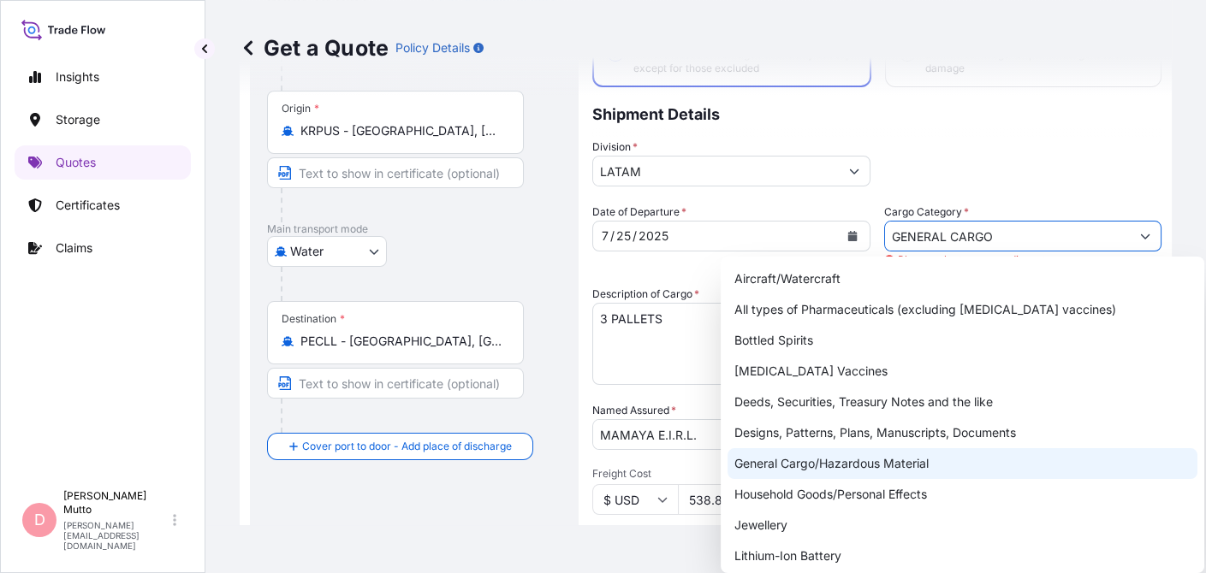
click at [865, 466] on div "General Cargo/Hazardous Material" at bounding box center [962, 463] width 470 height 31
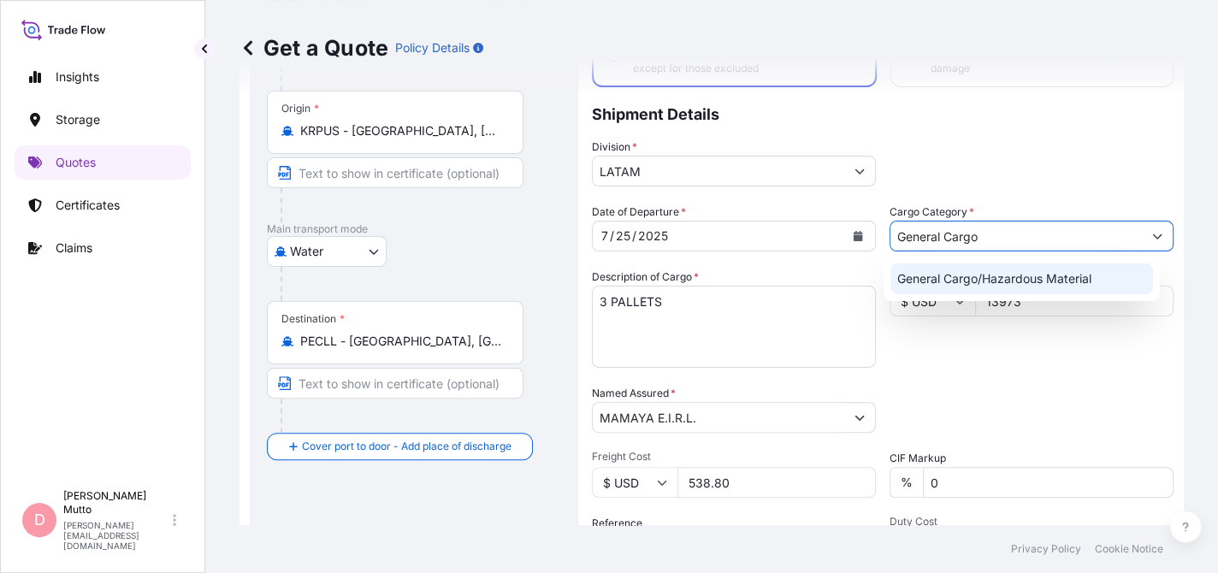
type input "General Cargo"
click at [1097, 353] on div "Commercial Invoice Value * $ USD 13973" at bounding box center [1032, 318] width 284 height 99
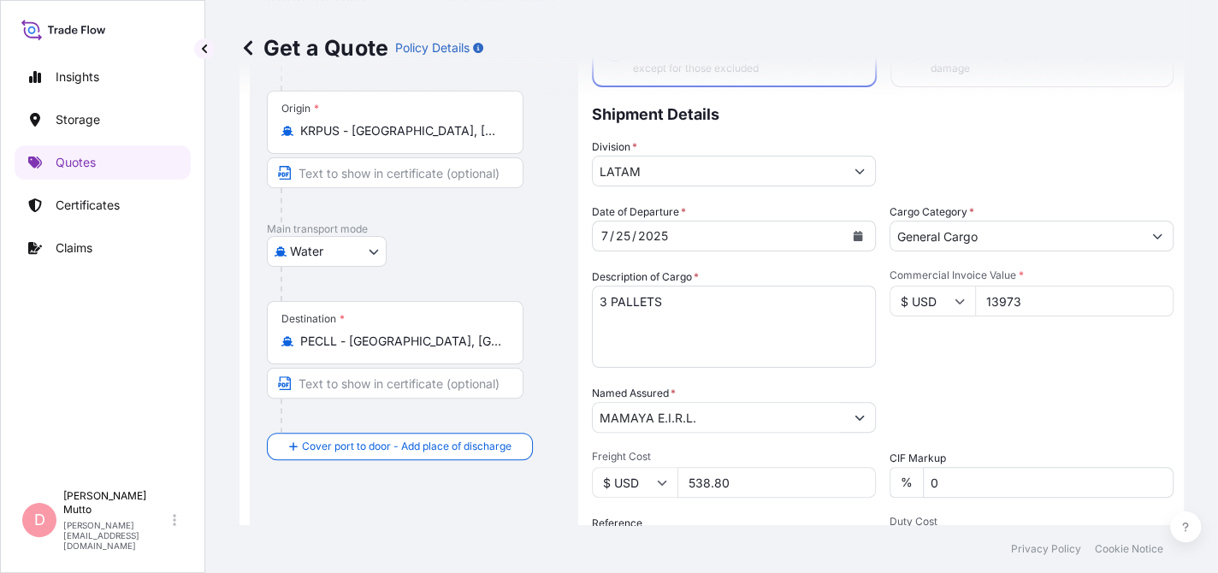
scroll to position [378, 0]
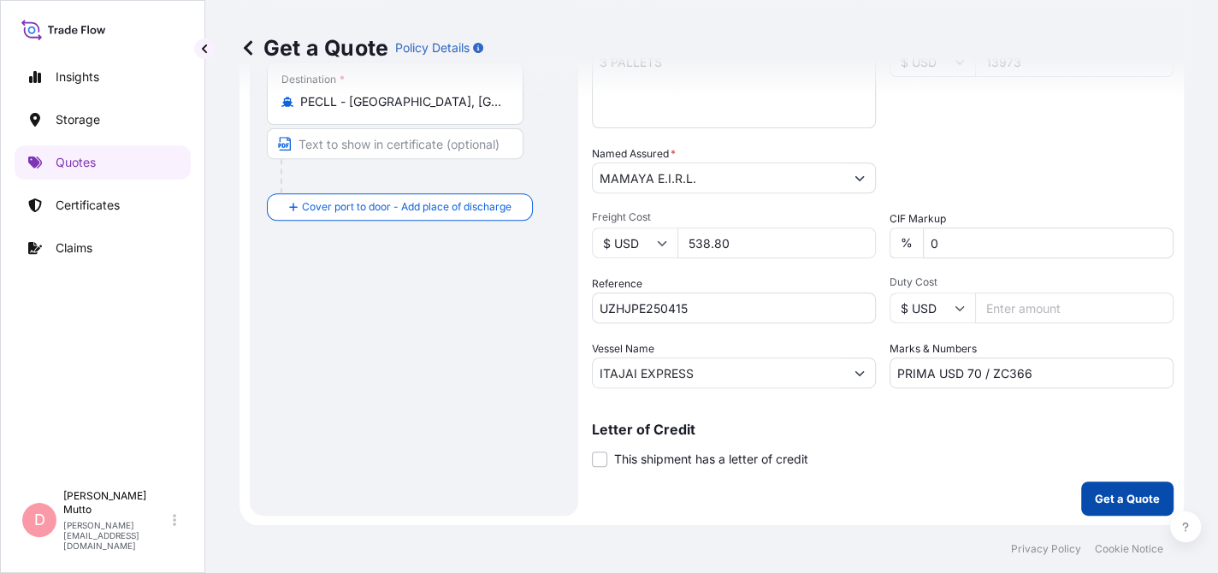
click at [1125, 496] on p "Get a Quote" at bounding box center [1127, 498] width 65 height 17
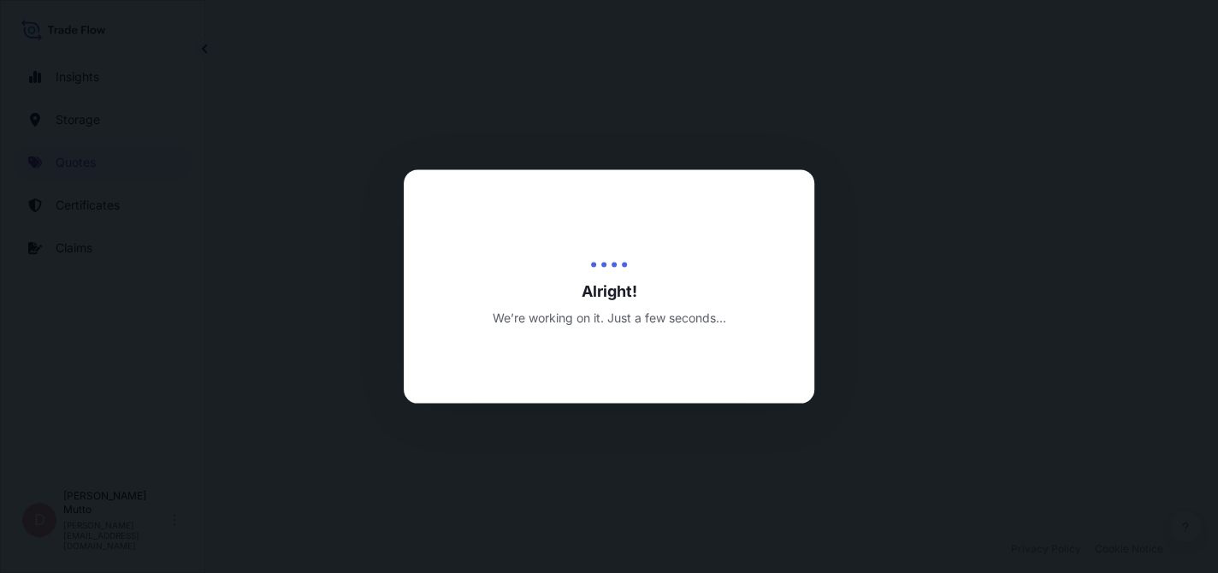
select select "Water"
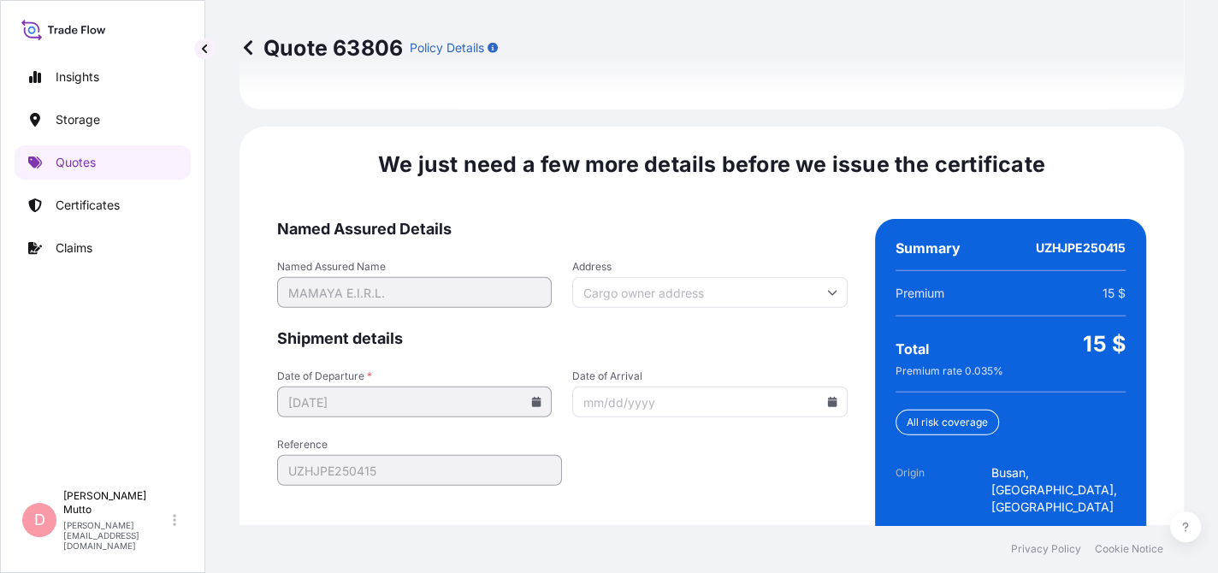
scroll to position [2664, 0]
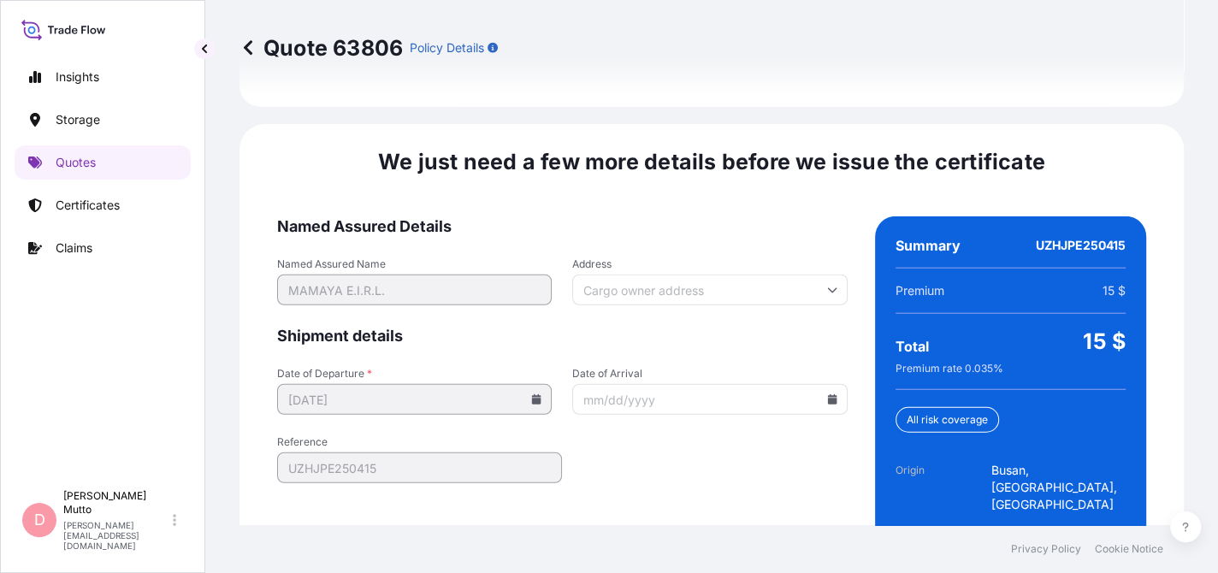
click at [637, 384] on input "Date of Arrival" at bounding box center [709, 399] width 275 height 31
click at [825, 384] on input "Date of Arrival" at bounding box center [709, 399] width 275 height 31
click at [827, 394] on icon at bounding box center [831, 399] width 9 height 10
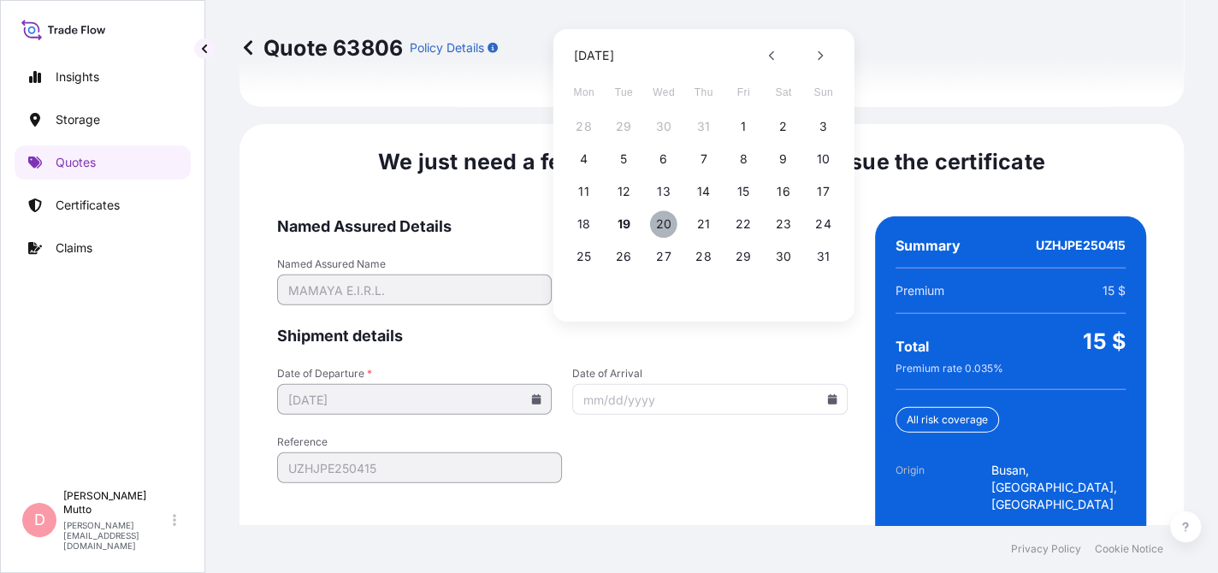
click at [666, 222] on button "20" at bounding box center [663, 223] width 27 height 27
type input "[DATE]"
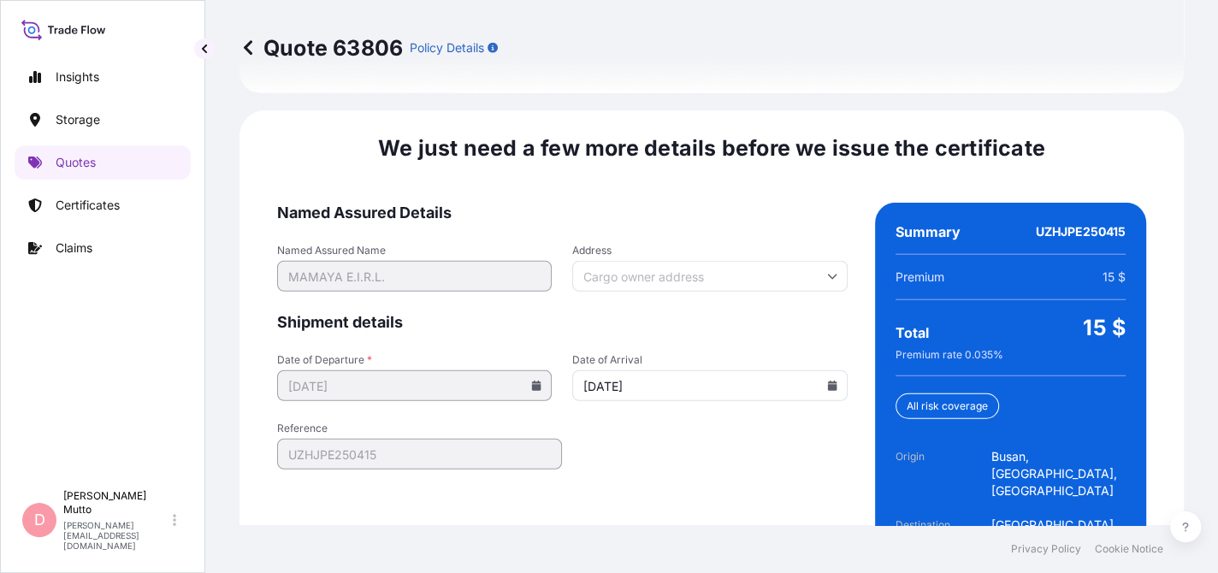
scroll to position [2692, 0]
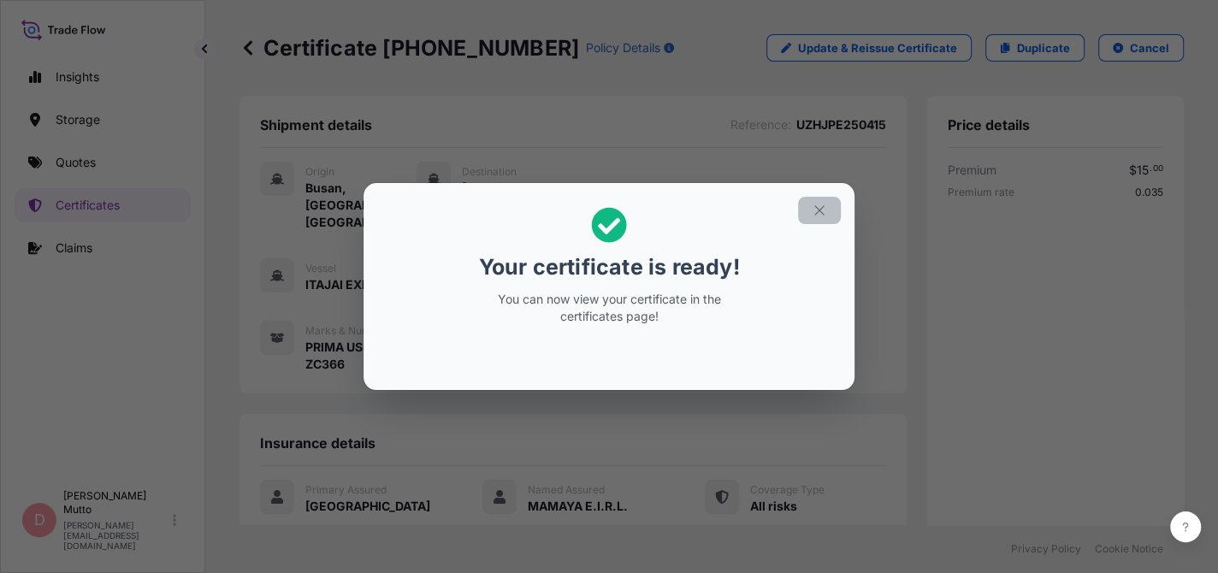
click at [819, 201] on button "button" at bounding box center [819, 210] width 43 height 27
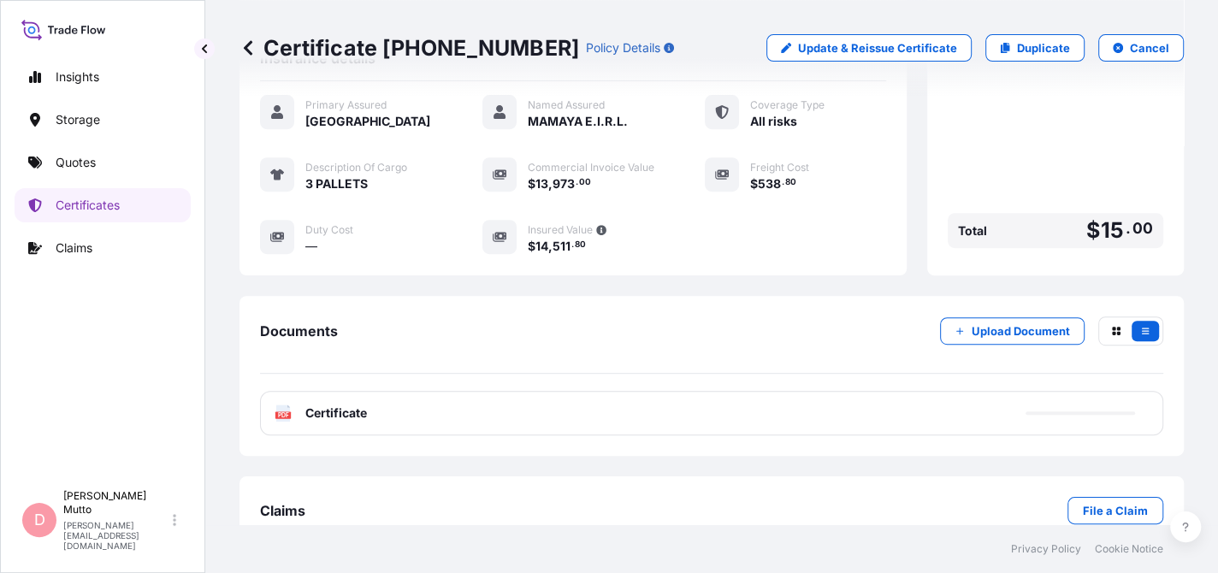
scroll to position [403, 0]
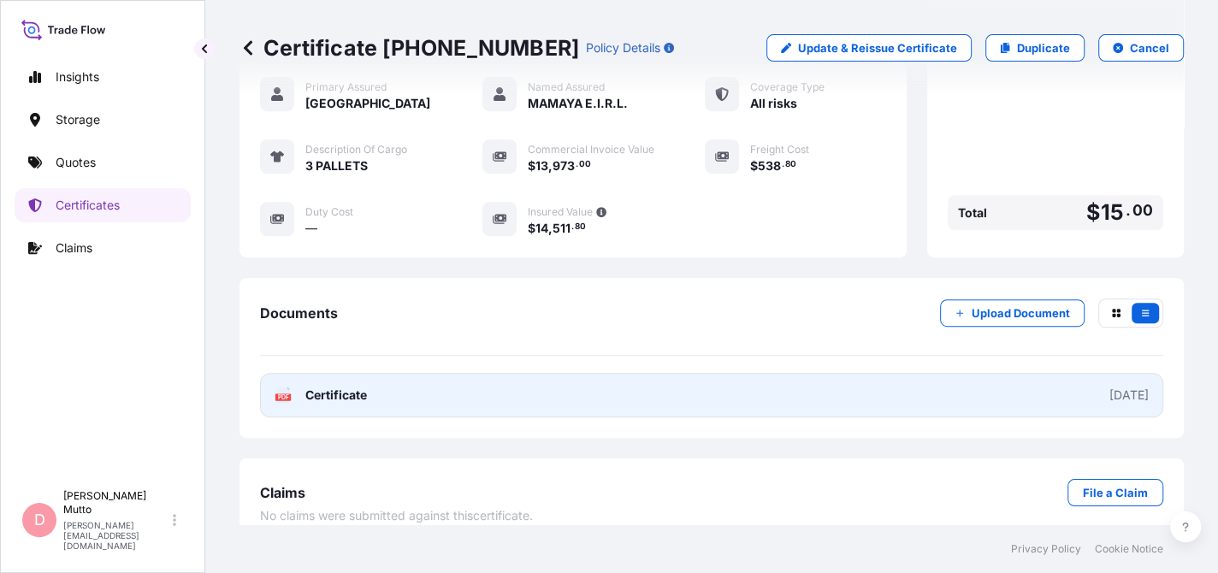
click at [616, 377] on link "PDF Certificate [DATE]" at bounding box center [712, 395] width 904 height 44
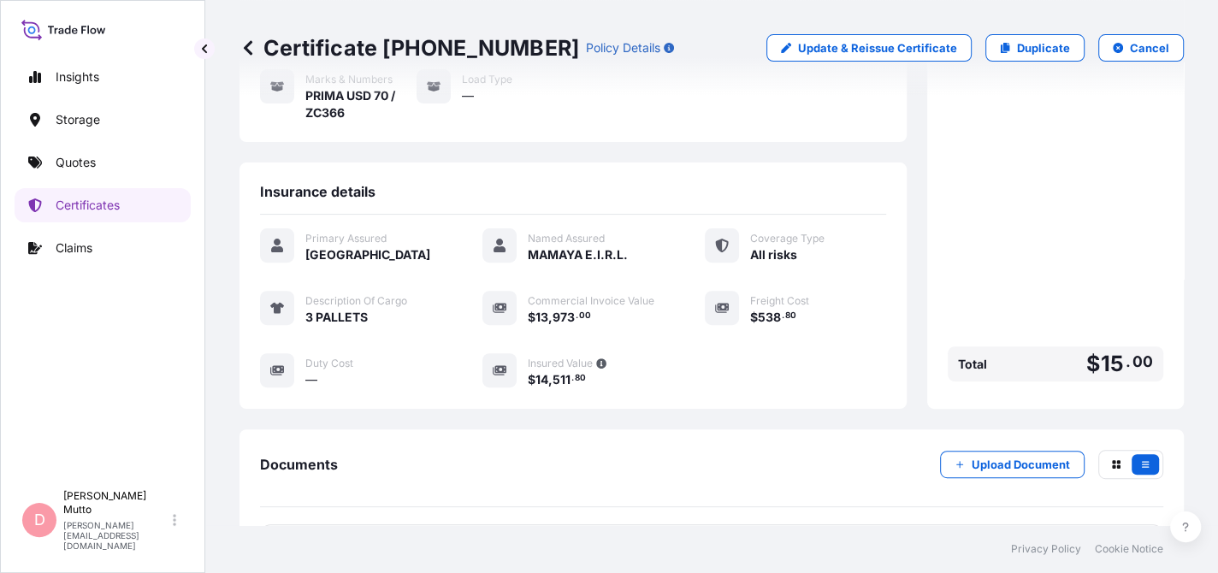
scroll to position [257, 0]
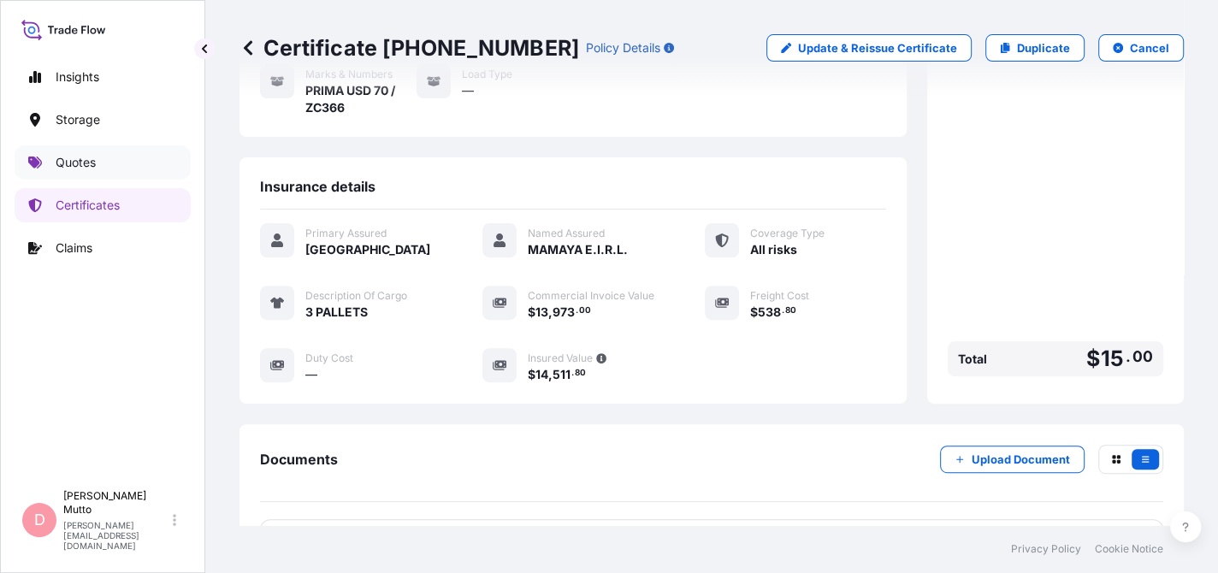
click at [86, 157] on p "Quotes" at bounding box center [76, 162] width 40 height 17
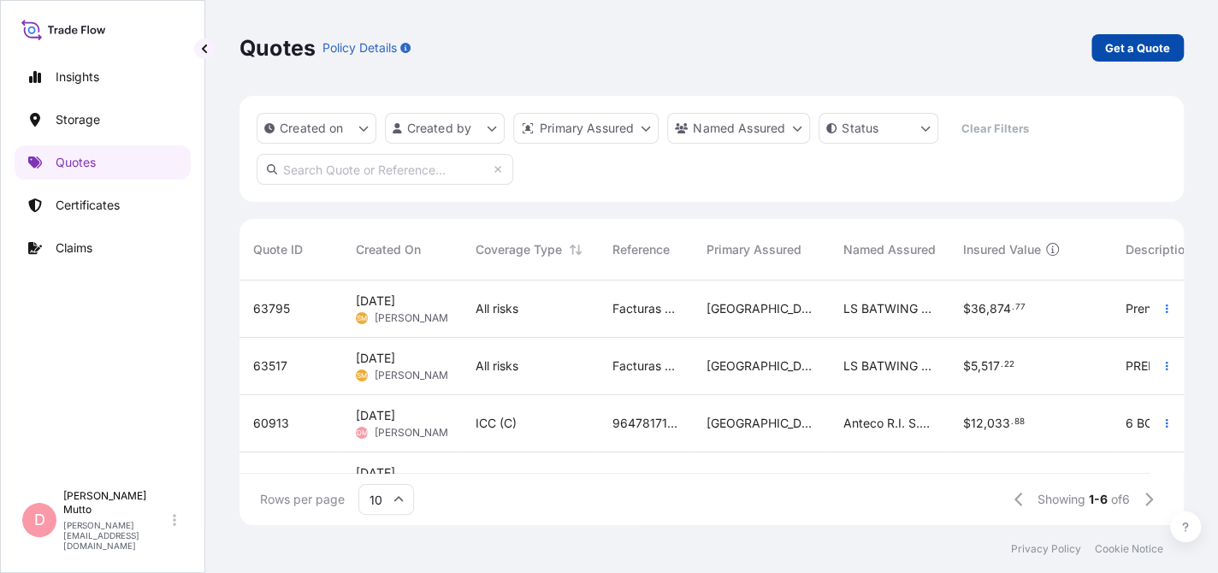
click at [1144, 50] on p "Get a Quote" at bounding box center [1137, 47] width 65 height 17
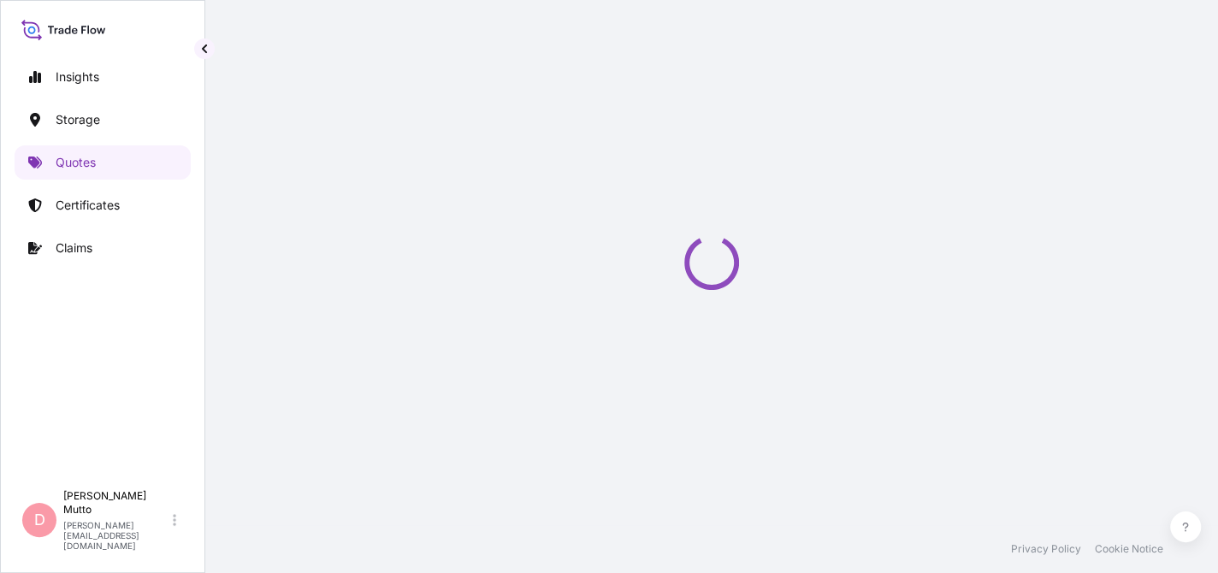
scroll to position [27, 0]
select select "Water"
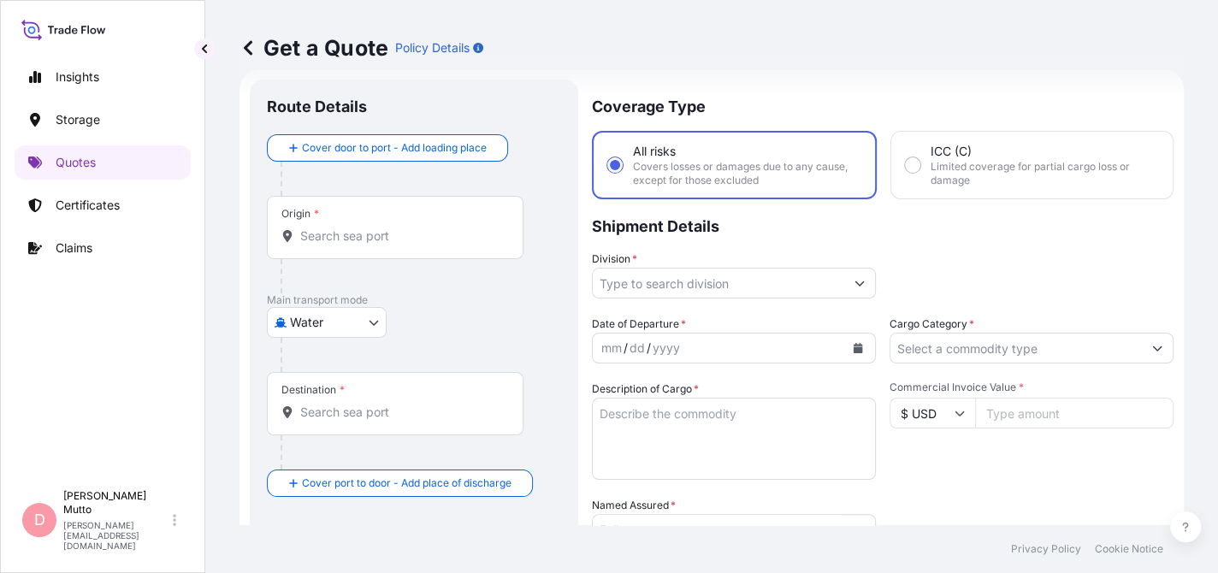
click at [368, 246] on div "Origin *" at bounding box center [395, 227] width 257 height 63
click at [368, 245] on input "Origin *" at bounding box center [401, 236] width 202 height 17
click at [370, 247] on div "Origin *" at bounding box center [395, 227] width 257 height 63
click at [370, 245] on input "Origin * Please select an origin" at bounding box center [401, 236] width 202 height 17
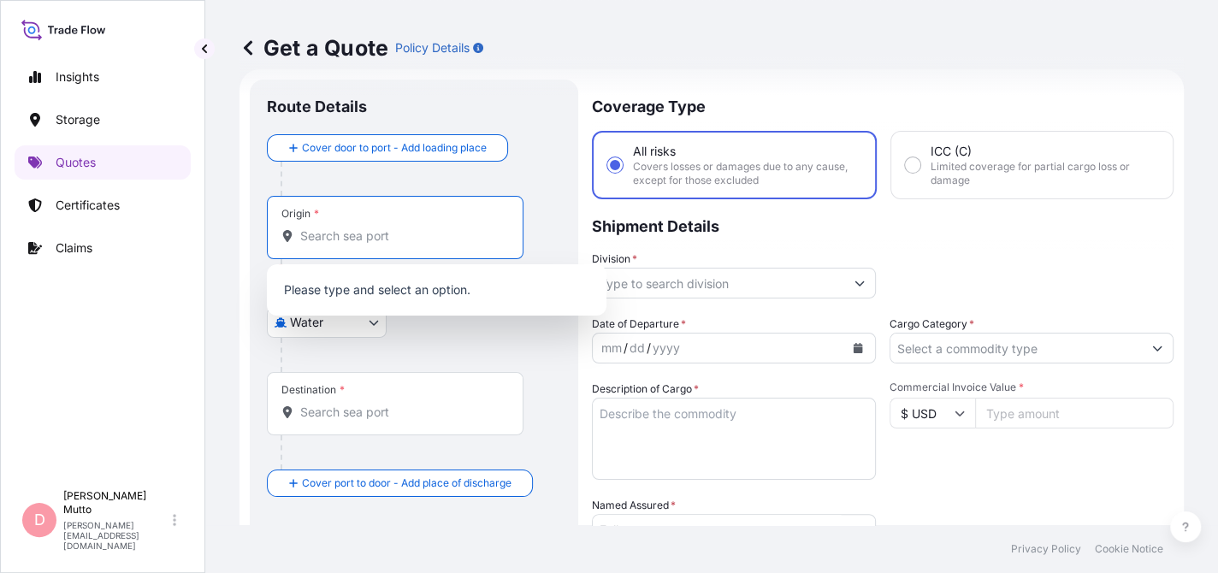
click at [523, 231] on div "Origin *" at bounding box center [395, 227] width 257 height 63
click at [502, 231] on input "Origin * Please select an origin" at bounding box center [401, 236] width 202 height 17
click at [409, 243] on input "Origin * Please select an origin" at bounding box center [401, 236] width 202 height 17
click at [537, 342] on div at bounding box center [421, 355] width 281 height 34
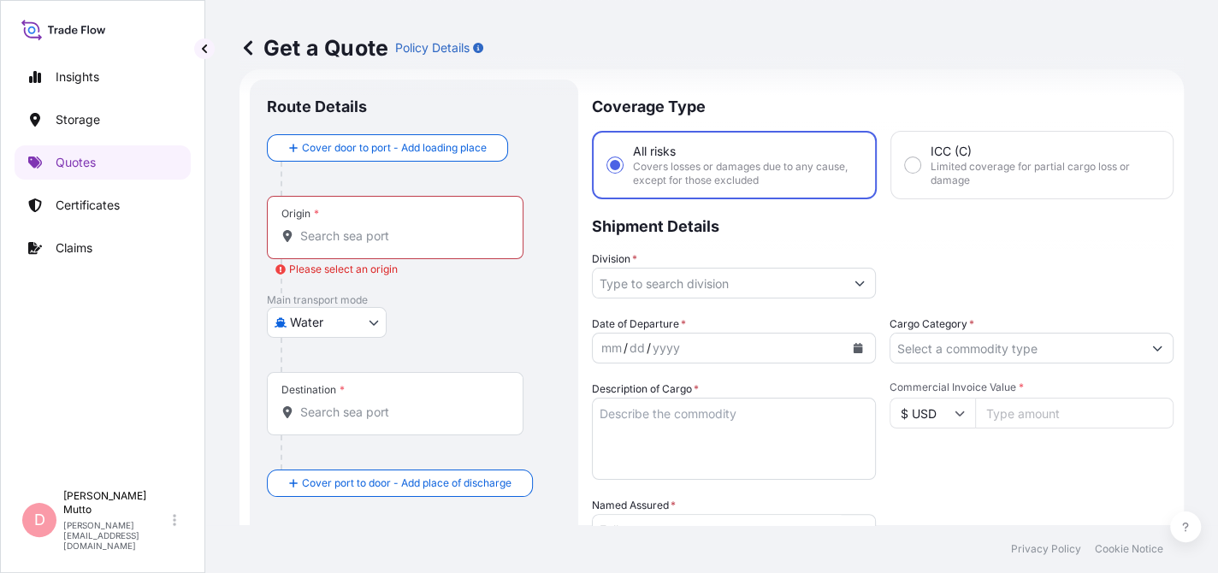
click at [361, 237] on input "Origin * Please select an origin" at bounding box center [401, 236] width 202 height 17
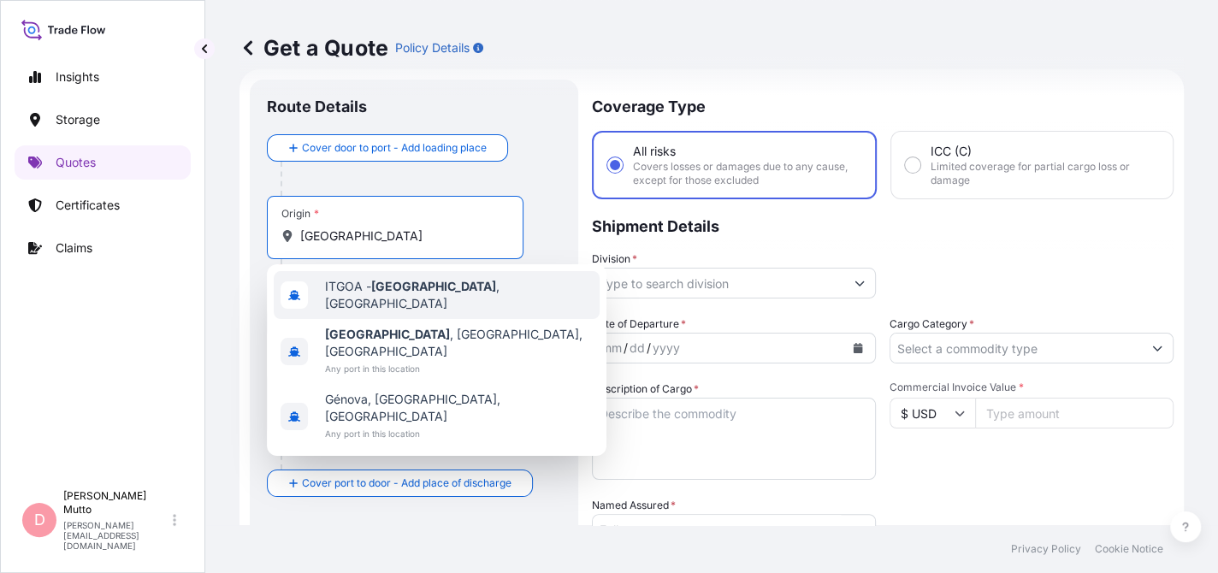
click at [362, 288] on span "ITGOA - [GEOGRAPHIC_DATA] , [GEOGRAPHIC_DATA]" at bounding box center [459, 295] width 268 height 34
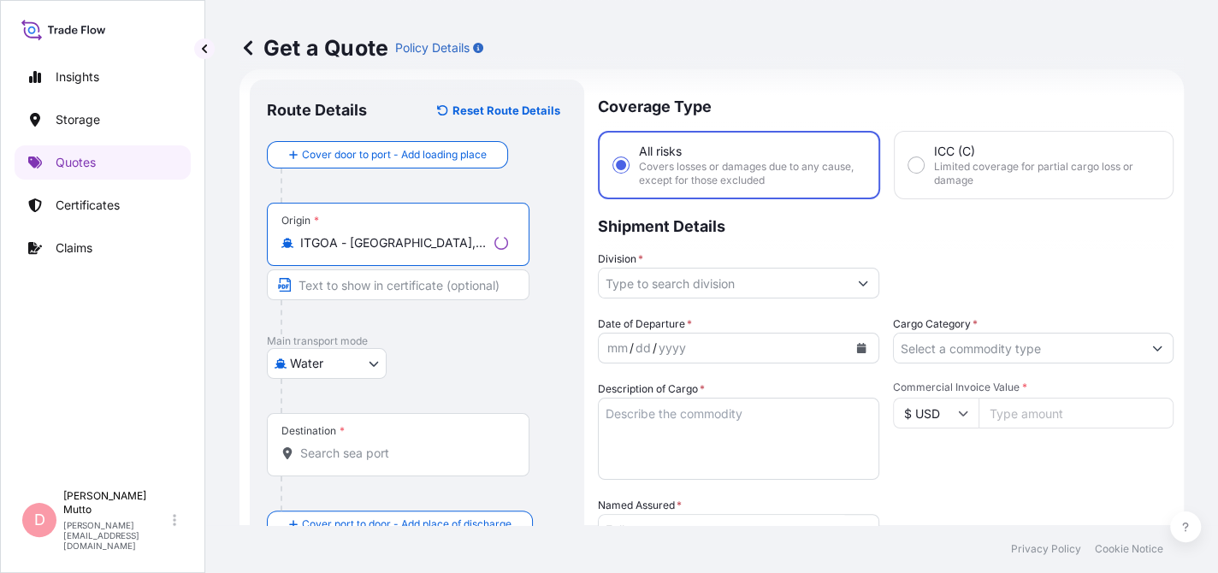
type input "ITGOA - [GEOGRAPHIC_DATA], [GEOGRAPHIC_DATA]"
click at [345, 440] on div "Destination *" at bounding box center [395, 444] width 257 height 63
click at [345, 445] on input "Destination *" at bounding box center [401, 453] width 202 height 17
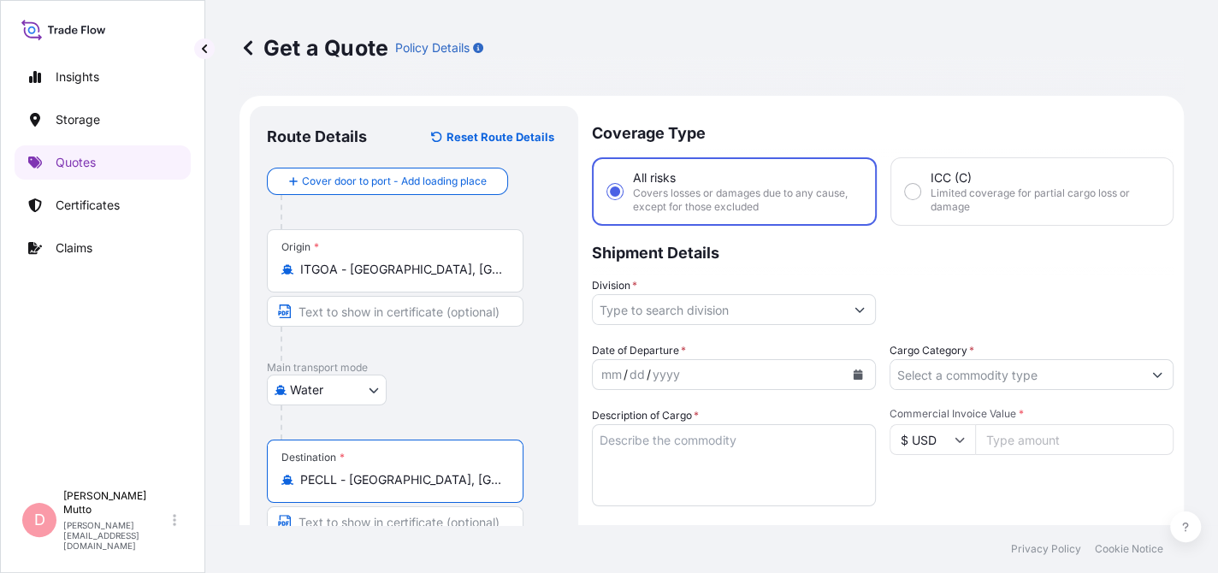
scroll to position [0, 0]
type input "PECLL - [GEOGRAPHIC_DATA], [GEOGRAPHIC_DATA]"
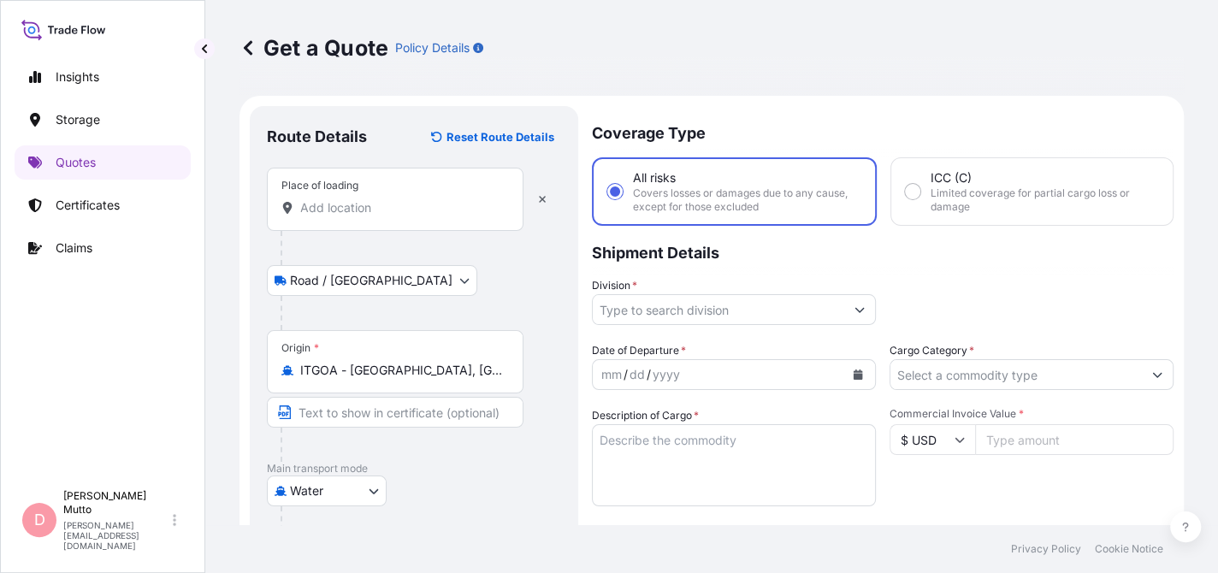
click at [366, 210] on input "Place of loading" at bounding box center [401, 207] width 202 height 17
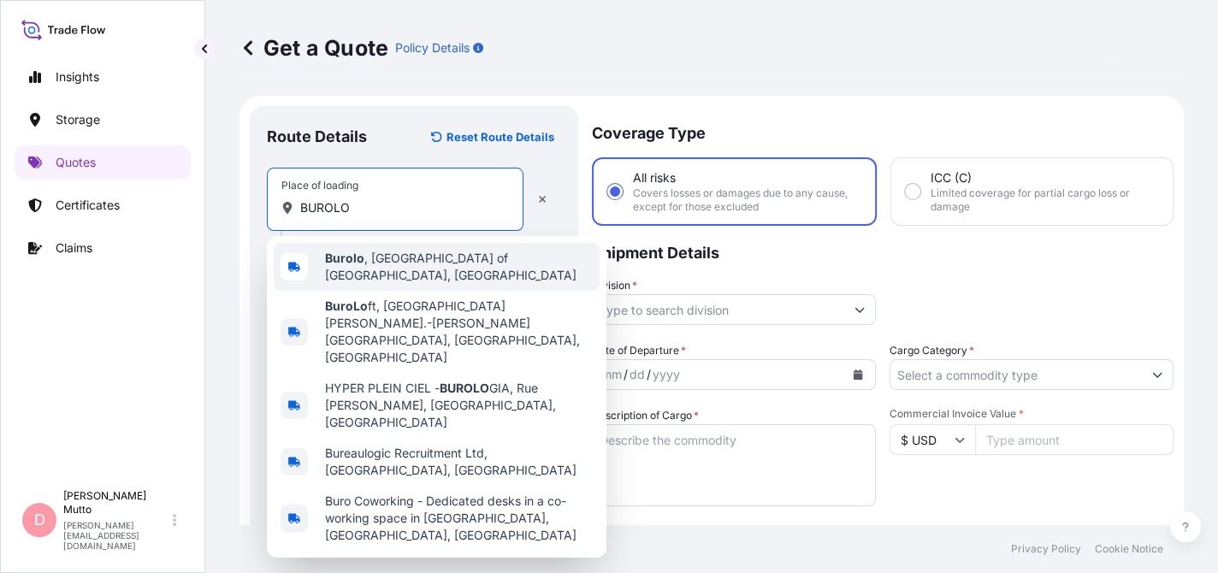
click at [382, 272] on div "[GEOGRAPHIC_DATA] , [GEOGRAPHIC_DATA] of [GEOGRAPHIC_DATA], [GEOGRAPHIC_DATA]" at bounding box center [437, 267] width 326 height 48
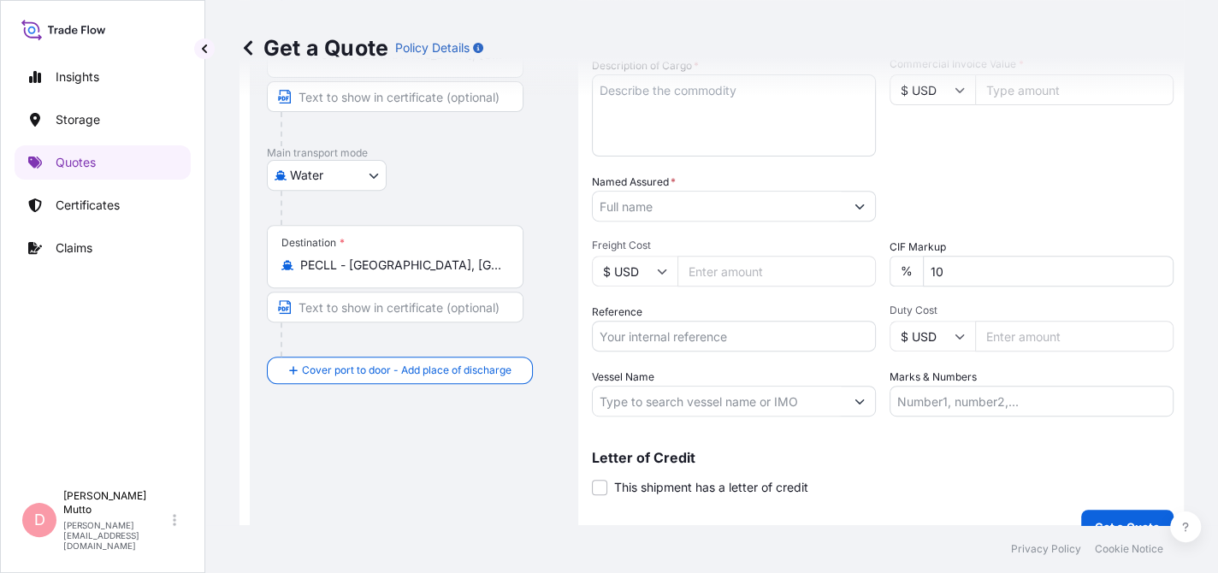
scroll to position [352, 0]
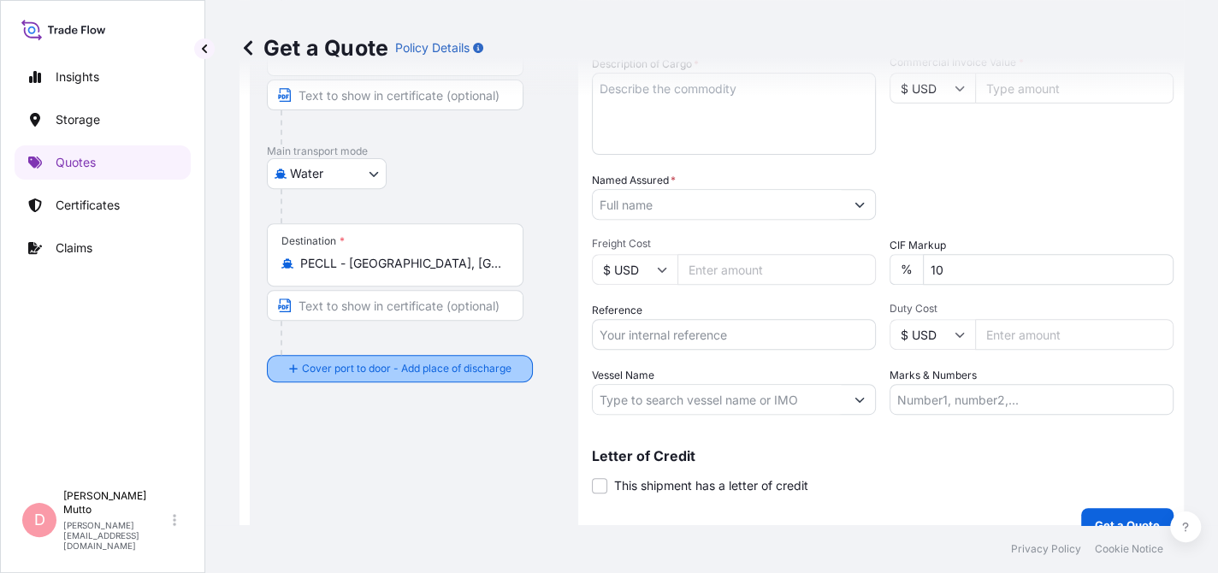
type input "[GEOGRAPHIC_DATA], [GEOGRAPHIC_DATA] of [GEOGRAPHIC_DATA], [GEOGRAPHIC_DATA]"
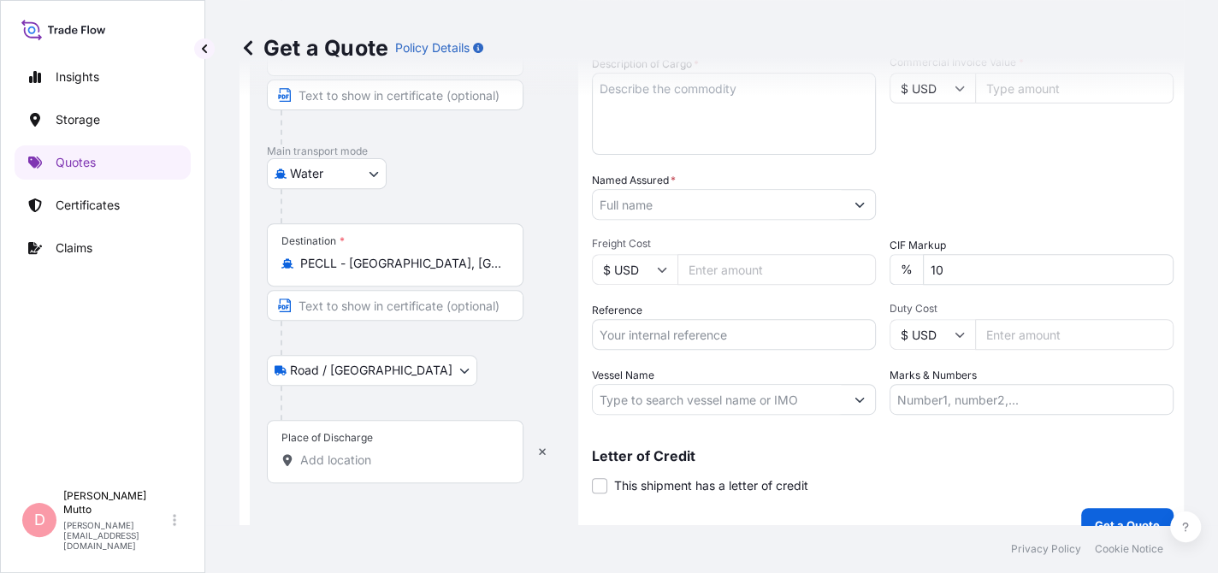
click at [376, 435] on div "Place of Discharge" at bounding box center [395, 451] width 257 height 63
click at [376, 452] on input "Place of Discharge" at bounding box center [401, 460] width 202 height 17
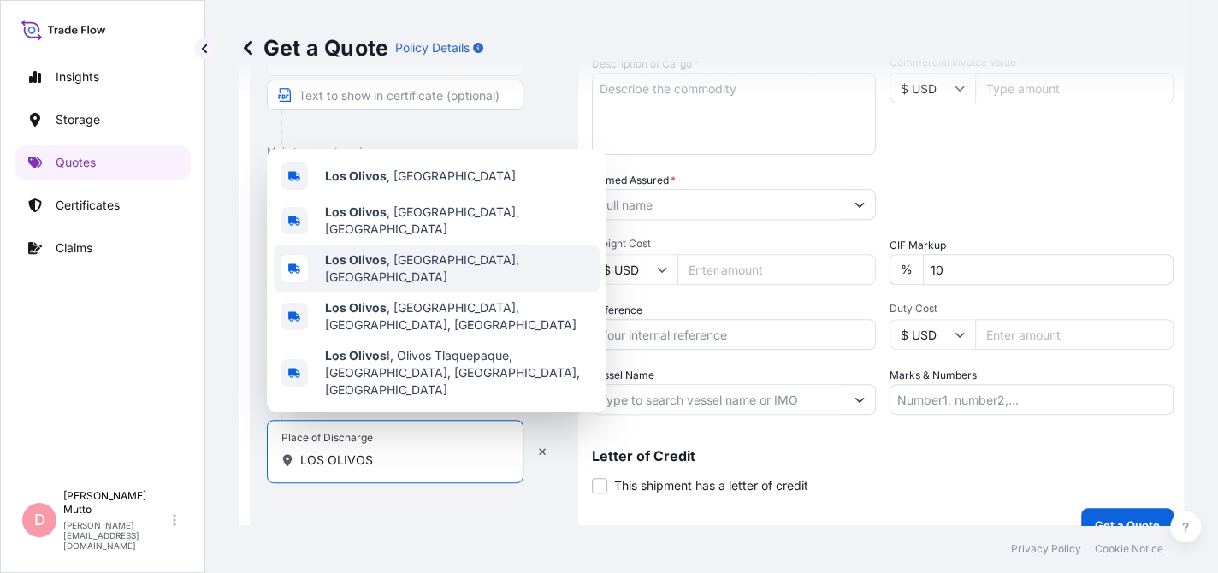
click at [392, 286] on span "Los Olivos , [GEOGRAPHIC_DATA], [GEOGRAPHIC_DATA]" at bounding box center [459, 269] width 268 height 34
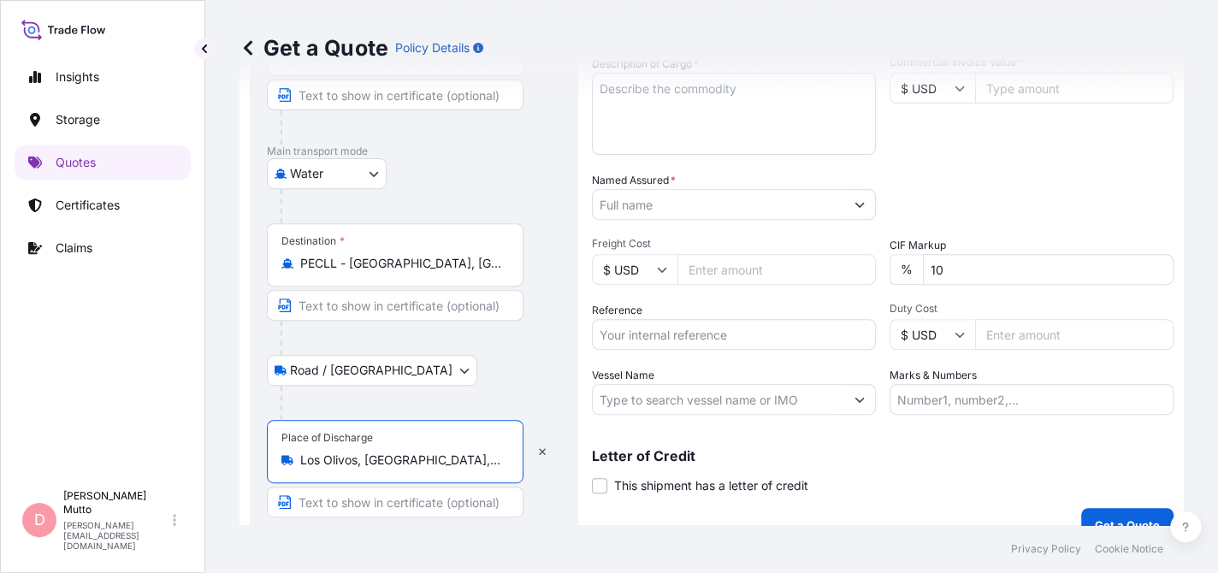
type input "Los Olivos, [GEOGRAPHIC_DATA], [GEOGRAPHIC_DATA]"
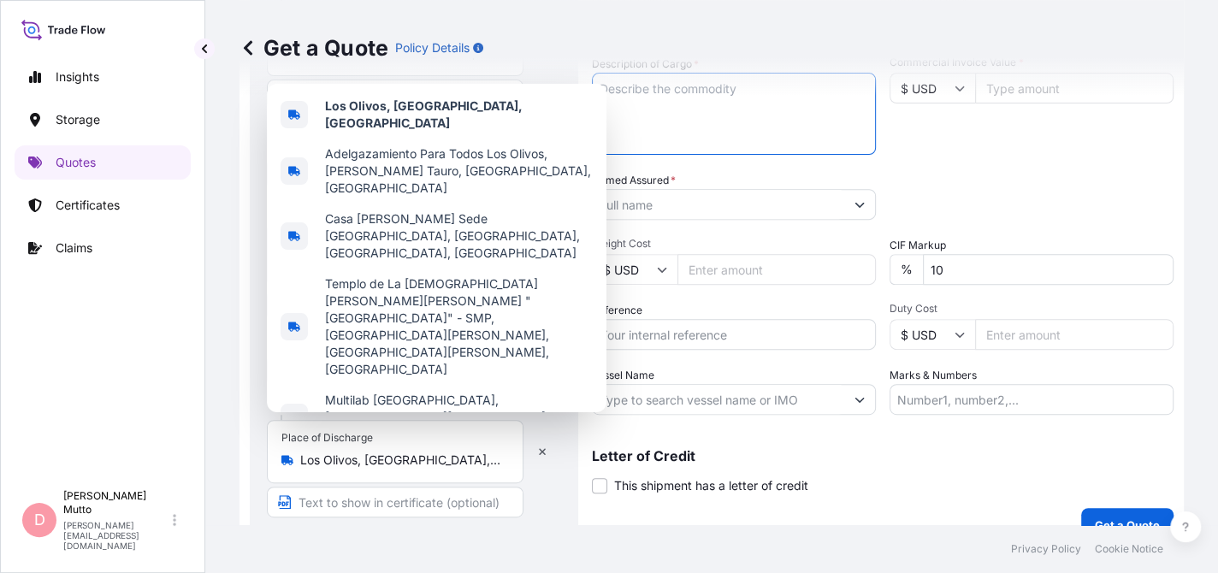
click at [691, 148] on textarea "Description of Cargo *" at bounding box center [734, 114] width 284 height 82
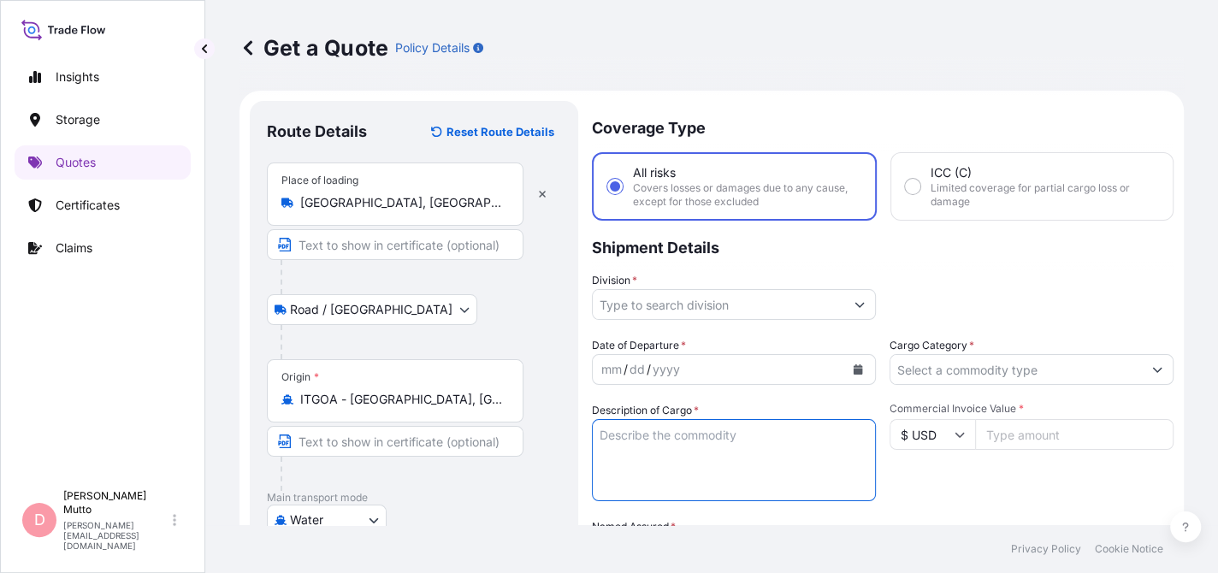
scroll to position [85, 0]
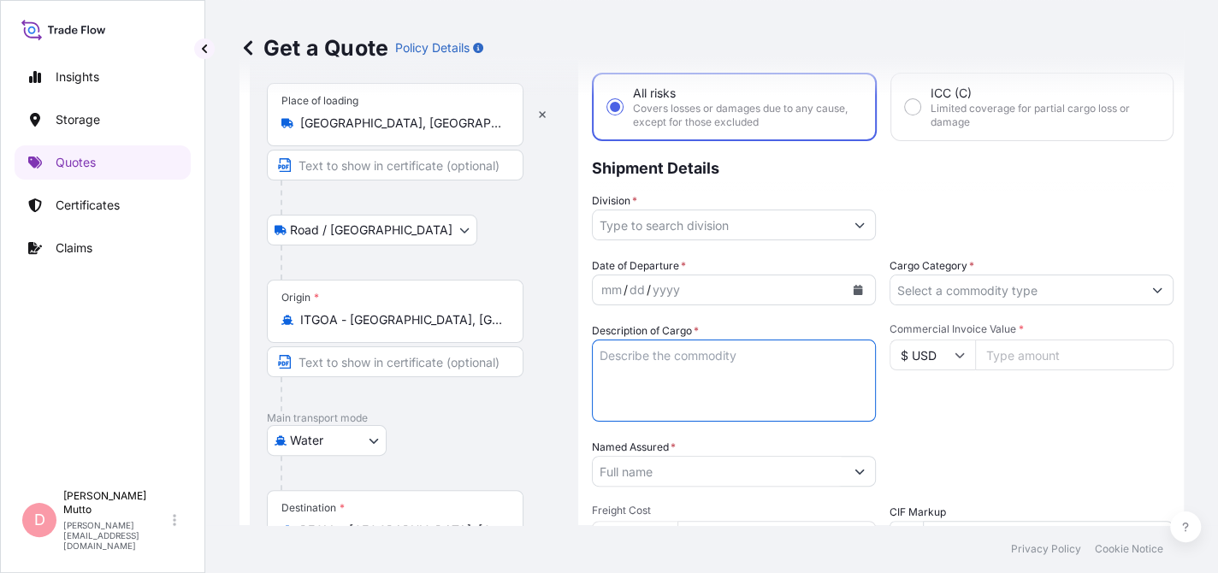
click at [733, 234] on input "Division *" at bounding box center [719, 225] width 252 height 31
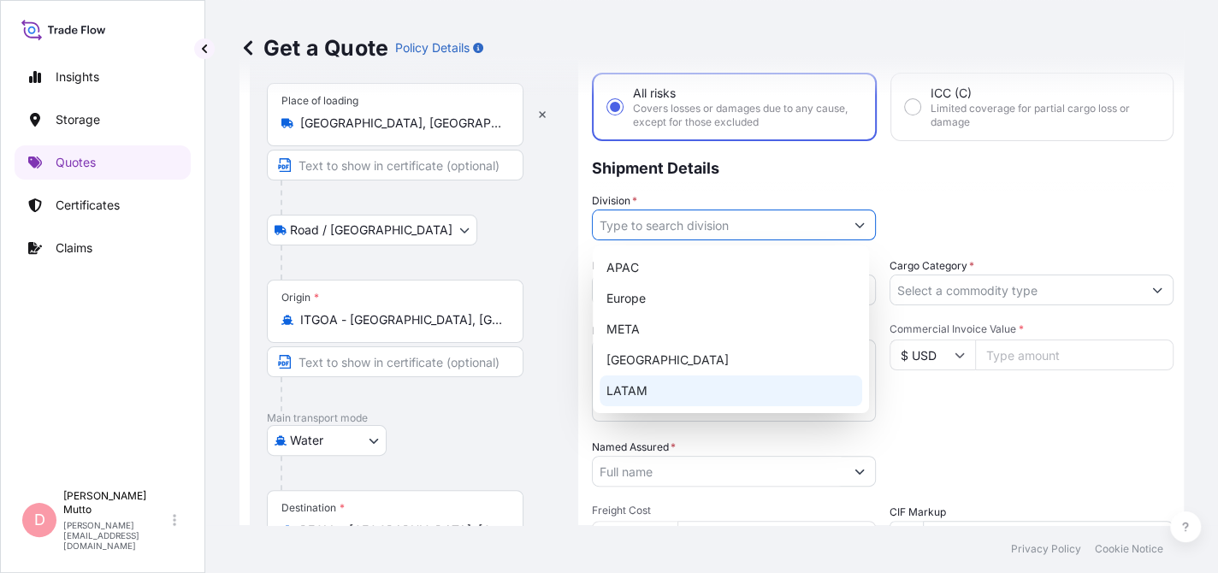
click at [661, 386] on div "LATAM" at bounding box center [731, 391] width 263 height 31
type input "LATAM"
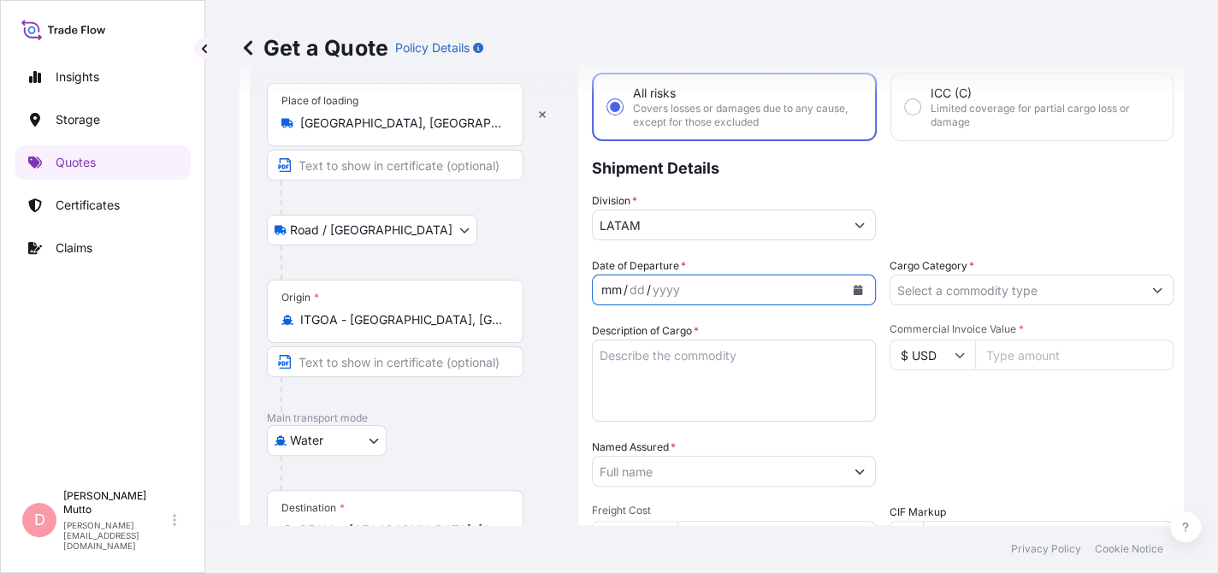
click at [720, 286] on div "mm / dd / yyyy" at bounding box center [719, 290] width 252 height 31
click at [854, 293] on icon "Calendar" at bounding box center [858, 290] width 9 height 10
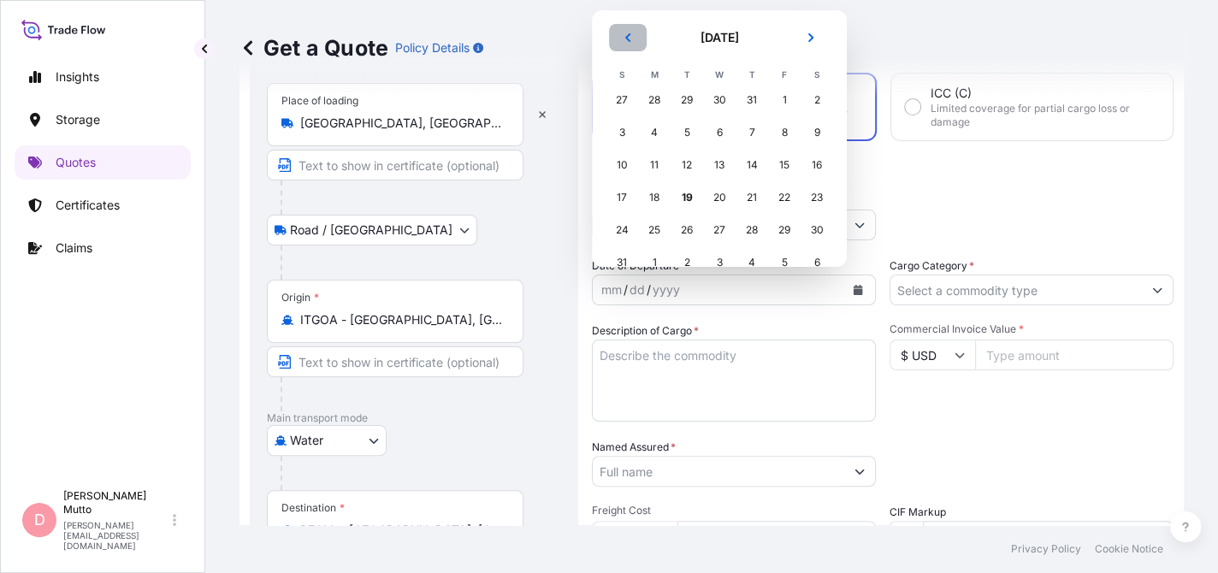
click at [613, 27] on button "Previous" at bounding box center [628, 37] width 38 height 27
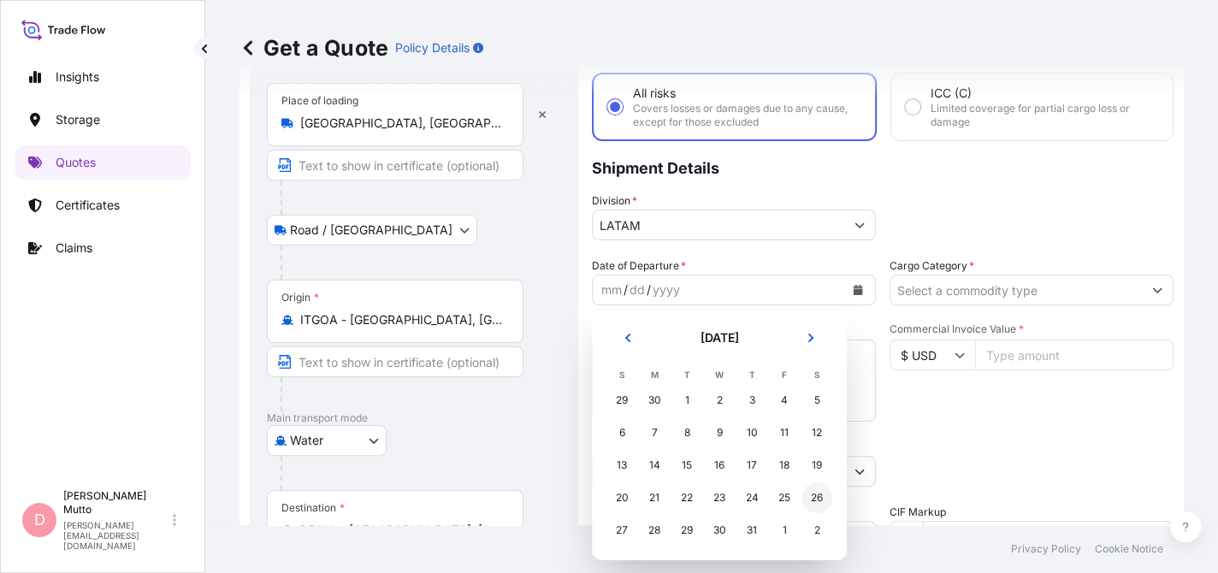
click at [814, 490] on div "26" at bounding box center [817, 498] width 31 height 31
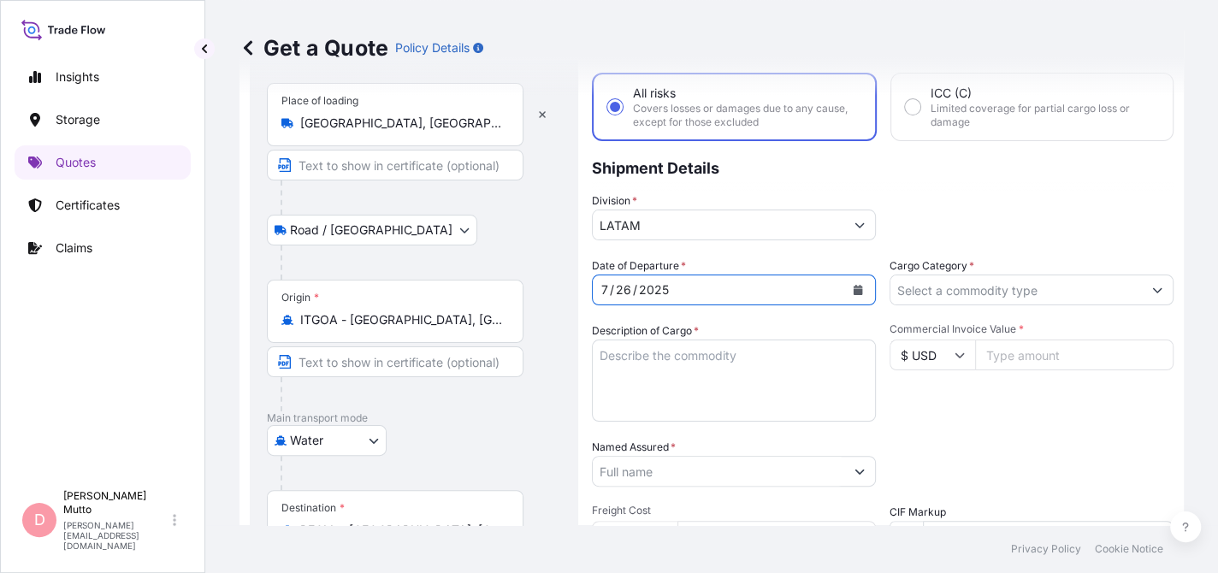
click at [942, 287] on input "Cargo Category *" at bounding box center [1017, 290] width 252 height 31
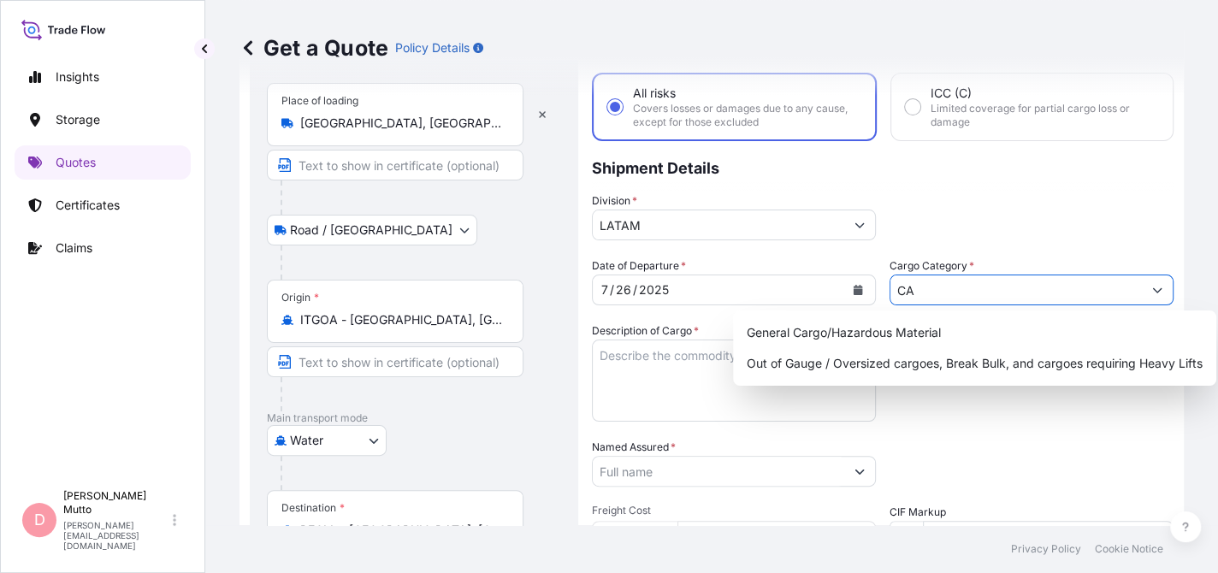
type input "C"
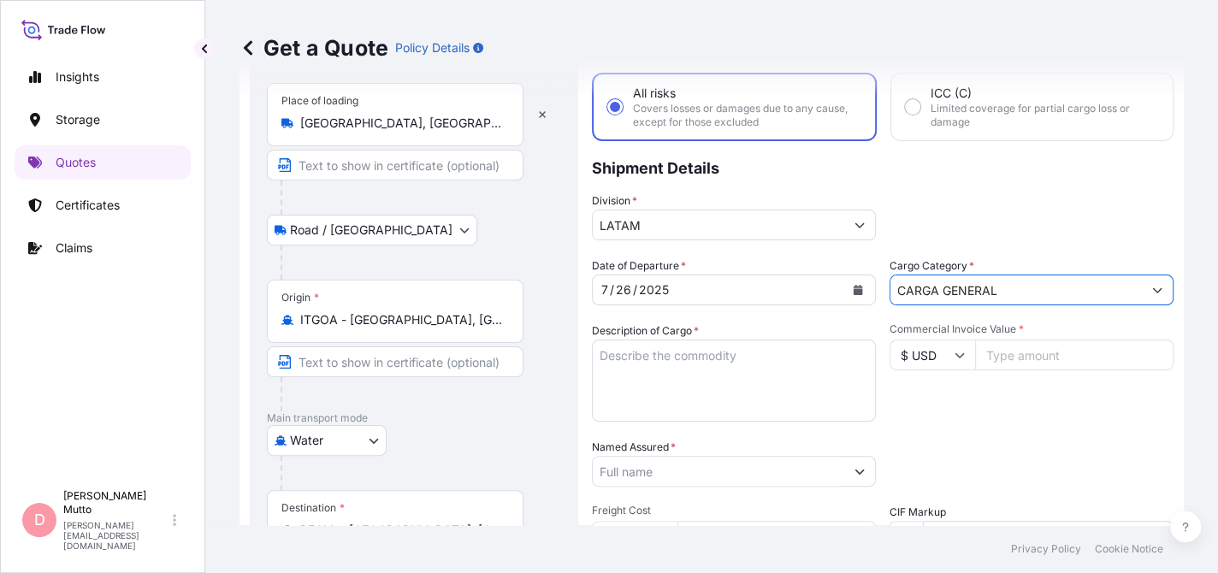
type input "CARGA GENERAL"
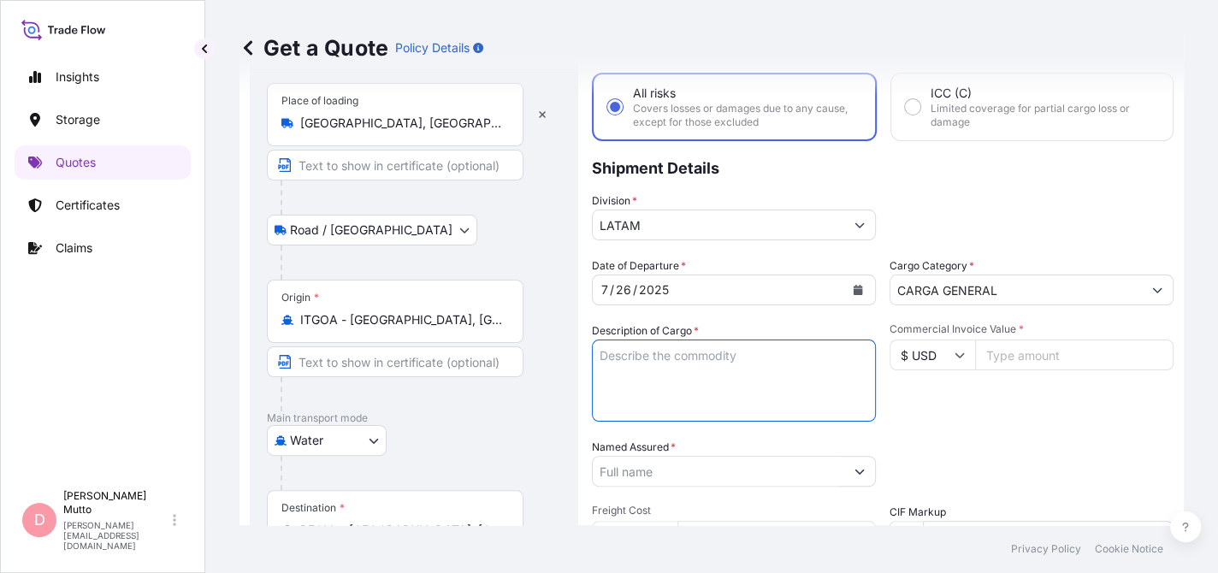
click at [749, 355] on textarea "Description of Cargo *" at bounding box center [734, 381] width 284 height 82
click at [661, 350] on textarea "REPUESTO PARA [PERSON_NAME]" at bounding box center [734, 381] width 284 height 82
type textarea "REPUESTOS PARA [PERSON_NAME]"
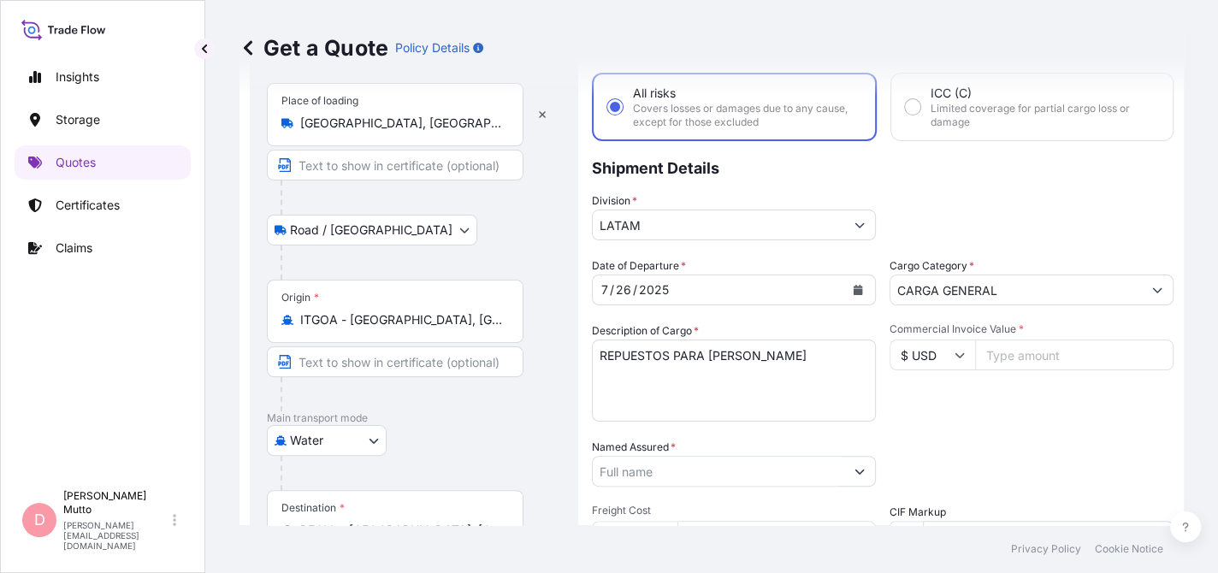
click at [1021, 340] on input "Commercial Invoice Value *" at bounding box center [1074, 355] width 198 height 31
click at [1007, 350] on input "Commercial Invoice Value *" at bounding box center [1074, 355] width 198 height 31
drag, startPoint x: 981, startPoint y: 360, endPoint x: 1048, endPoint y: 363, distance: 67.6
click at [1048, 363] on input "22726.46" at bounding box center [1074, 355] width 198 height 31
type input "22726.46"
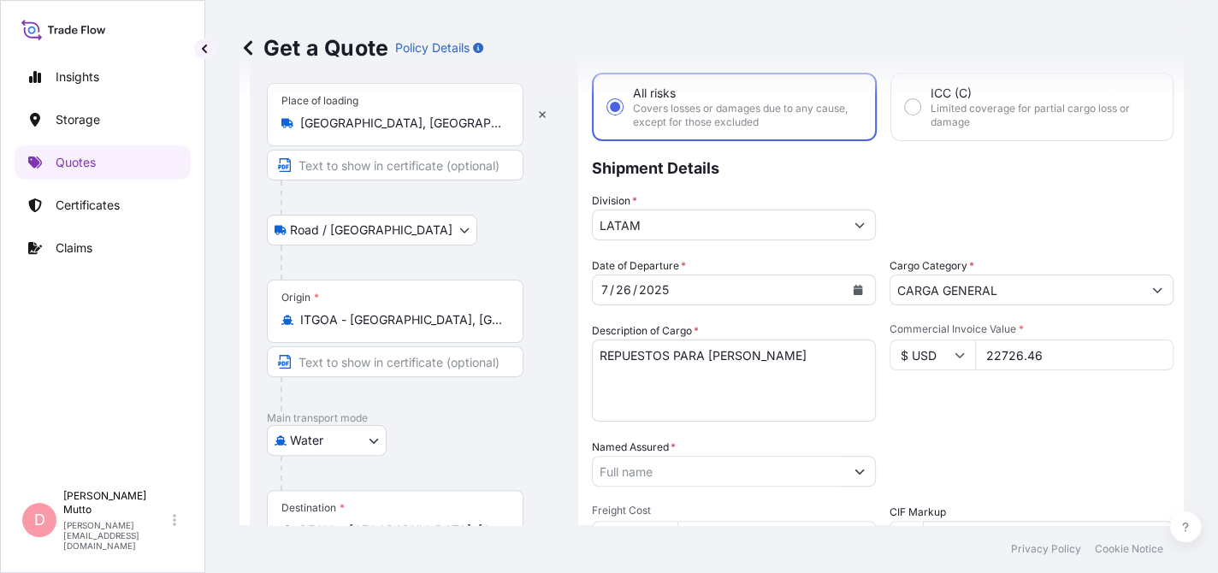
click at [981, 402] on div "Commercial Invoice Value * $ USD 22726.46" at bounding box center [1032, 372] width 284 height 99
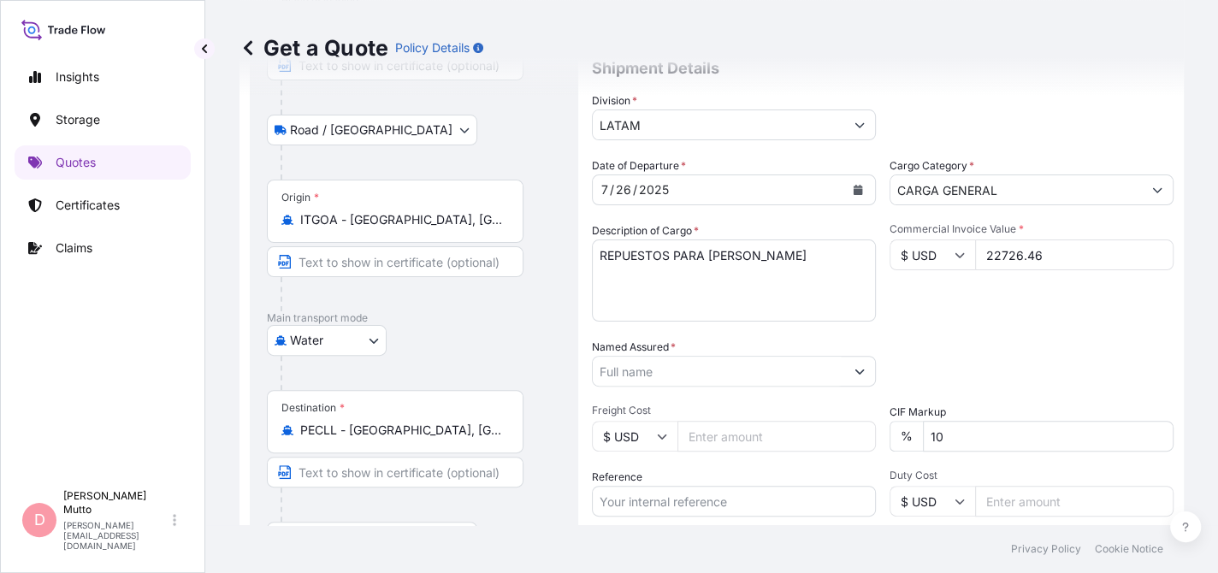
click at [745, 388] on div "Date of Departure * [DATE] Cargo Category * CARGA GENERAL Description of Cargo …" at bounding box center [883, 369] width 582 height 424
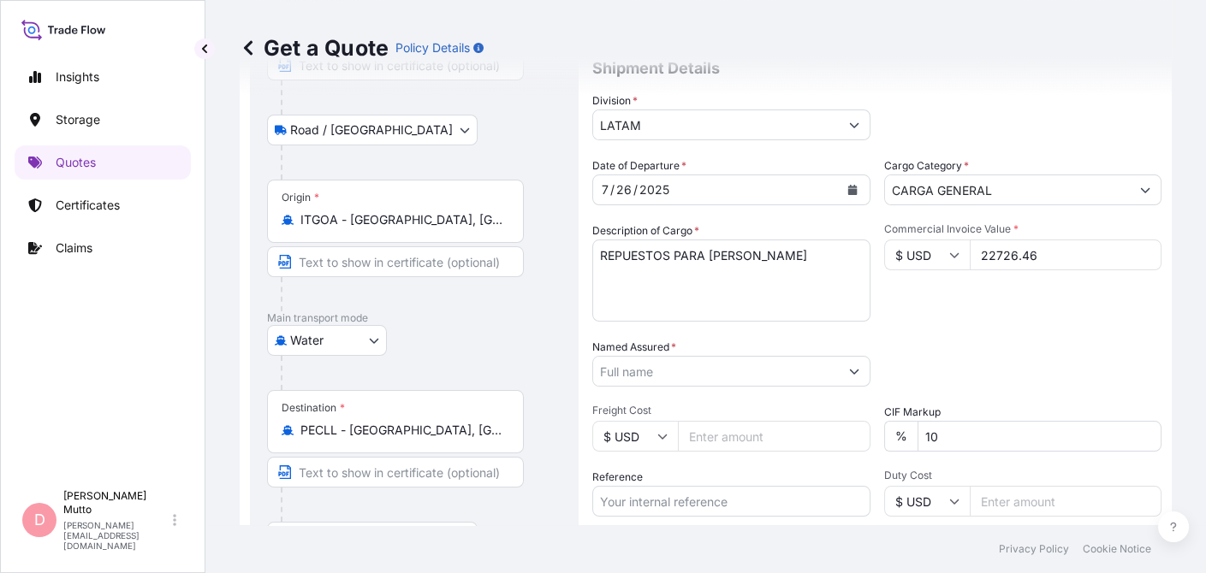
click at [751, 368] on input "Named Assured *" at bounding box center [716, 371] width 246 height 31
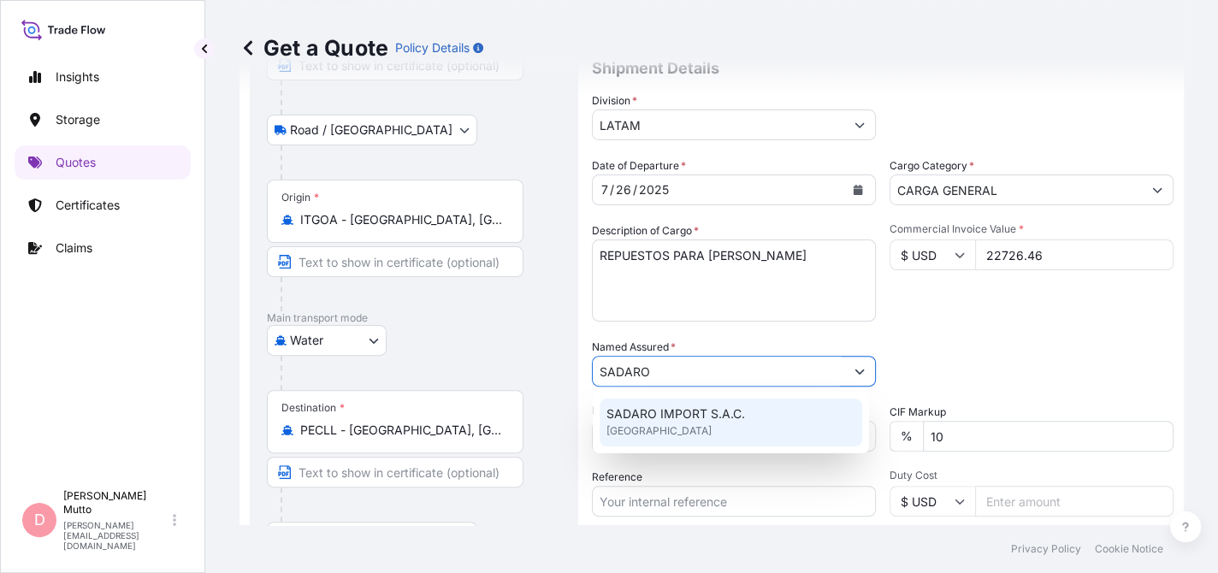
click at [711, 419] on span "SADARO IMPORT S.A.C." at bounding box center [676, 414] width 139 height 17
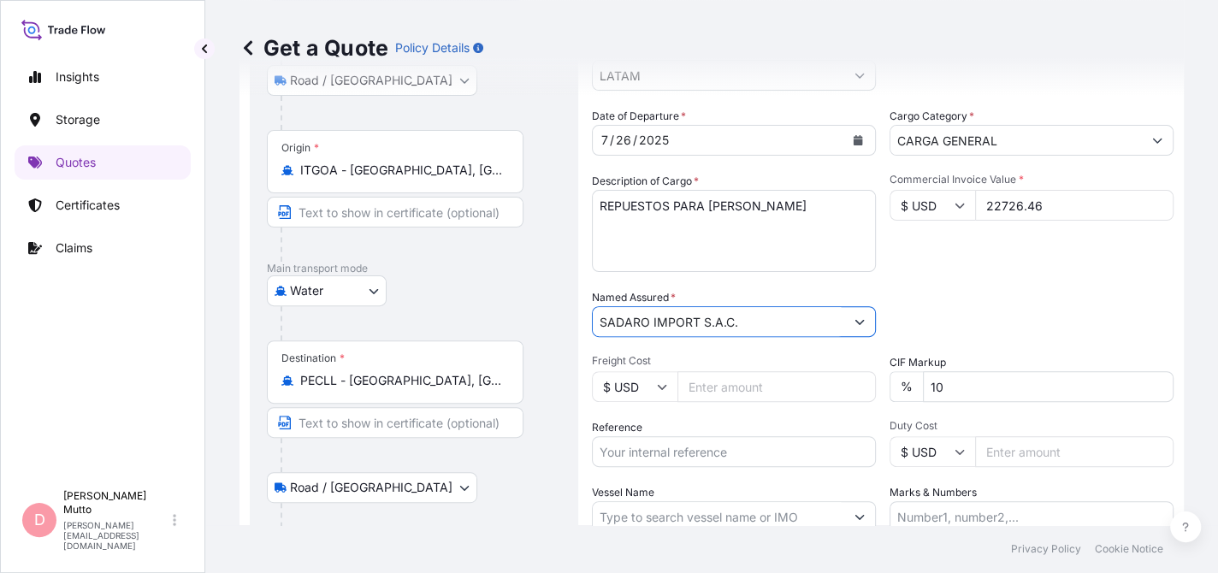
scroll to position [236, 0]
type input "SADARO IMPORT S.A.C."
click at [933, 379] on input "10" at bounding box center [1048, 385] width 251 height 31
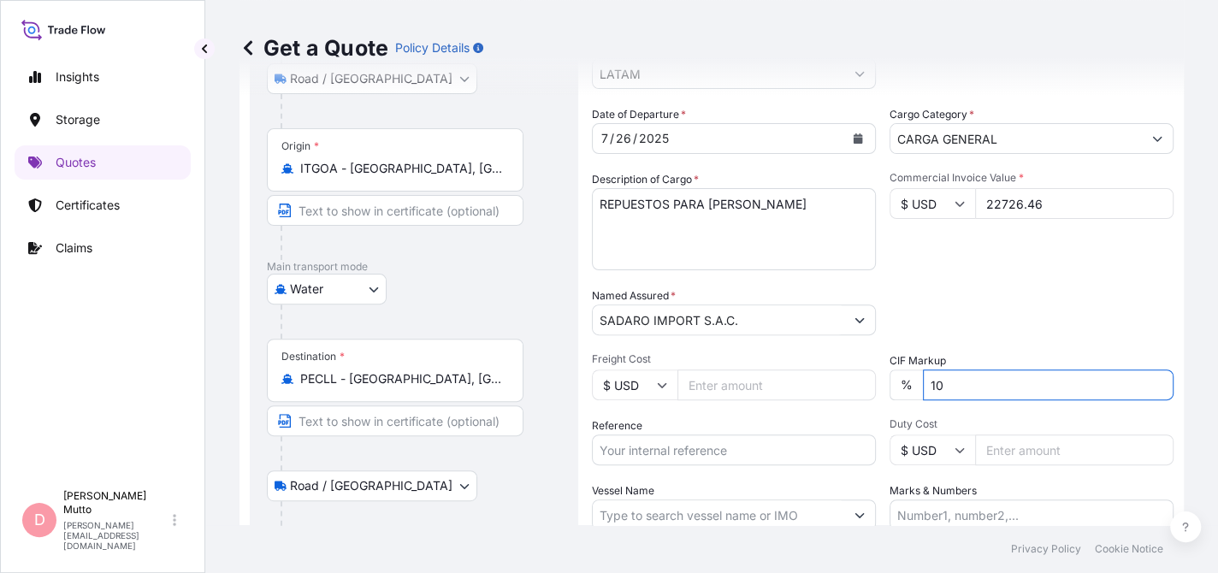
click at [933, 379] on input "10" at bounding box center [1048, 385] width 251 height 31
type input "0"
click at [797, 392] on input "Freight Cost" at bounding box center [777, 385] width 198 height 31
click at [733, 466] on div "Date of Departure * [DATE] Cargo Category * CARGA GENERAL Description of Cargo …" at bounding box center [883, 318] width 582 height 424
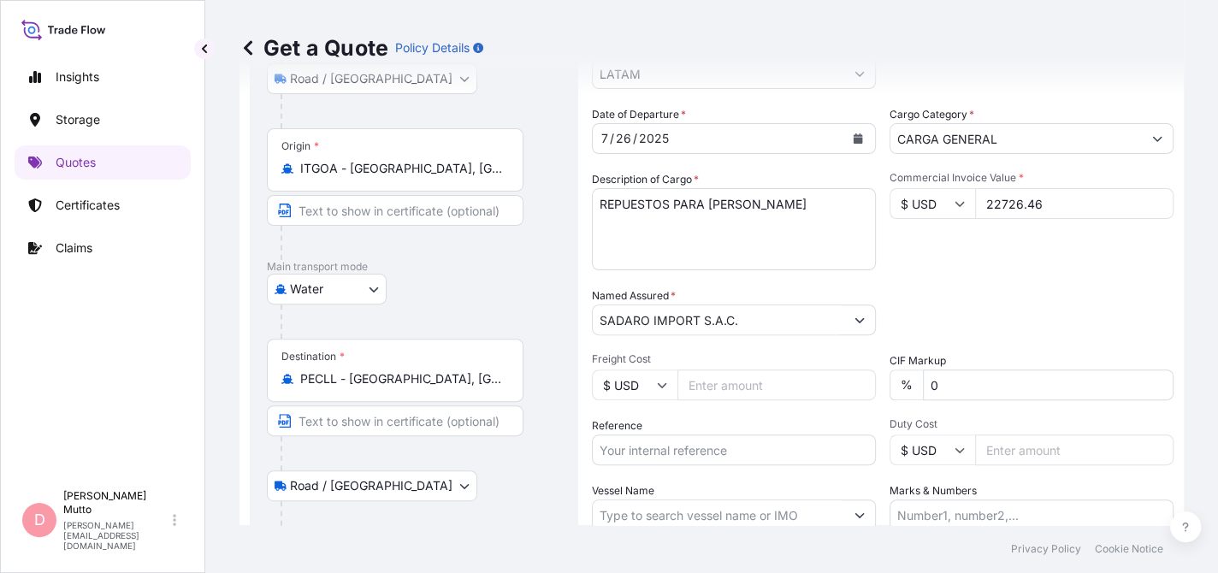
click at [725, 462] on input "Reference" at bounding box center [734, 450] width 284 height 31
paste input "2566/25"
paste input "DYBDP-496"
click at [665, 451] on input "2566/25 - DYBDP-496" at bounding box center [734, 450] width 284 height 31
click at [660, 450] on input "2566/25 - DYBDP-496" at bounding box center [734, 450] width 284 height 31
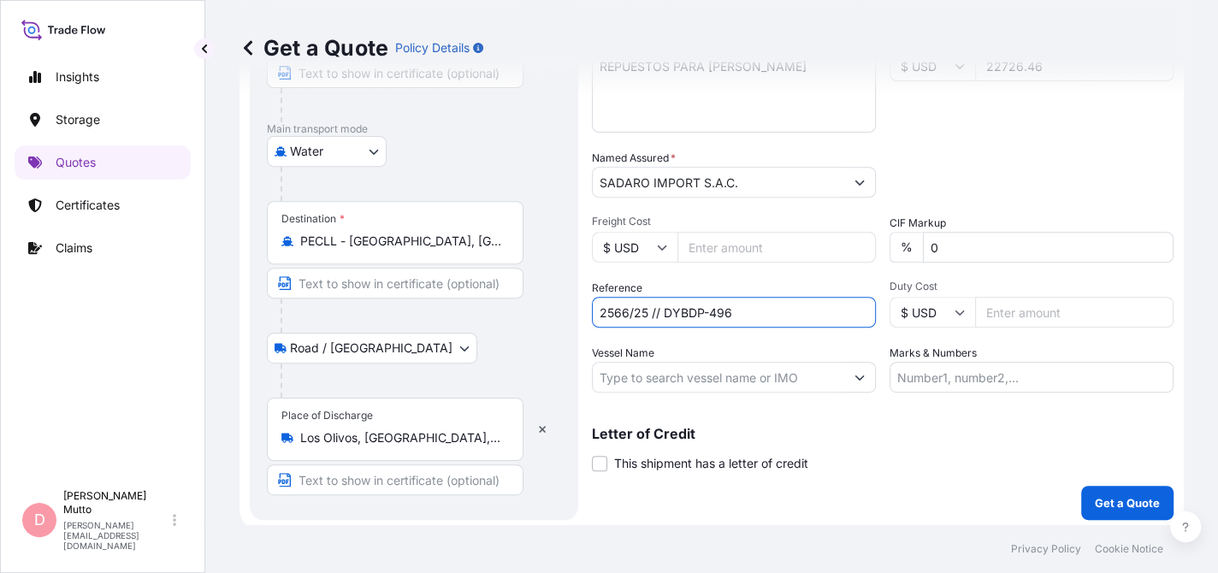
scroll to position [378, 0]
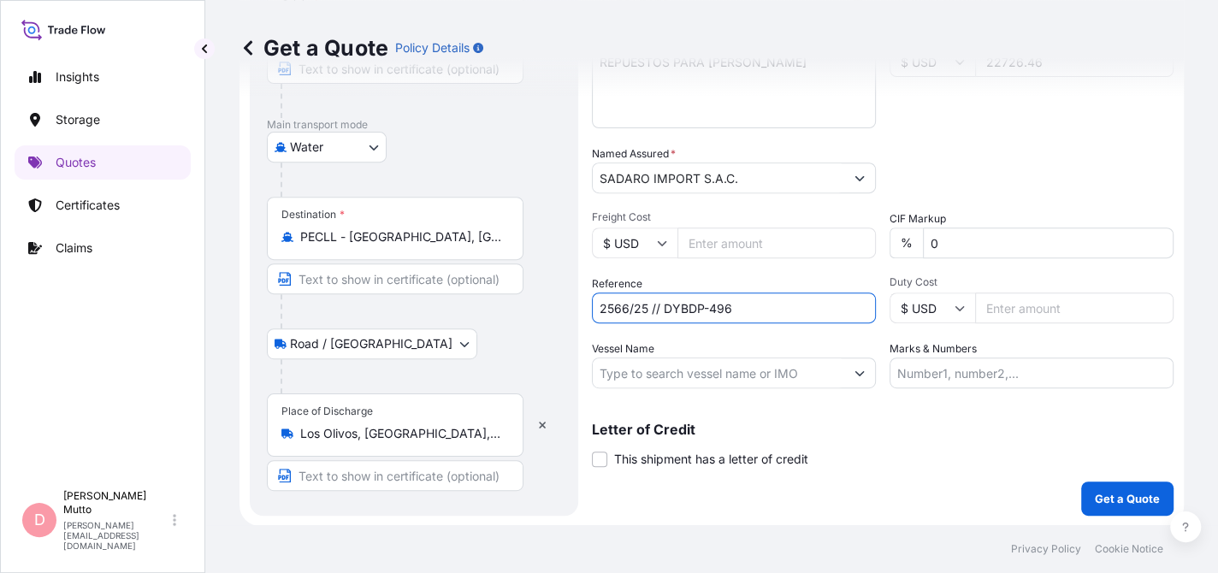
type input "2566/25 // DYBDP-496"
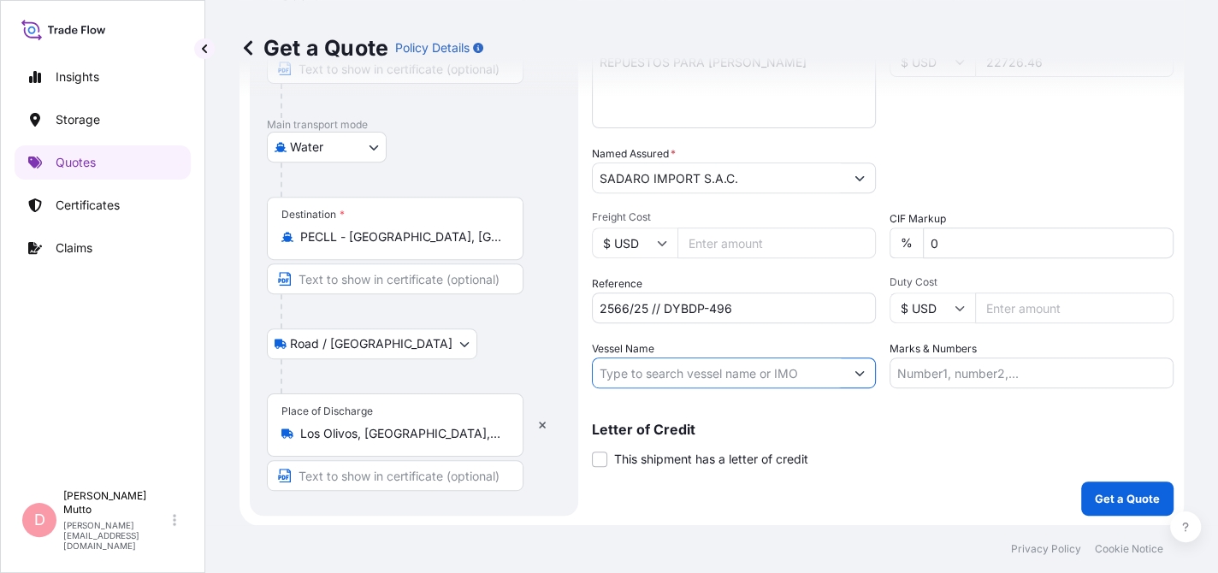
click at [738, 378] on input "Vessel Name" at bounding box center [719, 373] width 252 height 31
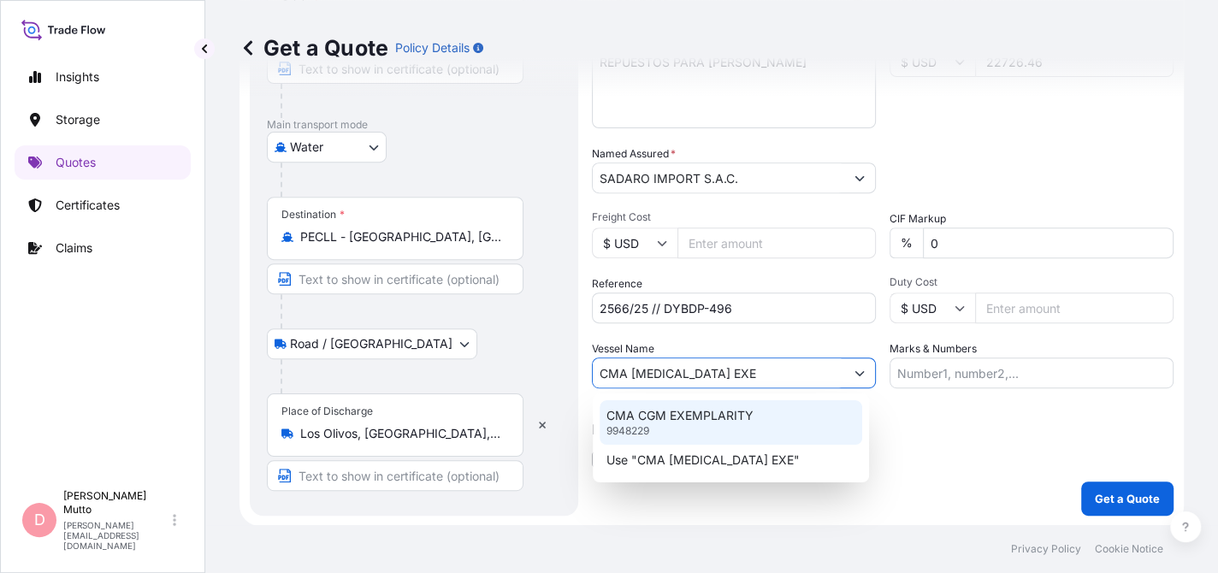
click at [703, 431] on div "CMA [MEDICAL_DATA] EXEMPLARITY 9948229" at bounding box center [731, 422] width 263 height 44
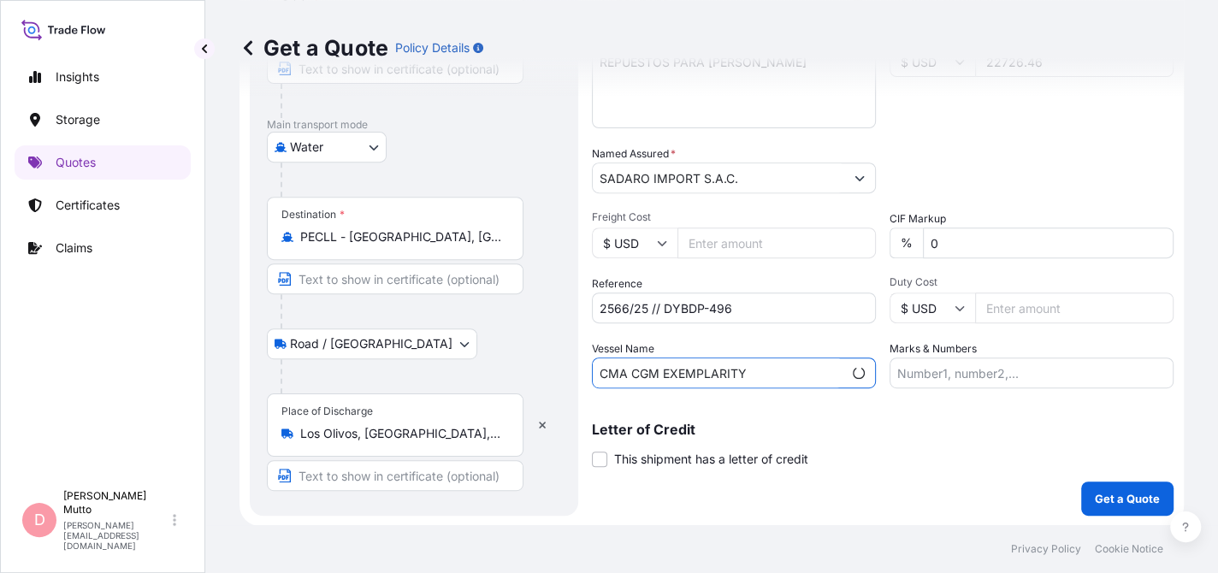
type input "CMA CGM EXEMPLARITY"
click at [952, 374] on input "Marks & Numbers" at bounding box center [1032, 373] width 284 height 31
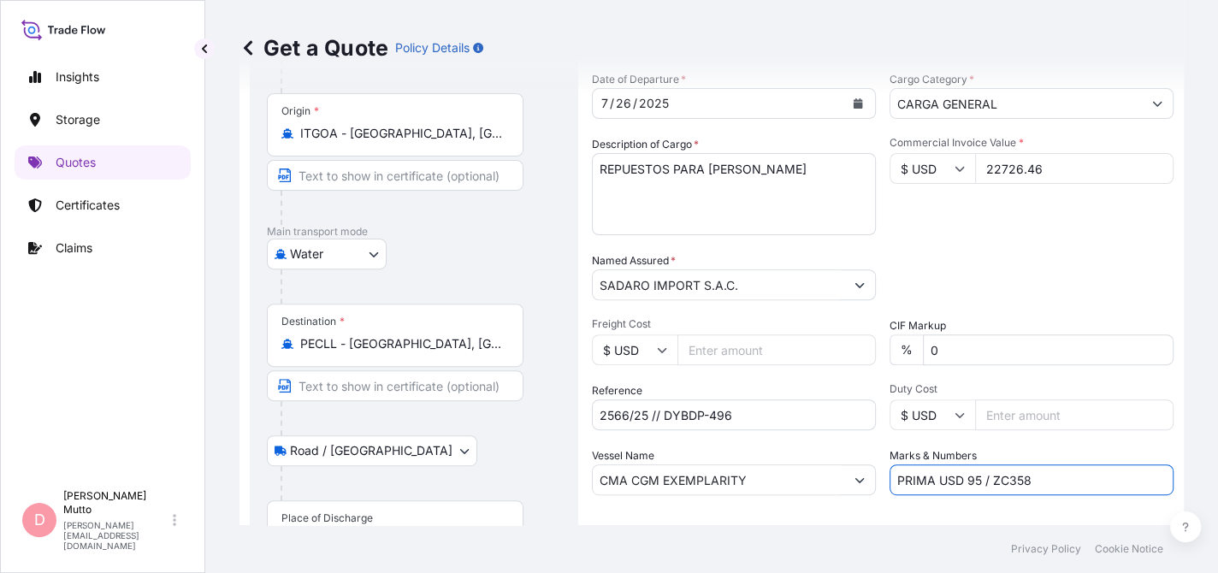
scroll to position [273, 0]
type input "PRIMA USD 95 / ZC358"
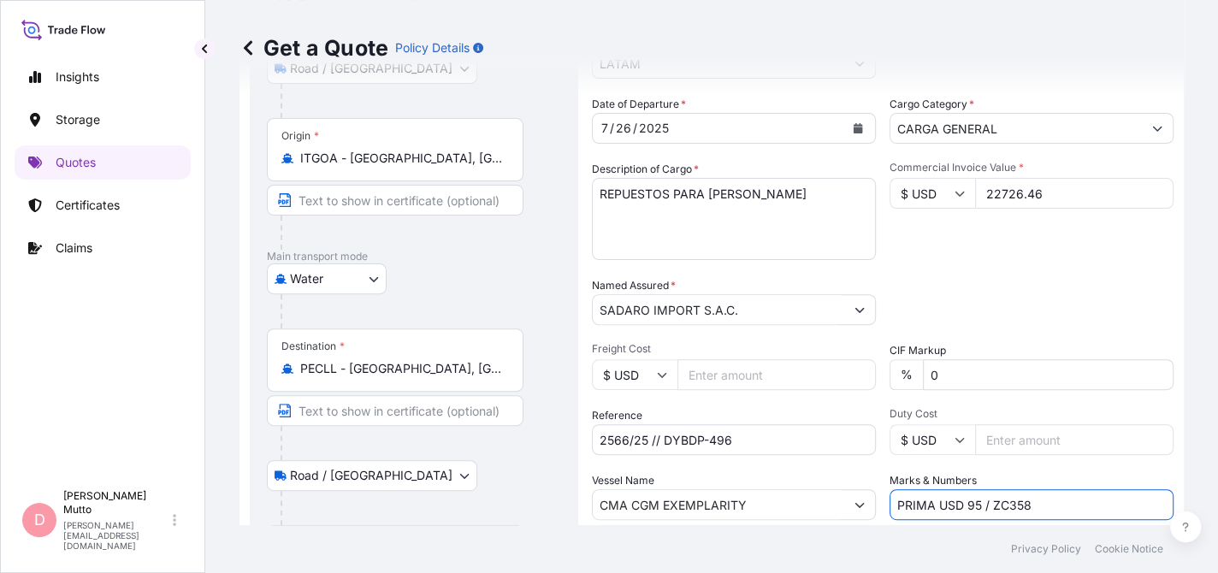
scroll to position [207, 0]
